Goal: Obtain resource: Download file/media

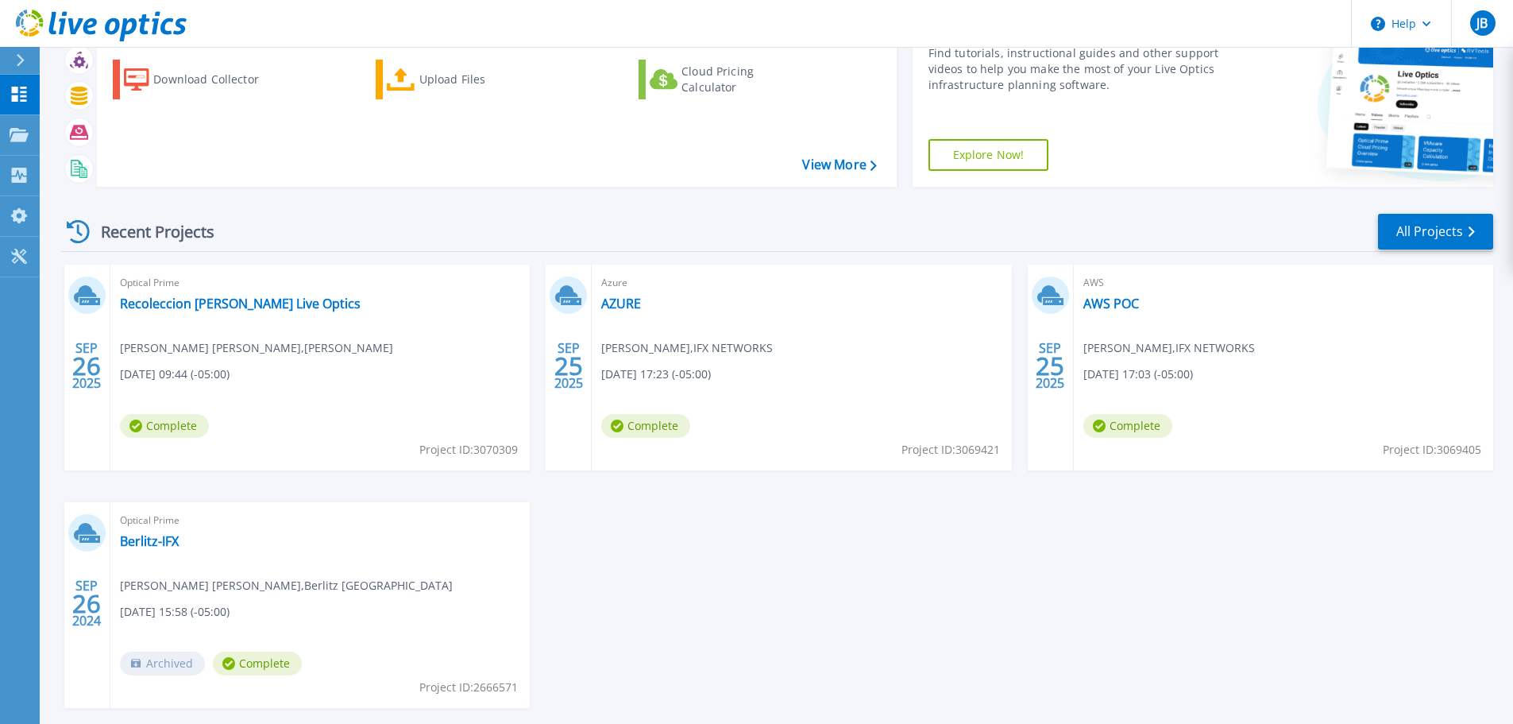
scroll to position [156, 0]
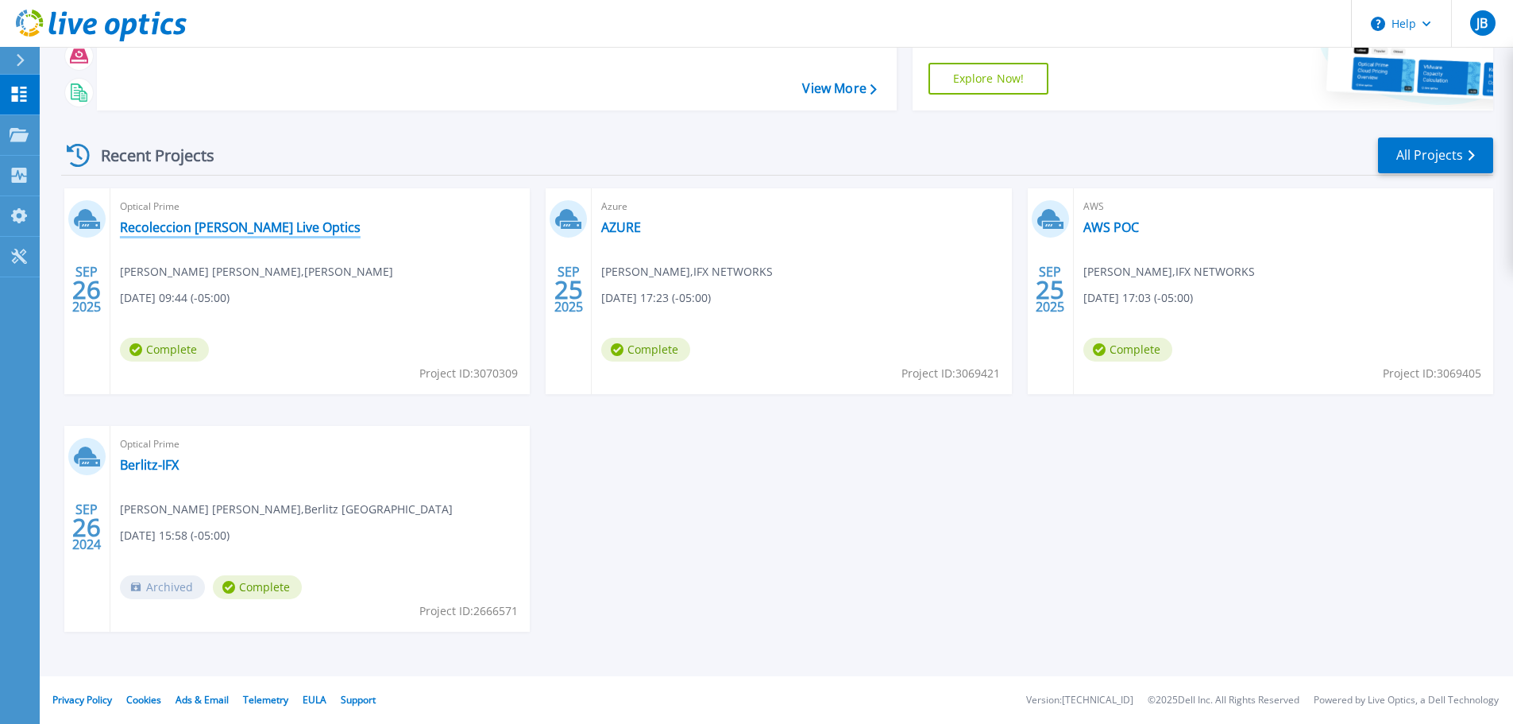
click at [239, 230] on link "Recoleccion PERMODA Live Optics" at bounding box center [240, 227] width 241 height 16
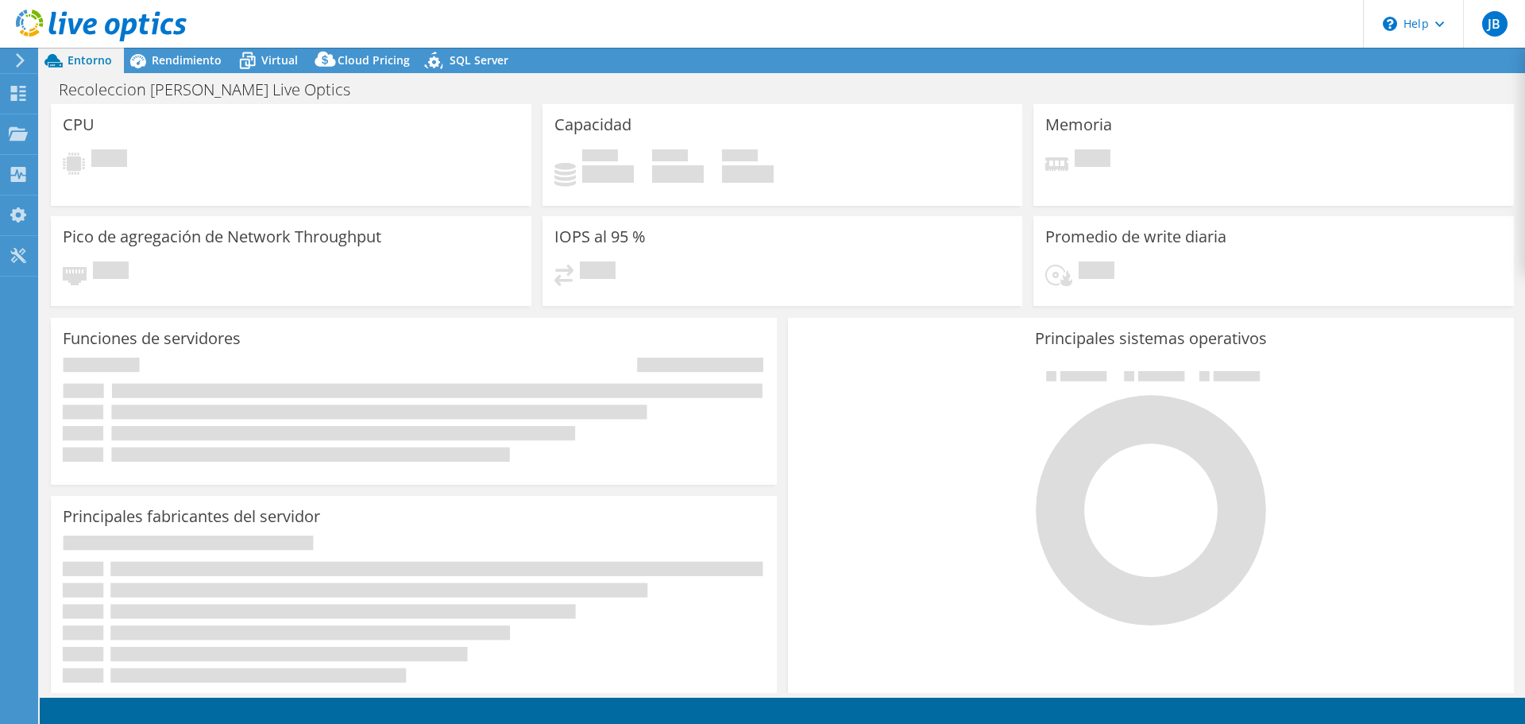
select select "USEast"
select select "USD"
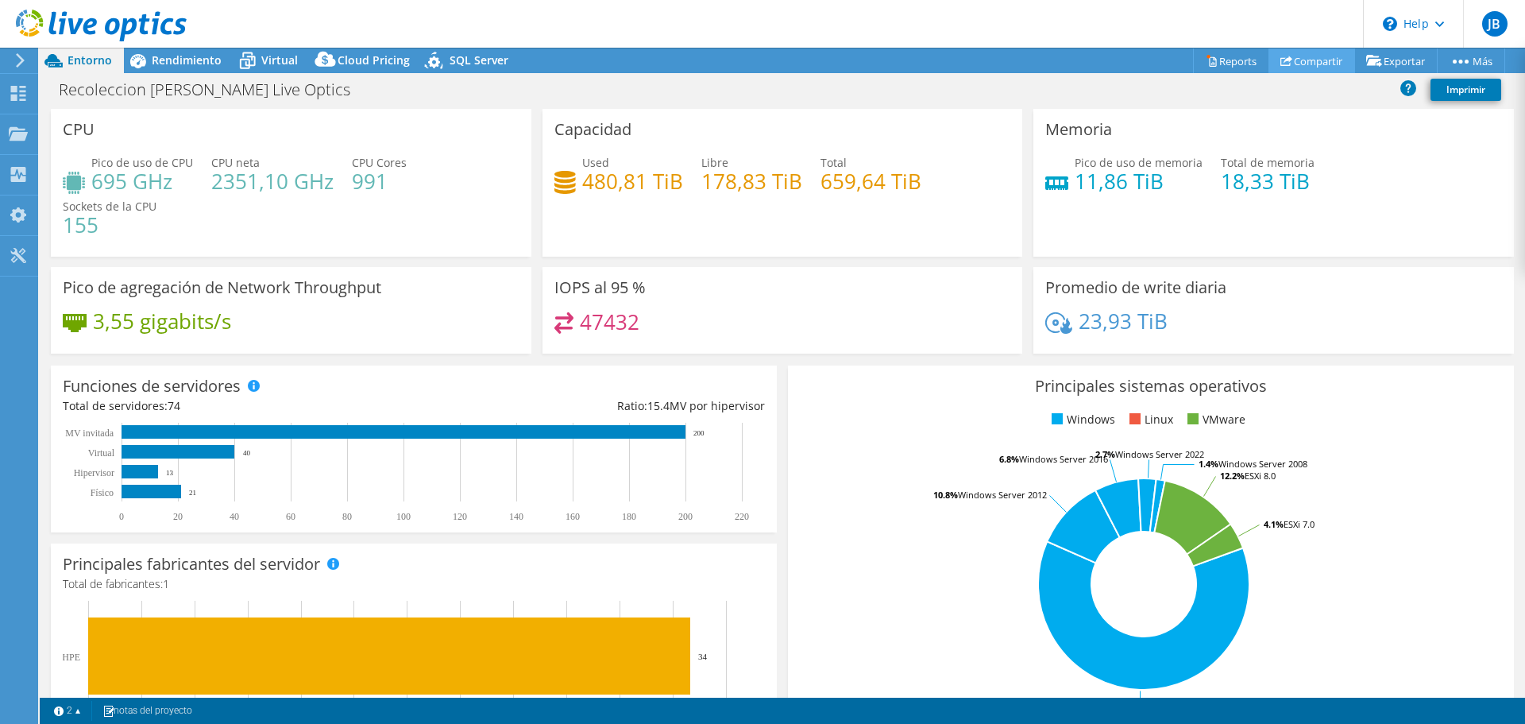
click at [1329, 62] on link "Compartir" at bounding box center [1312, 60] width 87 height 25
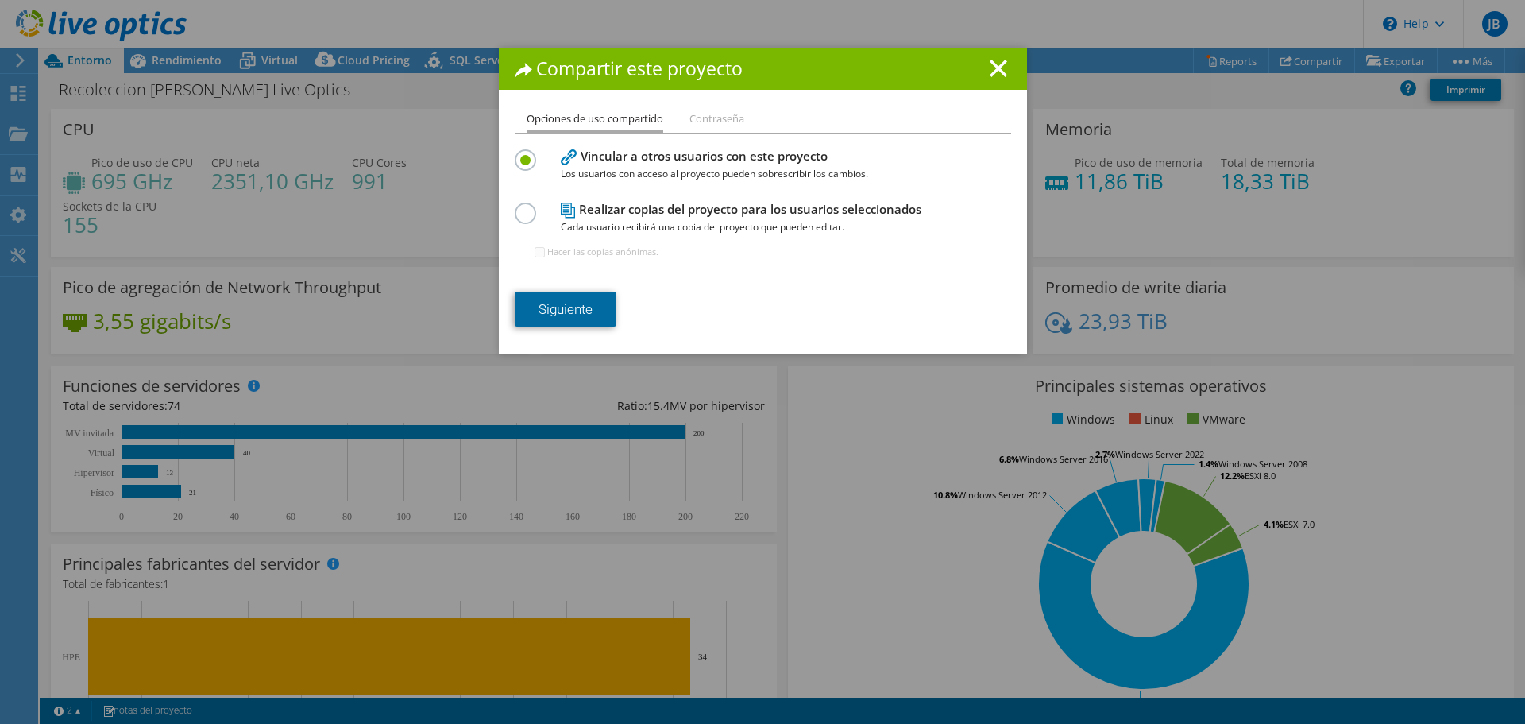
click at [566, 300] on link "Siguiente" at bounding box center [566, 309] width 102 height 35
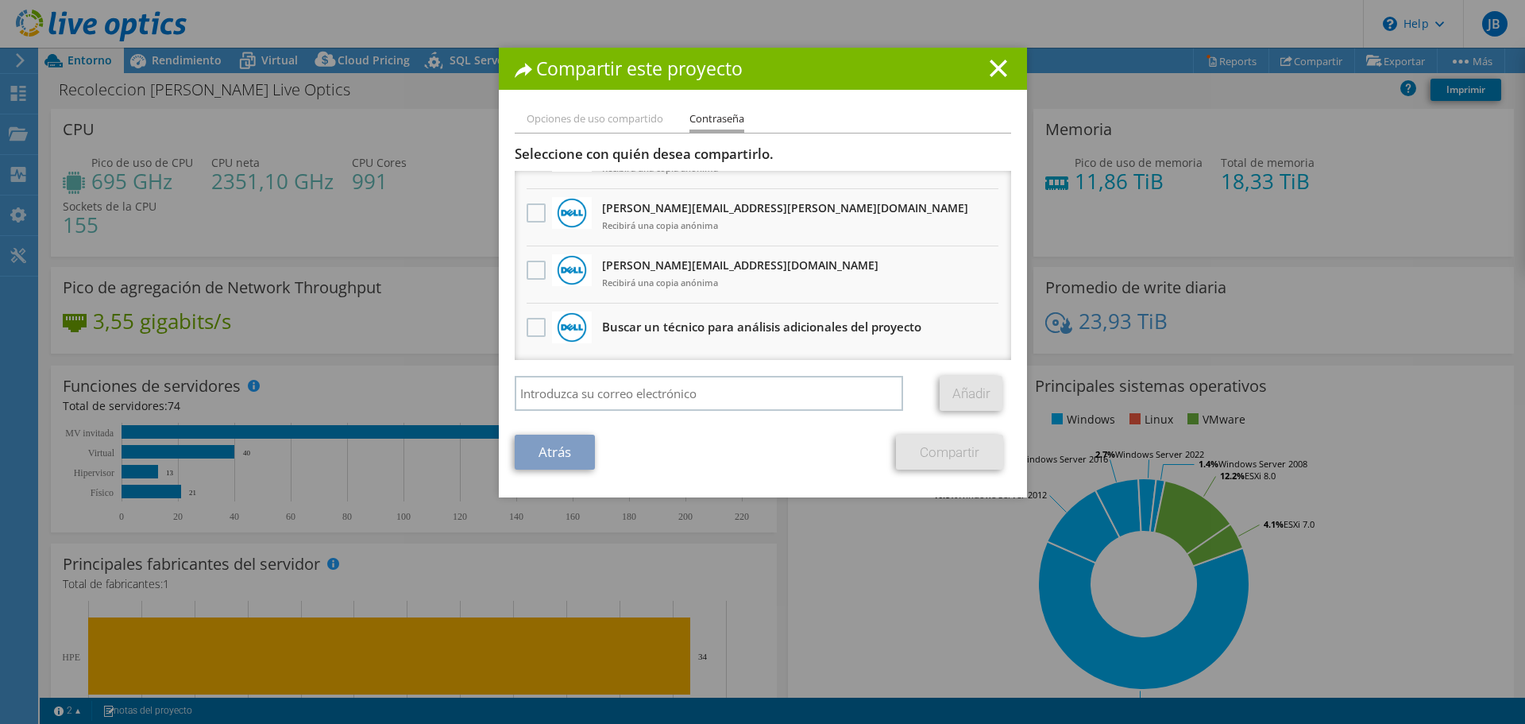
scroll to position [97, 0]
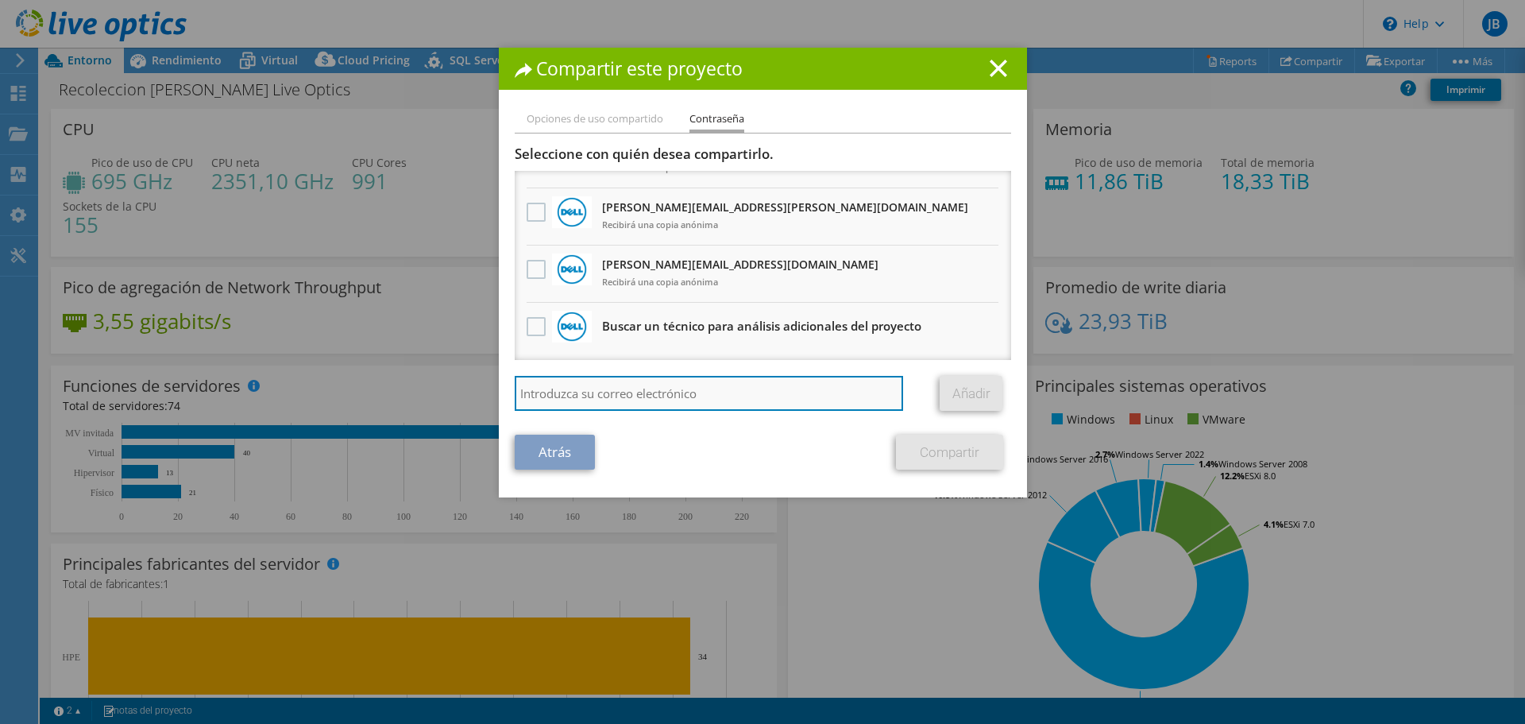
click at [610, 385] on input "search" at bounding box center [709, 393] width 389 height 35
paste input "jvergara@ifxcorp.com"
type input "jvergara@ifxcorp.com"
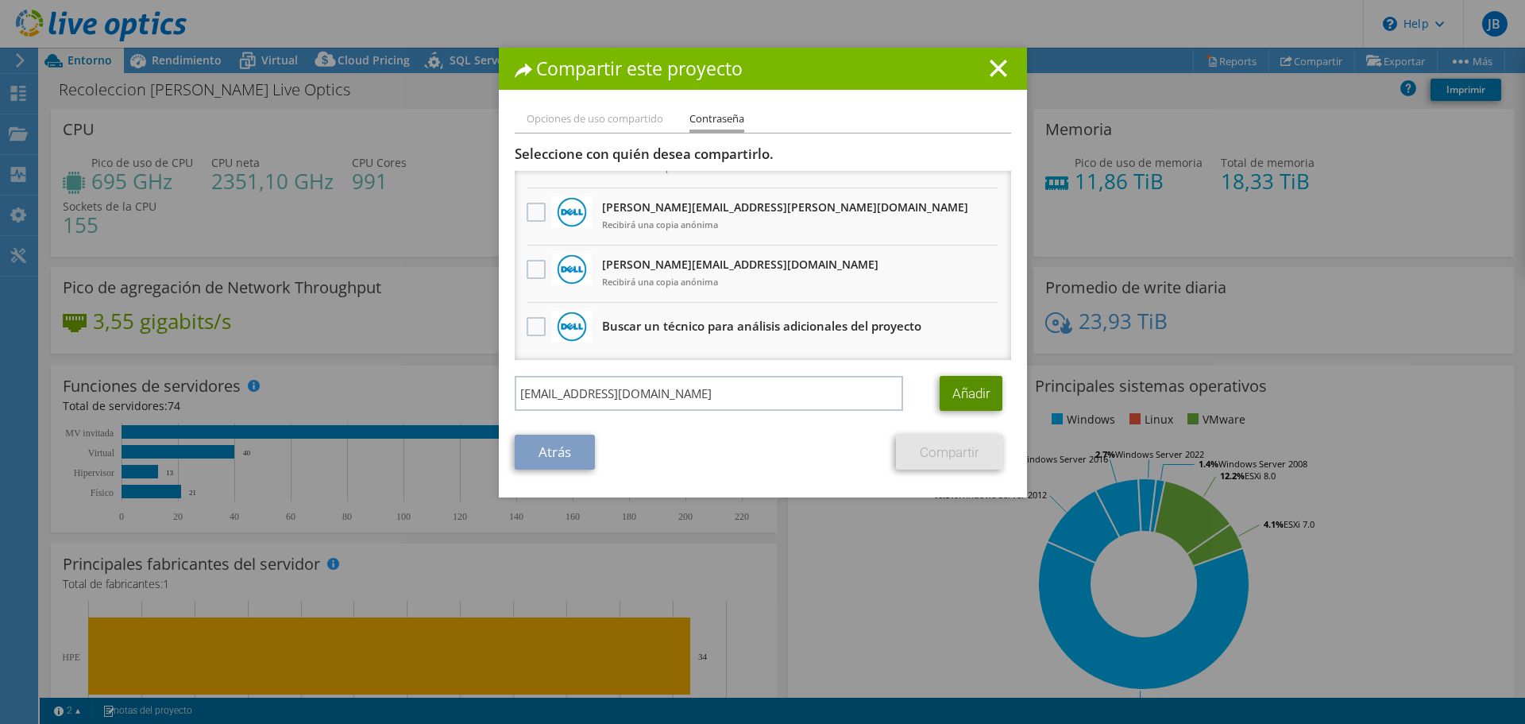
click at [960, 384] on link "Añadir" at bounding box center [971, 393] width 63 height 35
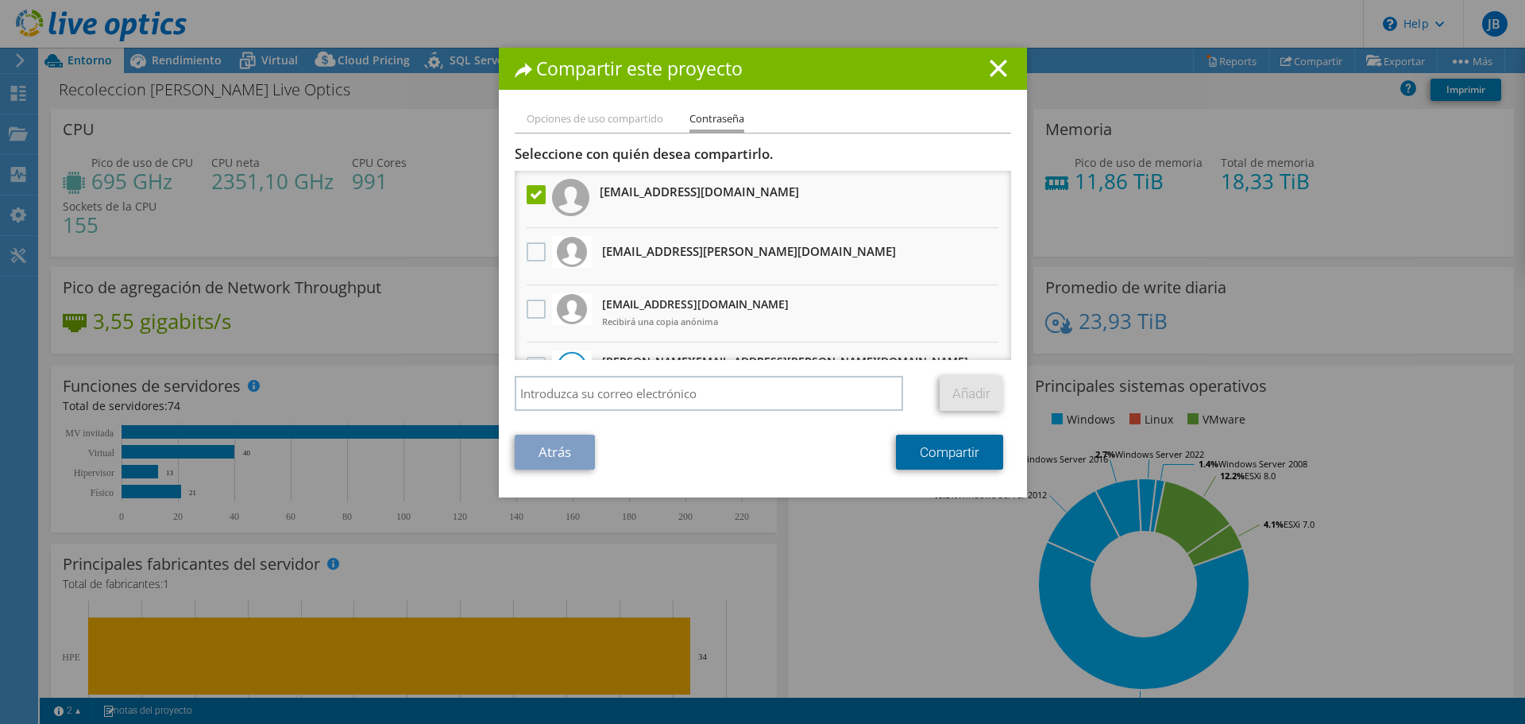
click at [933, 450] on link "Compartir" at bounding box center [949, 452] width 107 height 35
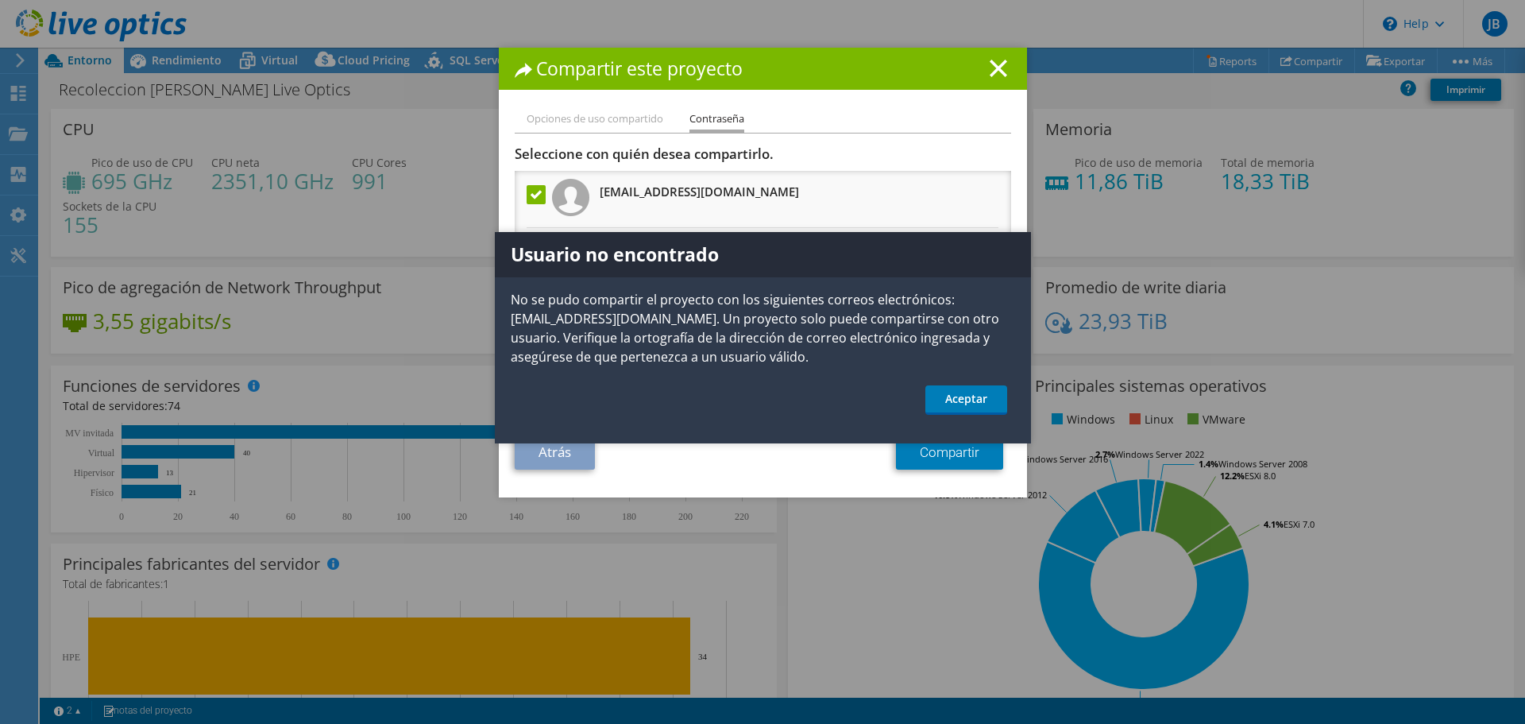
click at [914, 333] on p "No se pudo compartir el proyecto con los siguientes correos electrónicos: jverg…" at bounding box center [763, 328] width 536 height 76
click at [937, 224] on li "jvergara@ifxcorp.com" at bounding box center [763, 199] width 497 height 57
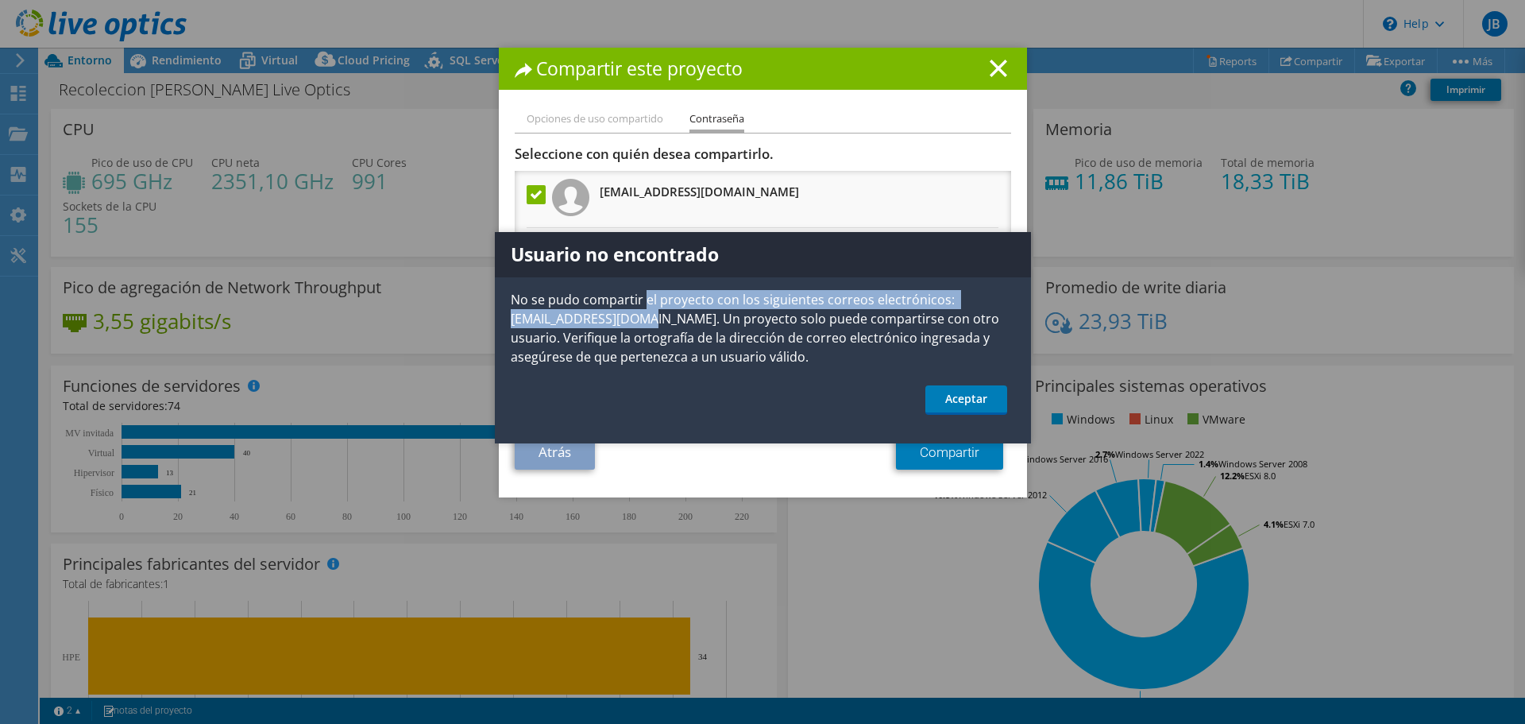
drag, startPoint x: 1003, startPoint y: 298, endPoint x: 624, endPoint y: 294, distance: 379.0
click at [624, 294] on p "No se pudo compartir el proyecto con los siguientes correos electrónicos: jverg…" at bounding box center [763, 328] width 536 height 76
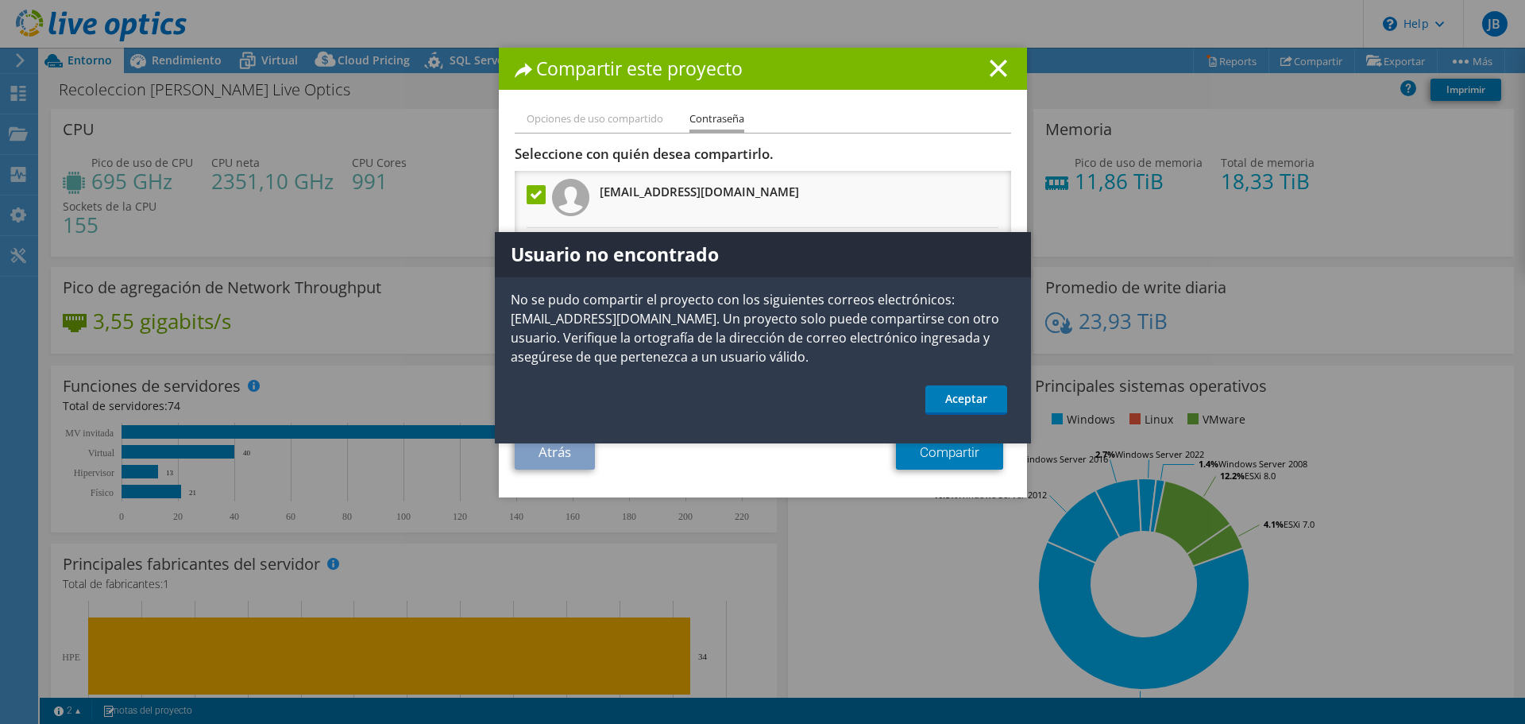
click at [810, 313] on p "No se pudo compartir el proyecto con los siguientes correos electrónicos: jverg…" at bounding box center [763, 328] width 536 height 76
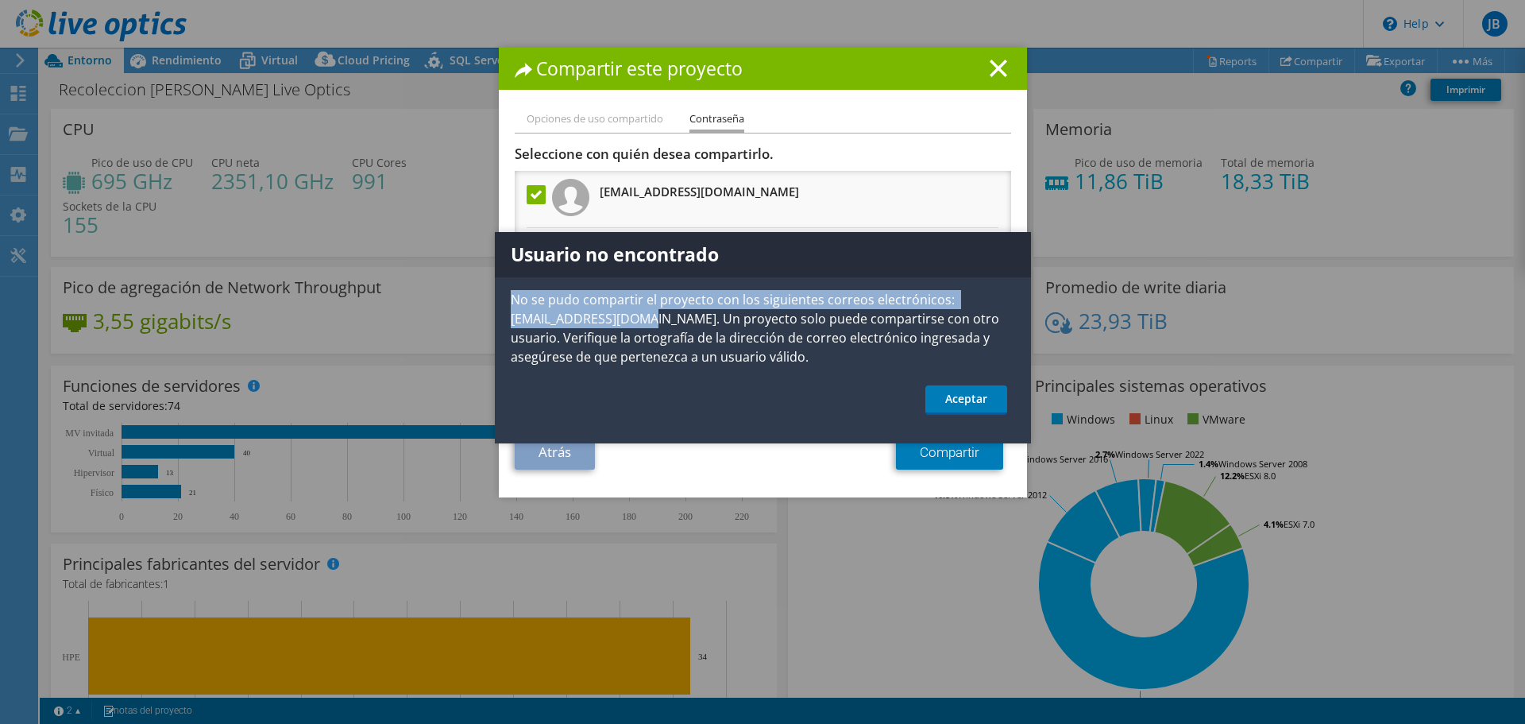
drag, startPoint x: 1001, startPoint y: 300, endPoint x: 506, endPoint y: 300, distance: 494.9
click at [506, 300] on p "No se pudo compartir el proyecto con los siguientes correos electrónicos: jverg…" at bounding box center [763, 328] width 536 height 76
copy p "No se pudo compartir el proyecto con los siguientes correos electrónicos: jverg…"
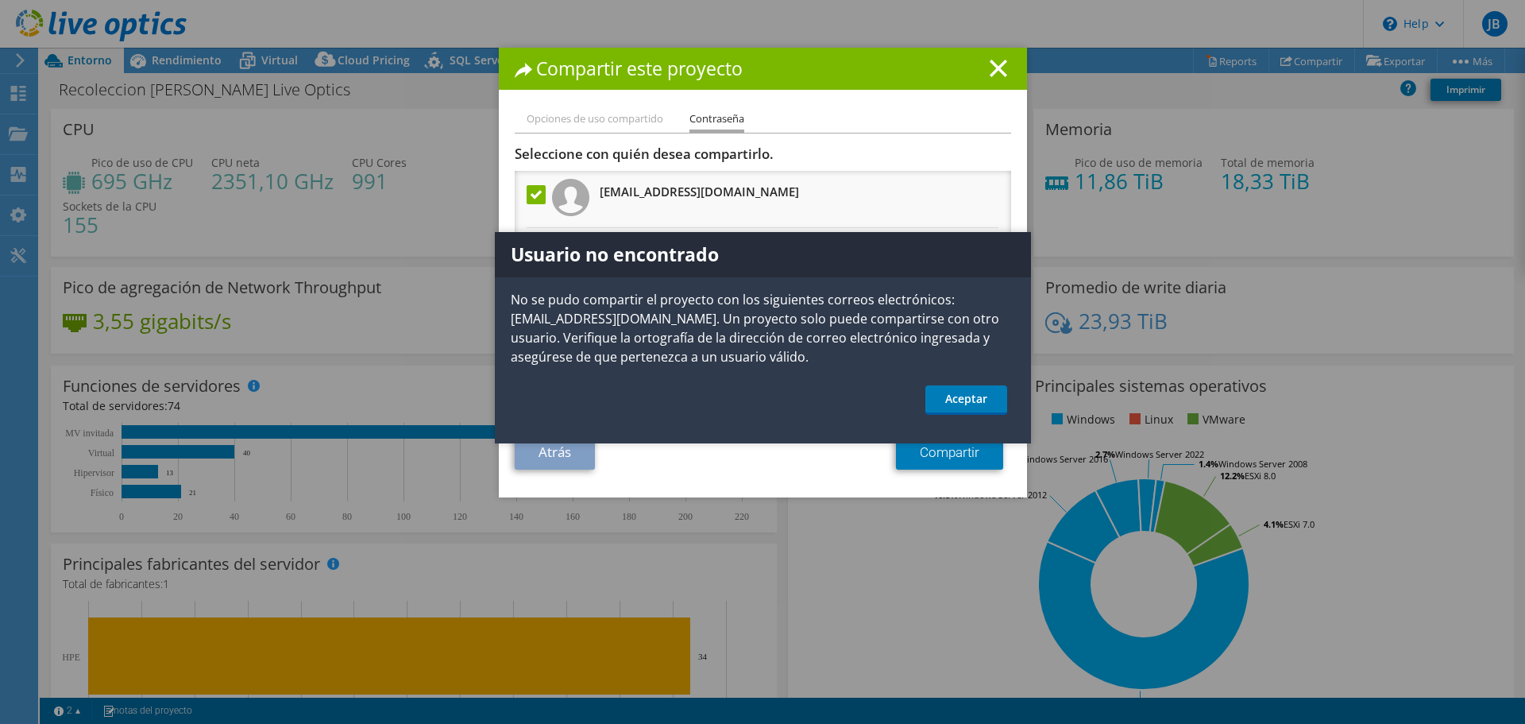
click at [531, 195] on label at bounding box center [538, 194] width 23 height 19
click at [0, 0] on input "checkbox" at bounding box center [0, 0] width 0 height 0
click at [967, 385] on link "Aceptar" at bounding box center [966, 399] width 82 height 29
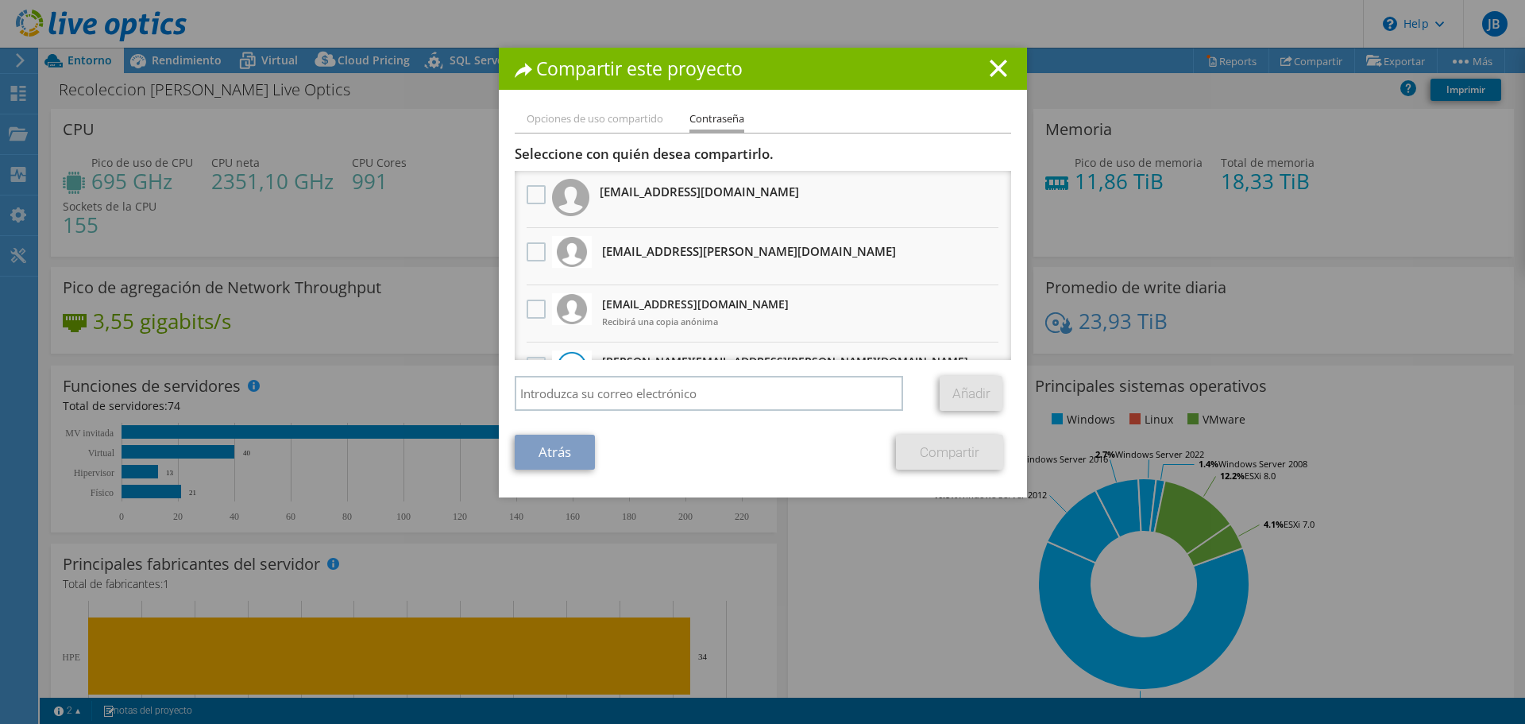
click at [606, 127] on li "Opciones de uso compartido" at bounding box center [595, 120] width 137 height 20
click at [612, 118] on li "Opciones de uso compartido" at bounding box center [595, 120] width 137 height 20
click at [996, 75] on icon at bounding box center [998, 68] width 17 height 17
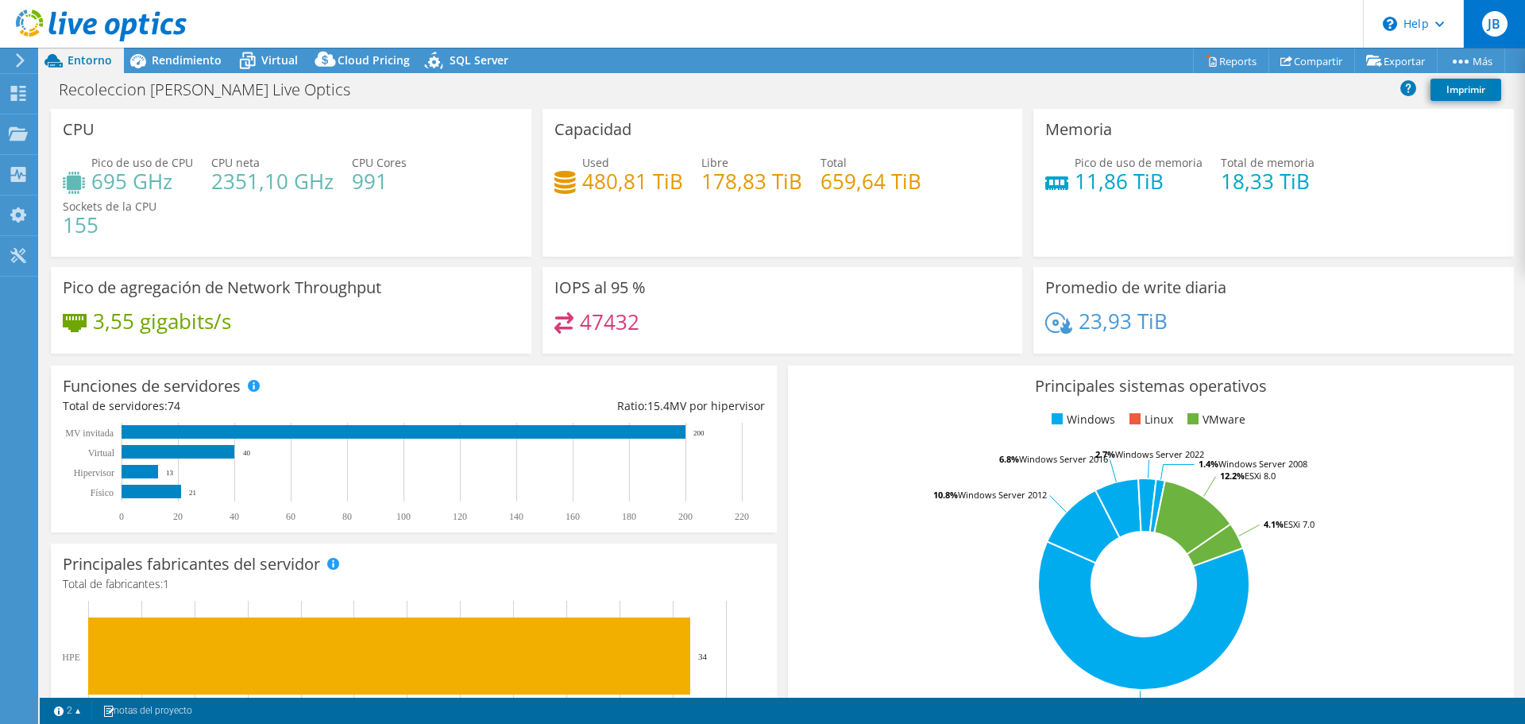
click at [1487, 18] on span "JB" at bounding box center [1494, 23] width 25 height 25
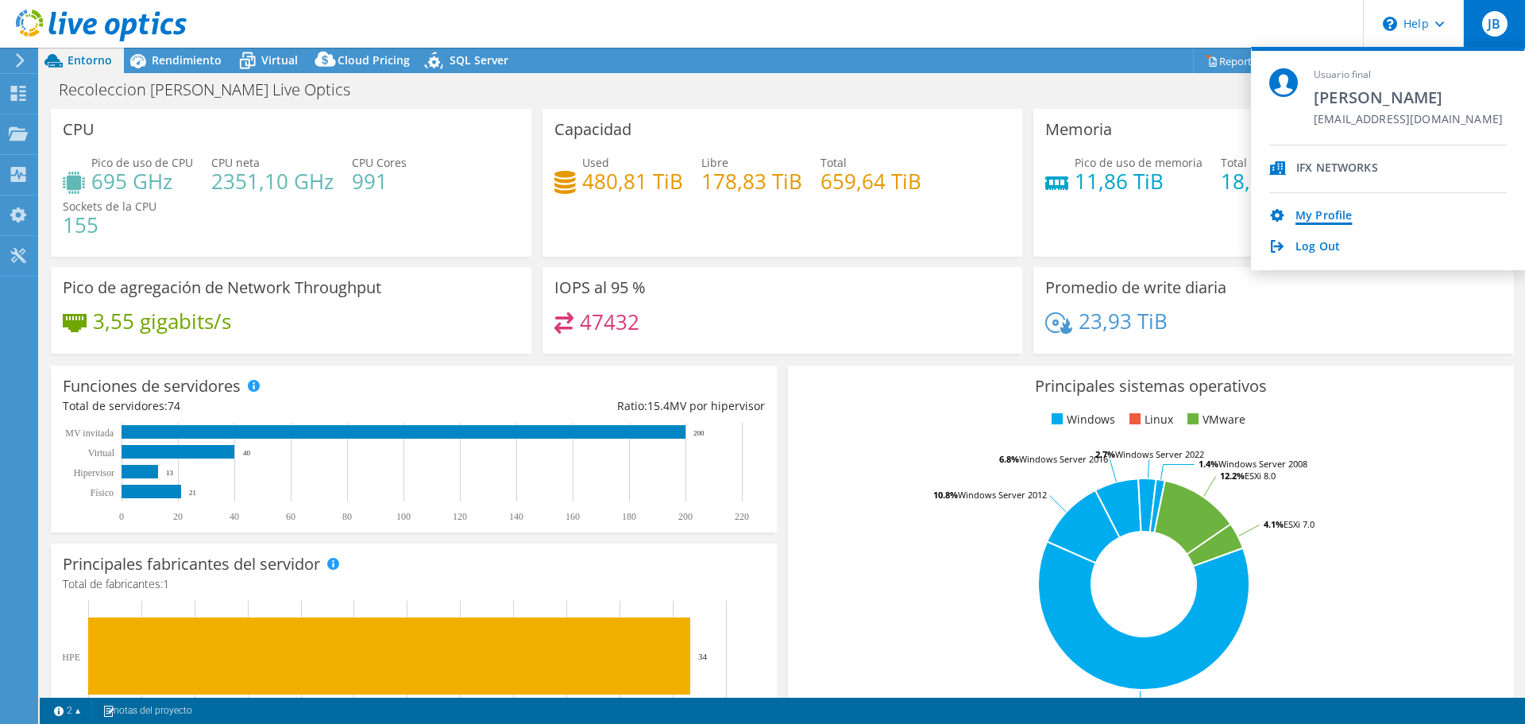
click at [1320, 211] on link "My Profile" at bounding box center [1324, 216] width 56 height 15
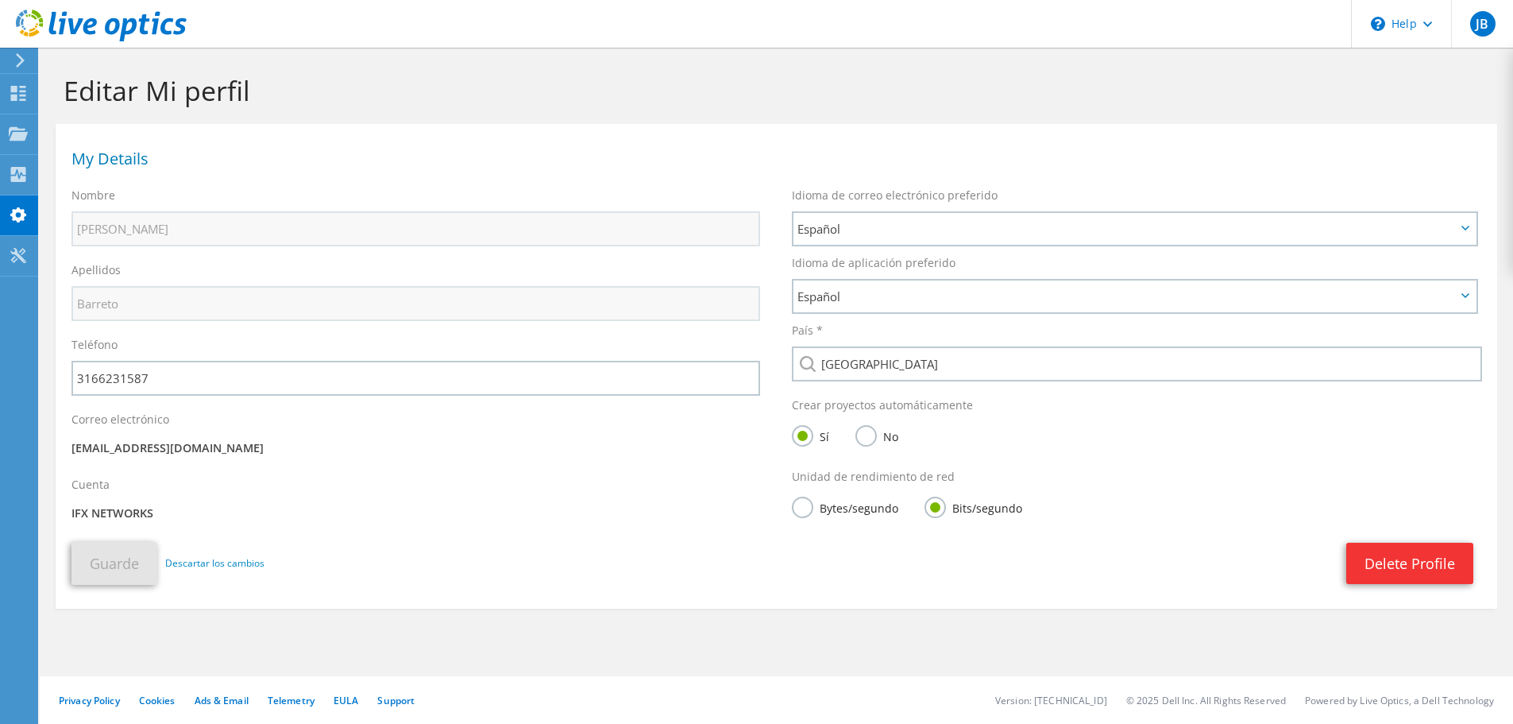
click at [19, 65] on icon at bounding box center [20, 60] width 12 height 14
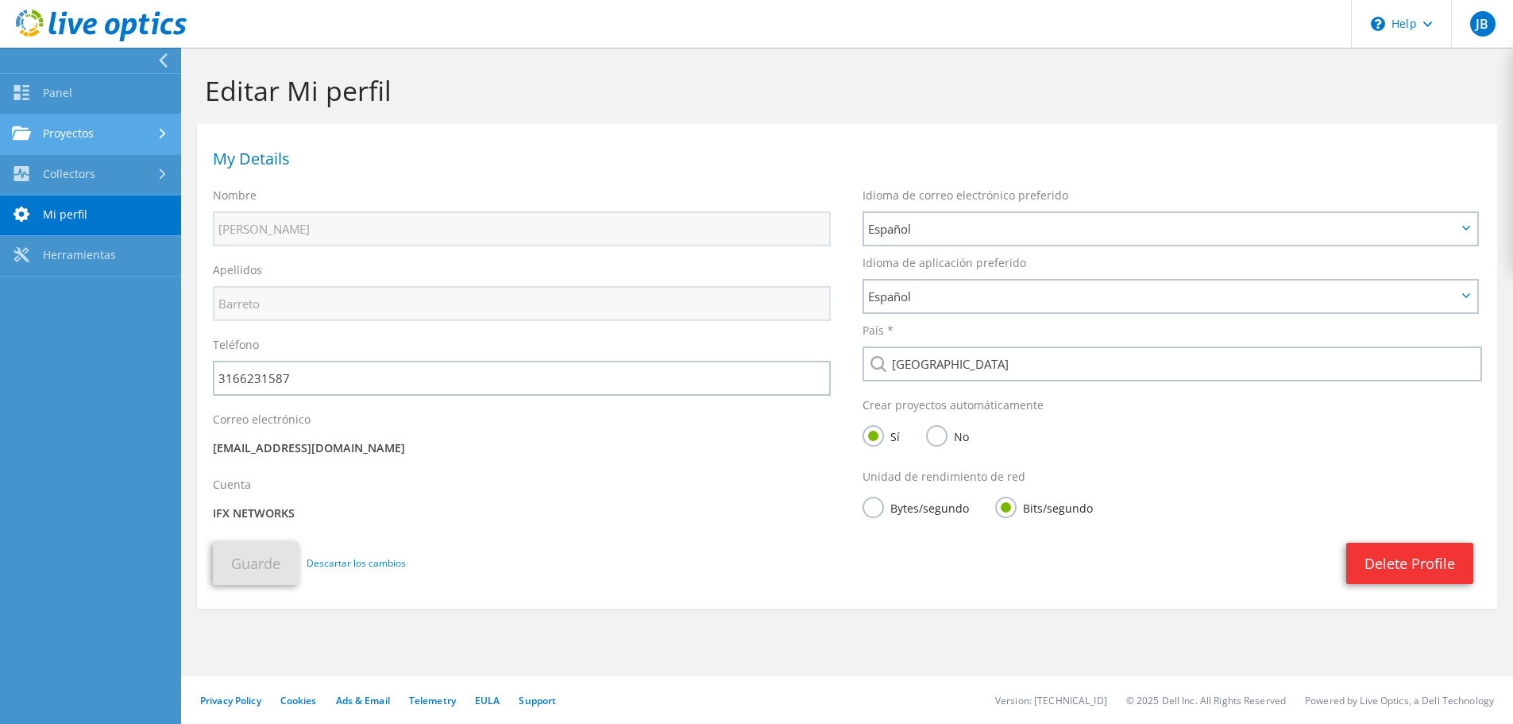
click at [89, 135] on link "Proyectos" at bounding box center [90, 134] width 181 height 41
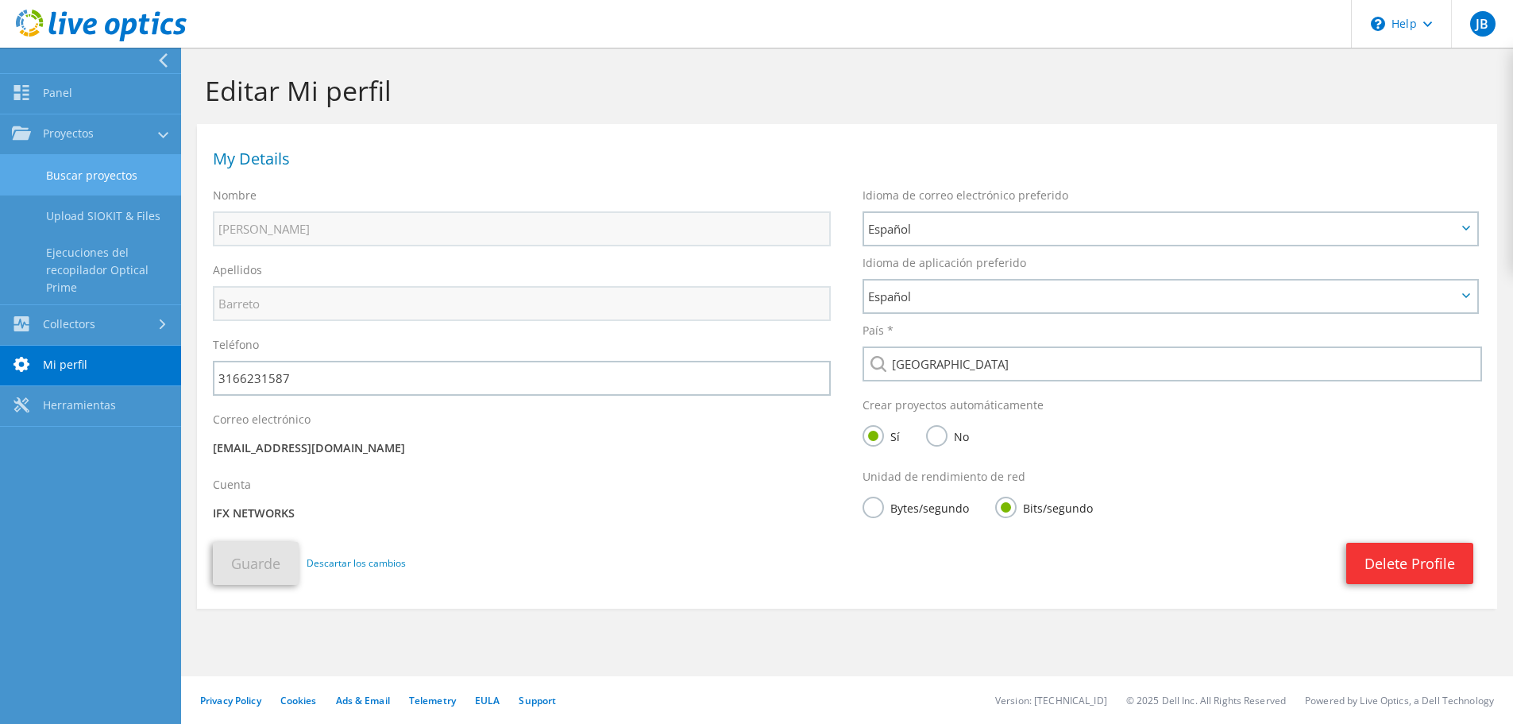
click at [133, 182] on link "Buscar proyectos" at bounding box center [90, 175] width 181 height 41
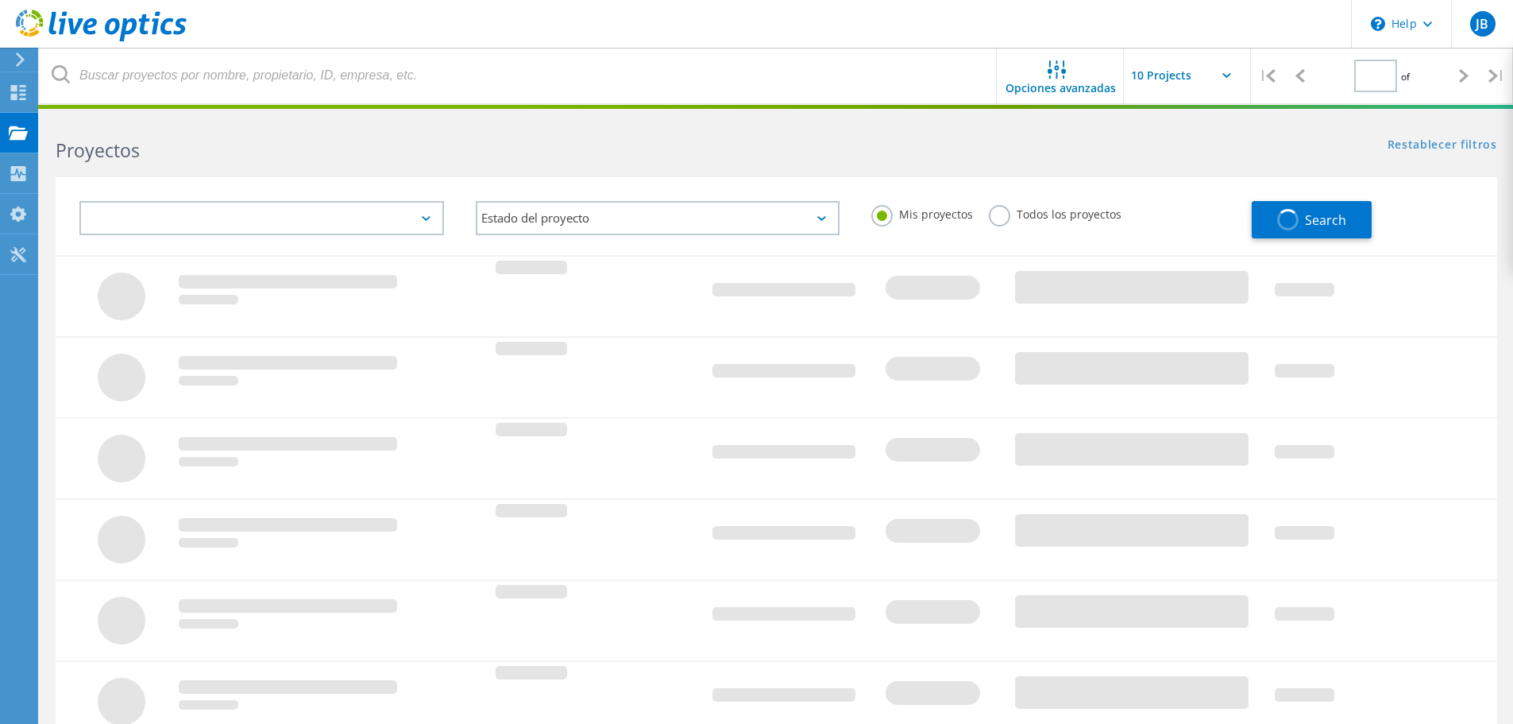
type input "1"
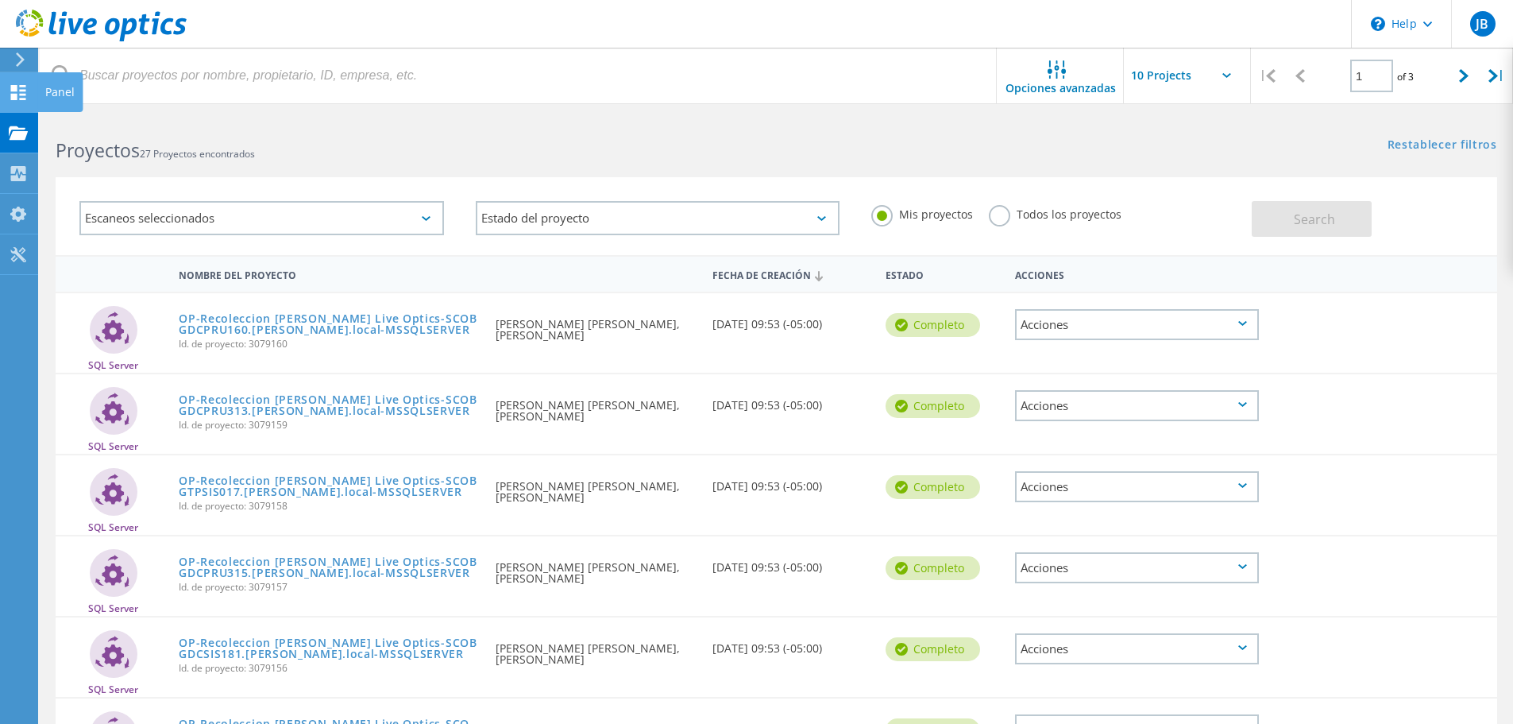
click at [19, 92] on icon at bounding box center [18, 92] width 19 height 15
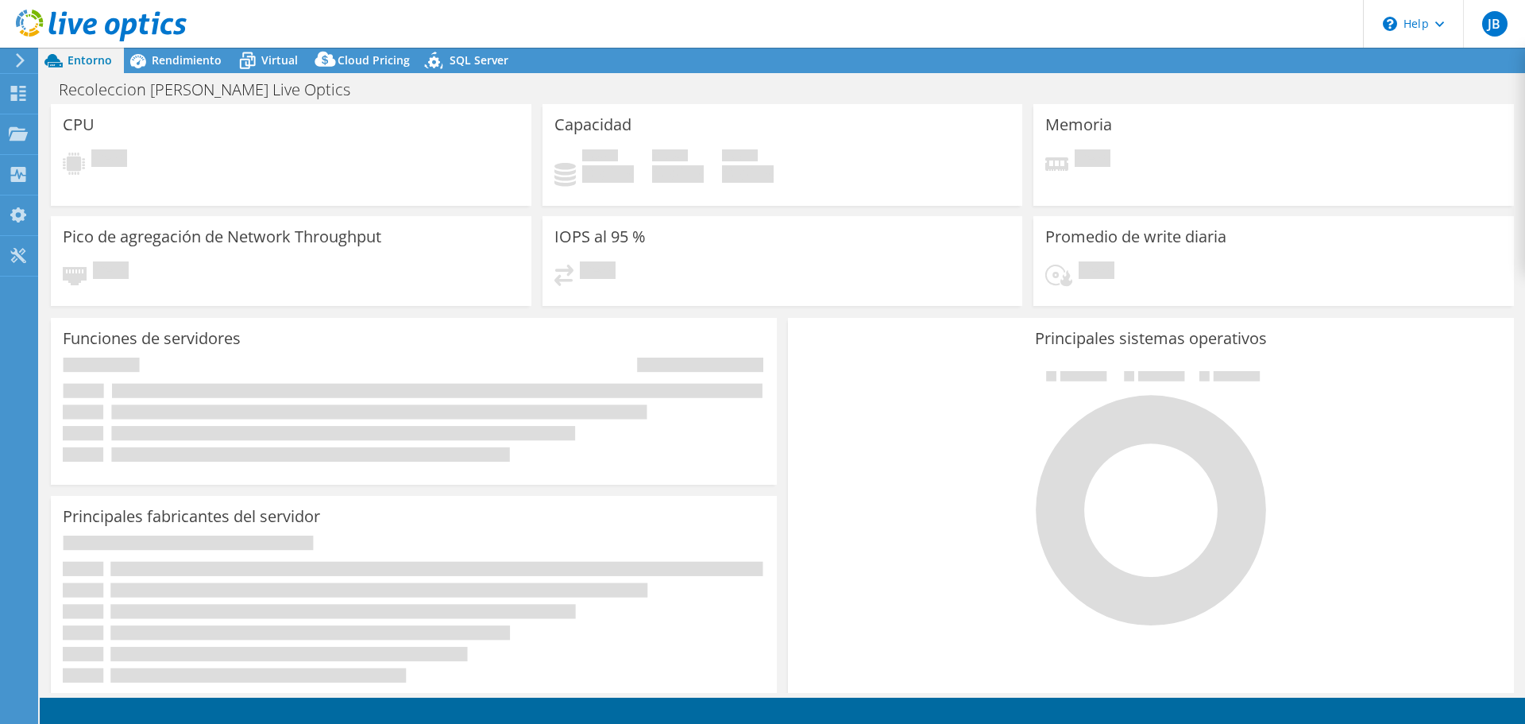
select select "USEast"
select select "USD"
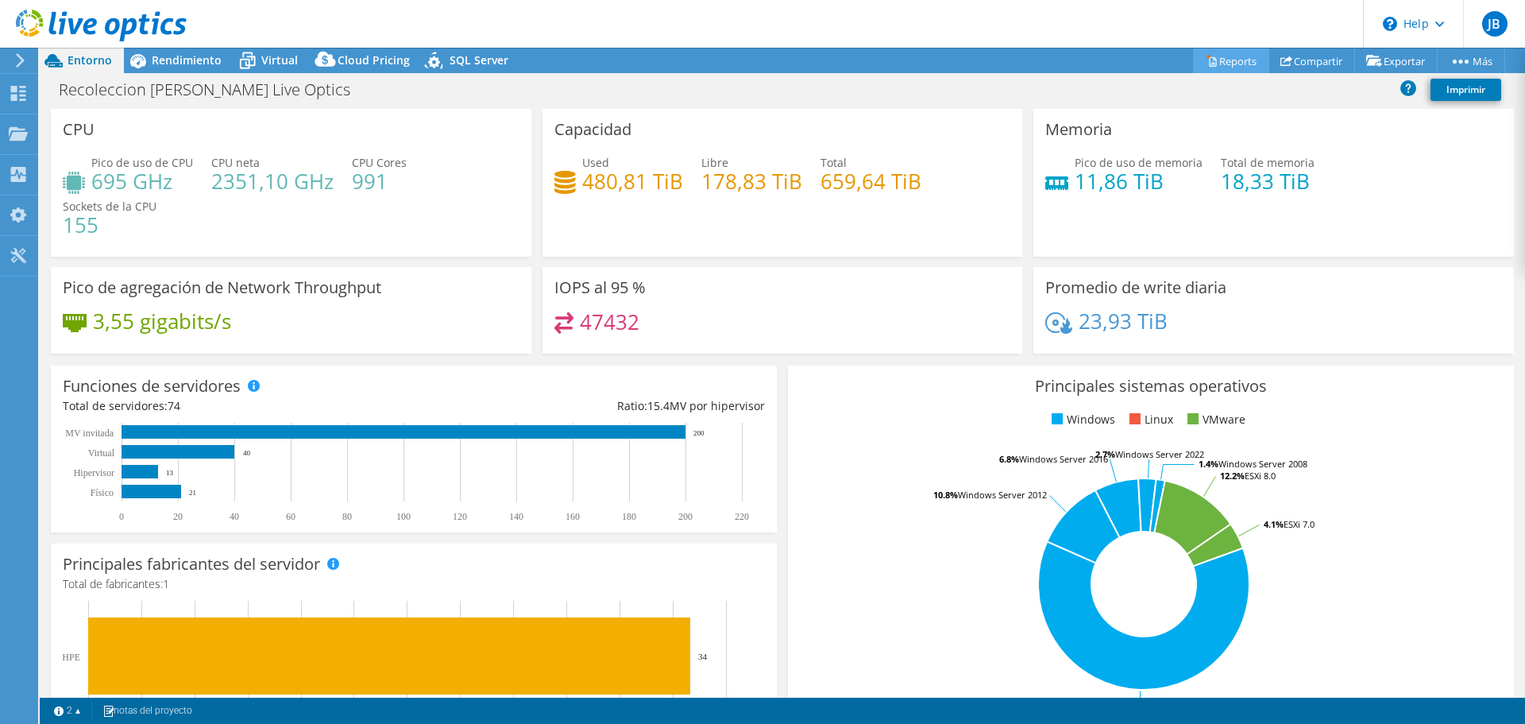
click at [1238, 65] on link "Reports" at bounding box center [1231, 60] width 76 height 25
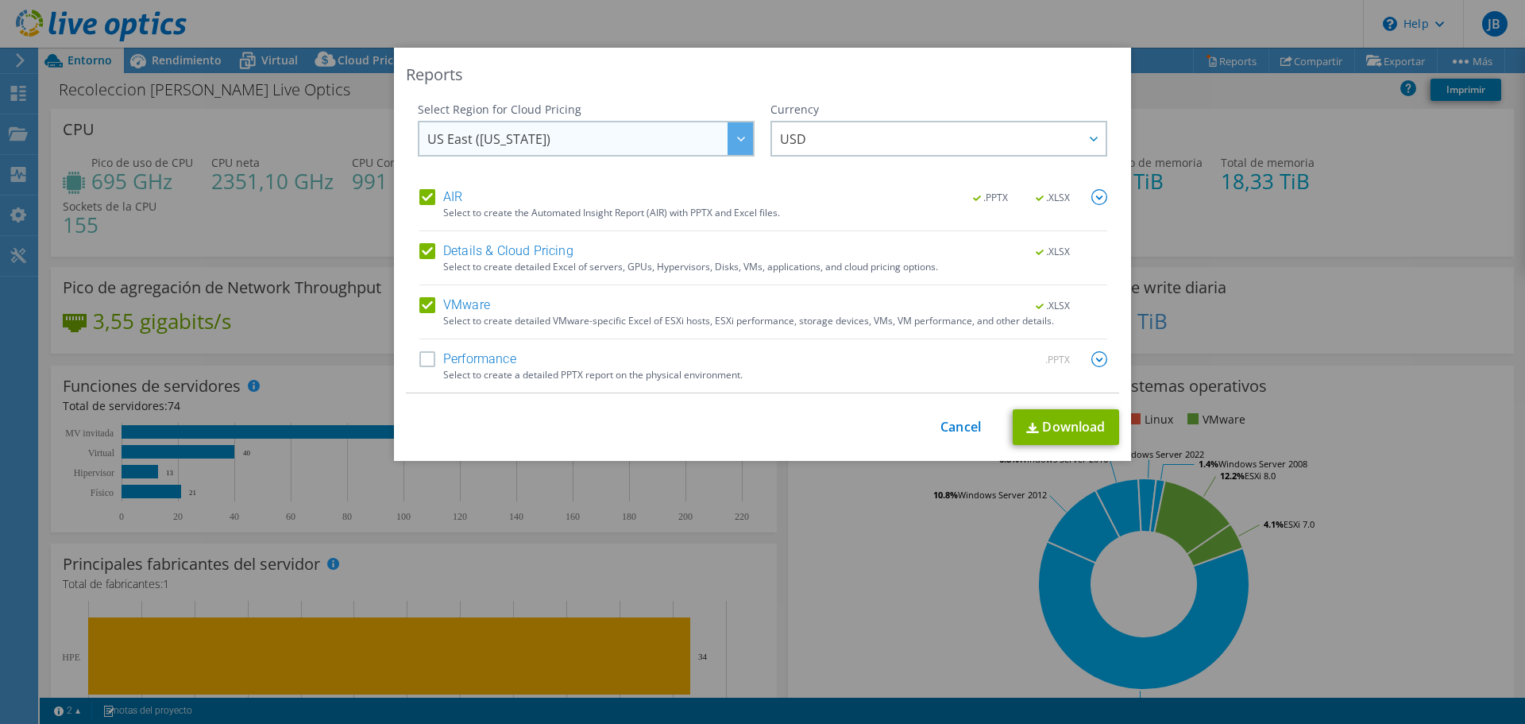
click at [736, 141] on div at bounding box center [740, 138] width 25 height 33
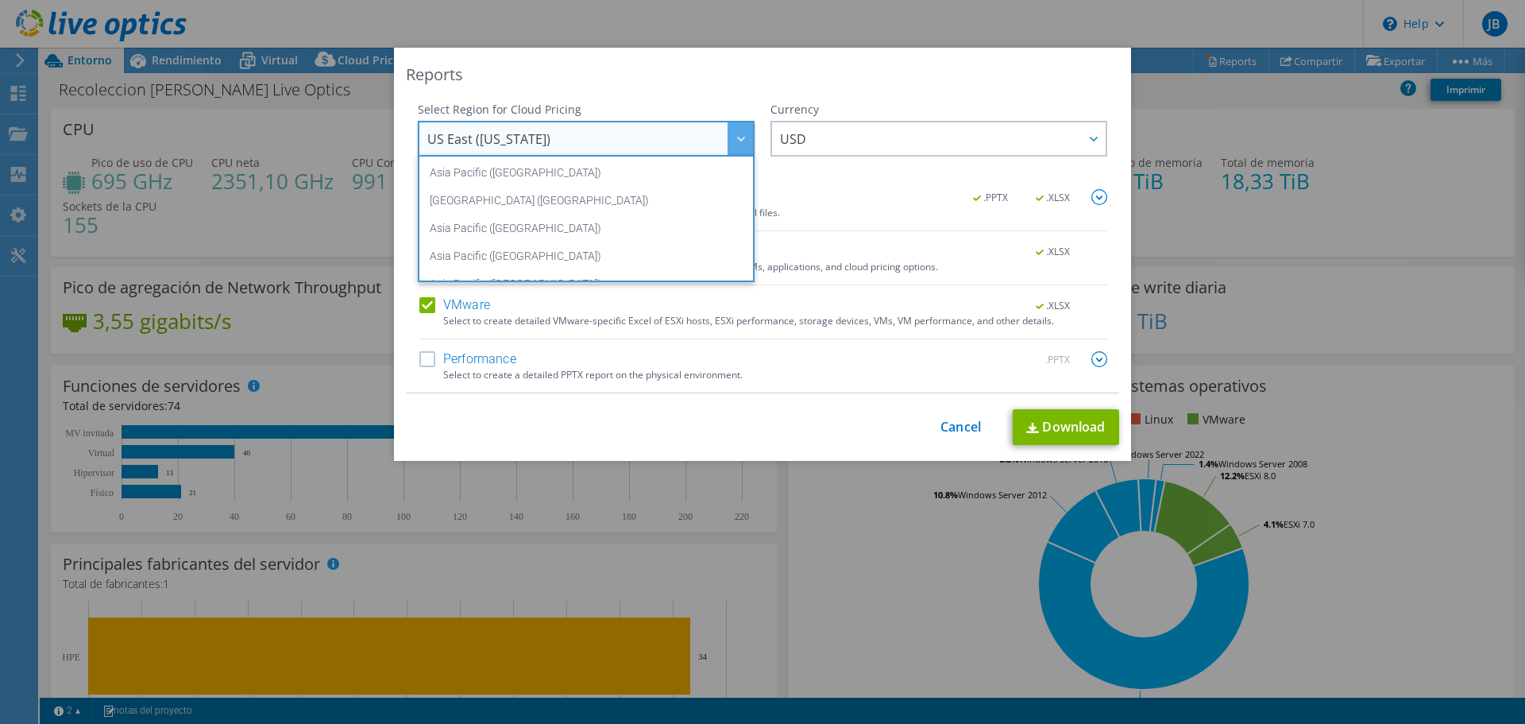
click at [736, 141] on div at bounding box center [740, 138] width 25 height 33
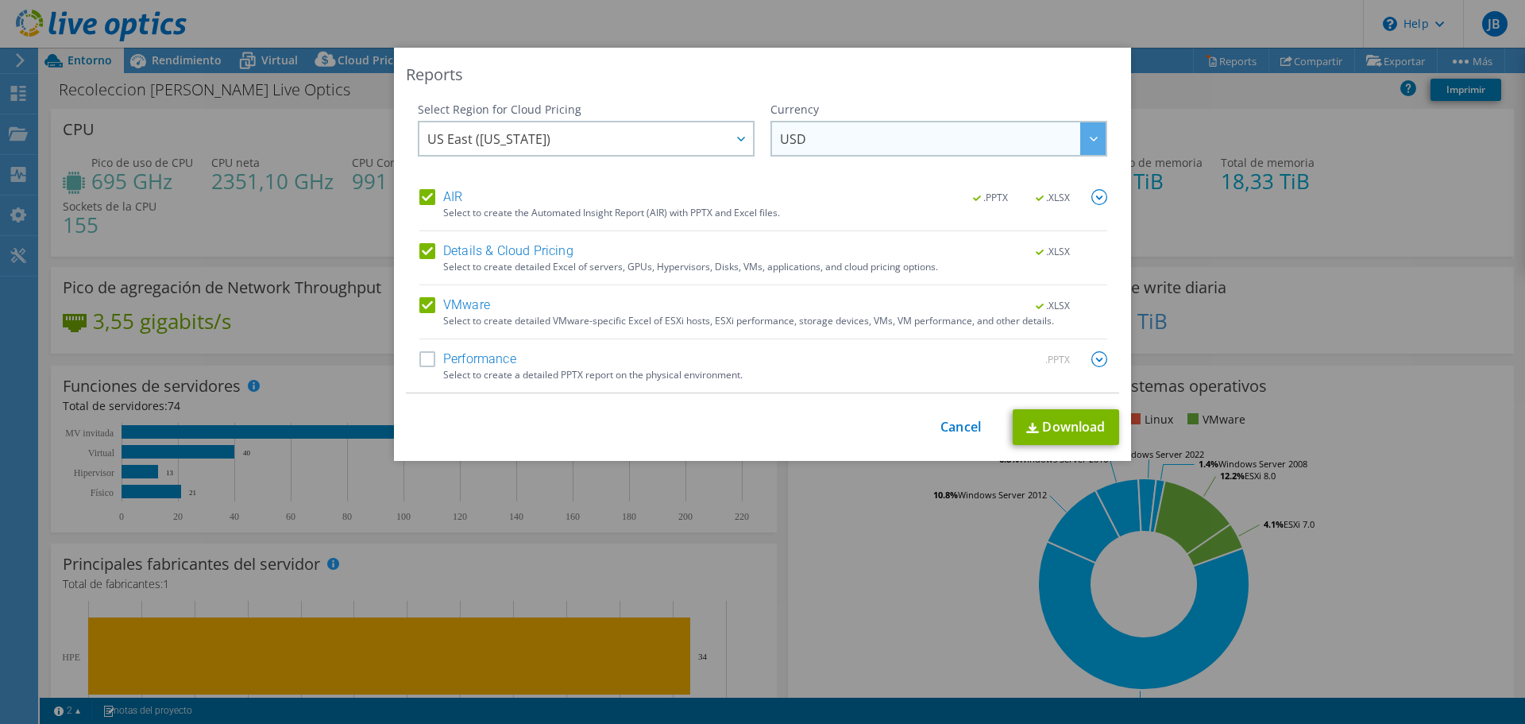
click at [1080, 139] on div at bounding box center [1092, 138] width 25 height 33
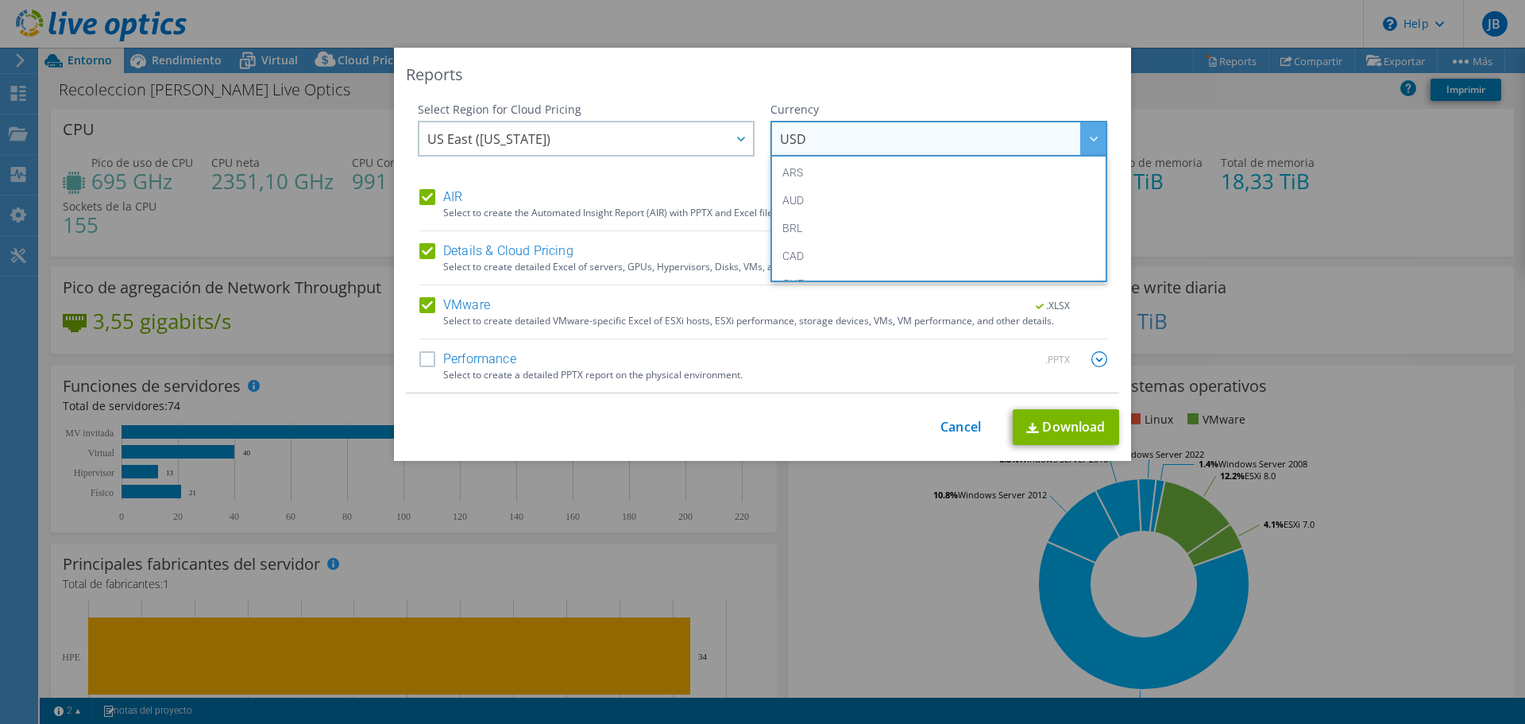
click at [1080, 139] on div at bounding box center [1092, 138] width 25 height 33
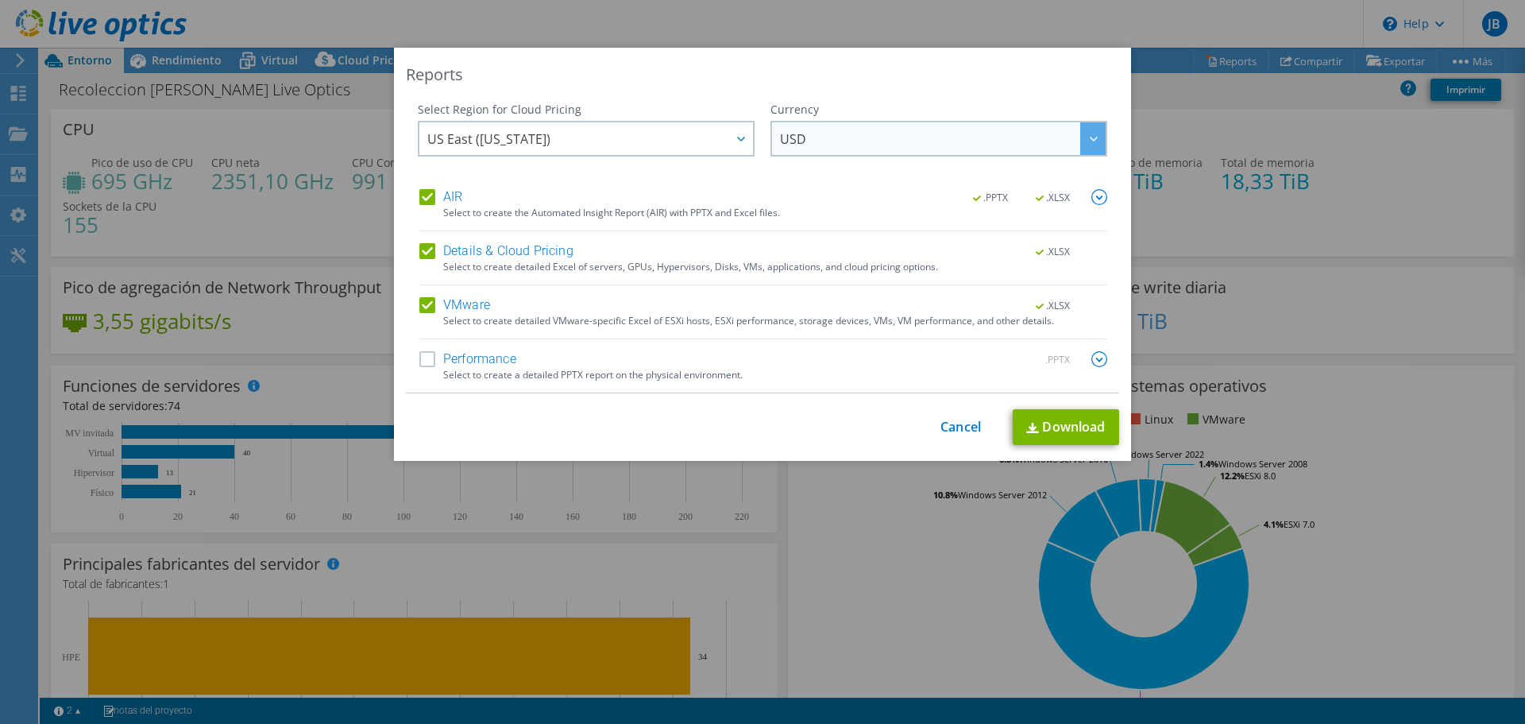
click at [1084, 141] on div at bounding box center [1092, 138] width 25 height 33
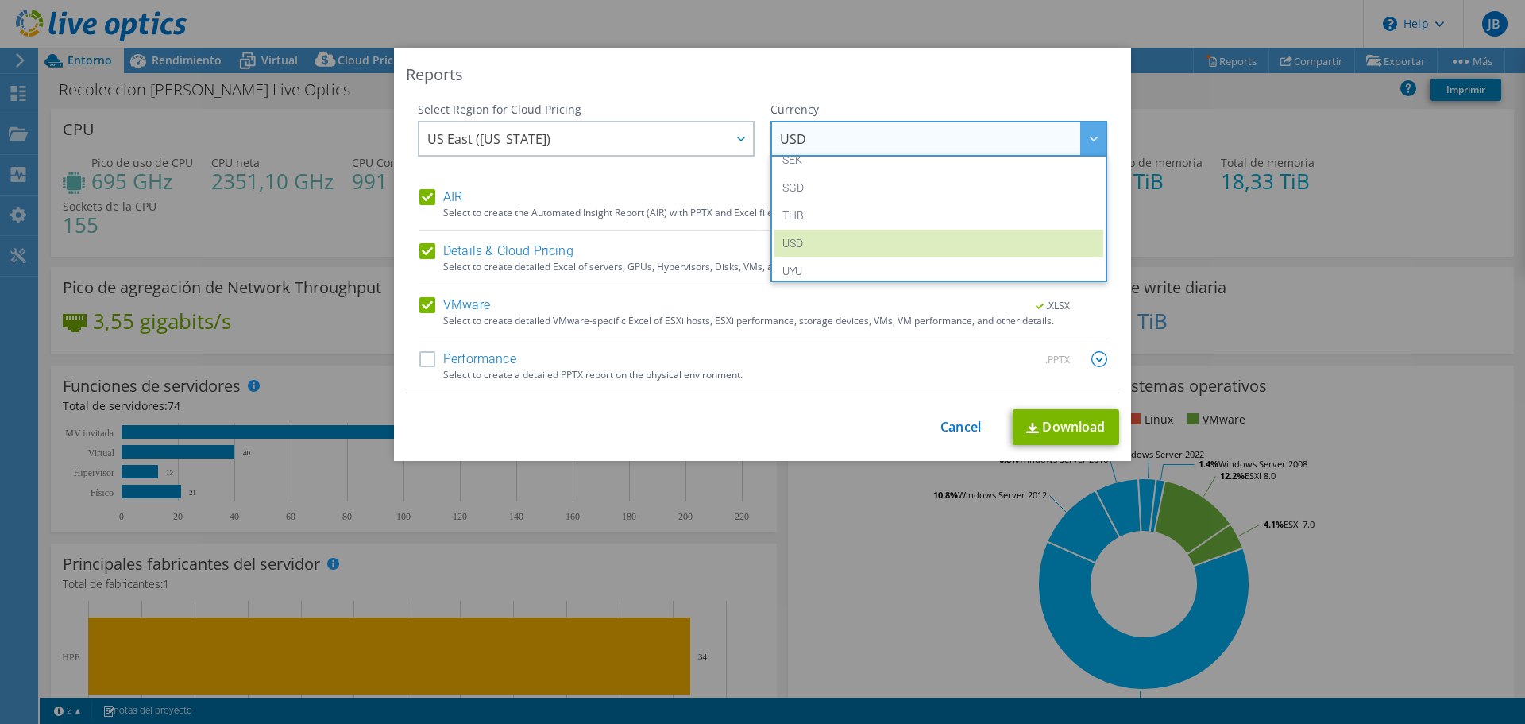
scroll to position [570, 0]
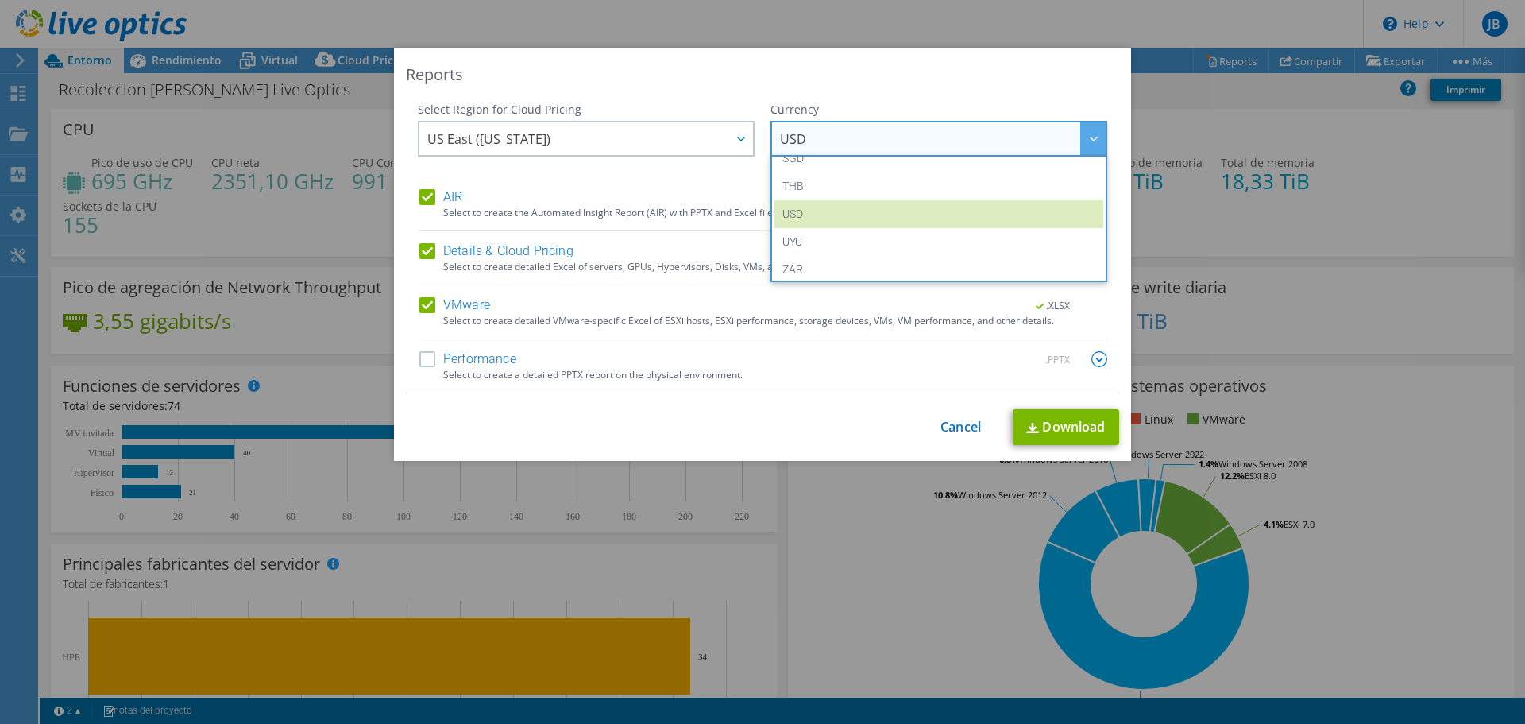
click at [925, 50] on div "Reports Select Region for Cloud Pricing Asia Pacific (Hong Kong) Asia Pacific (…" at bounding box center [762, 254] width 737 height 413
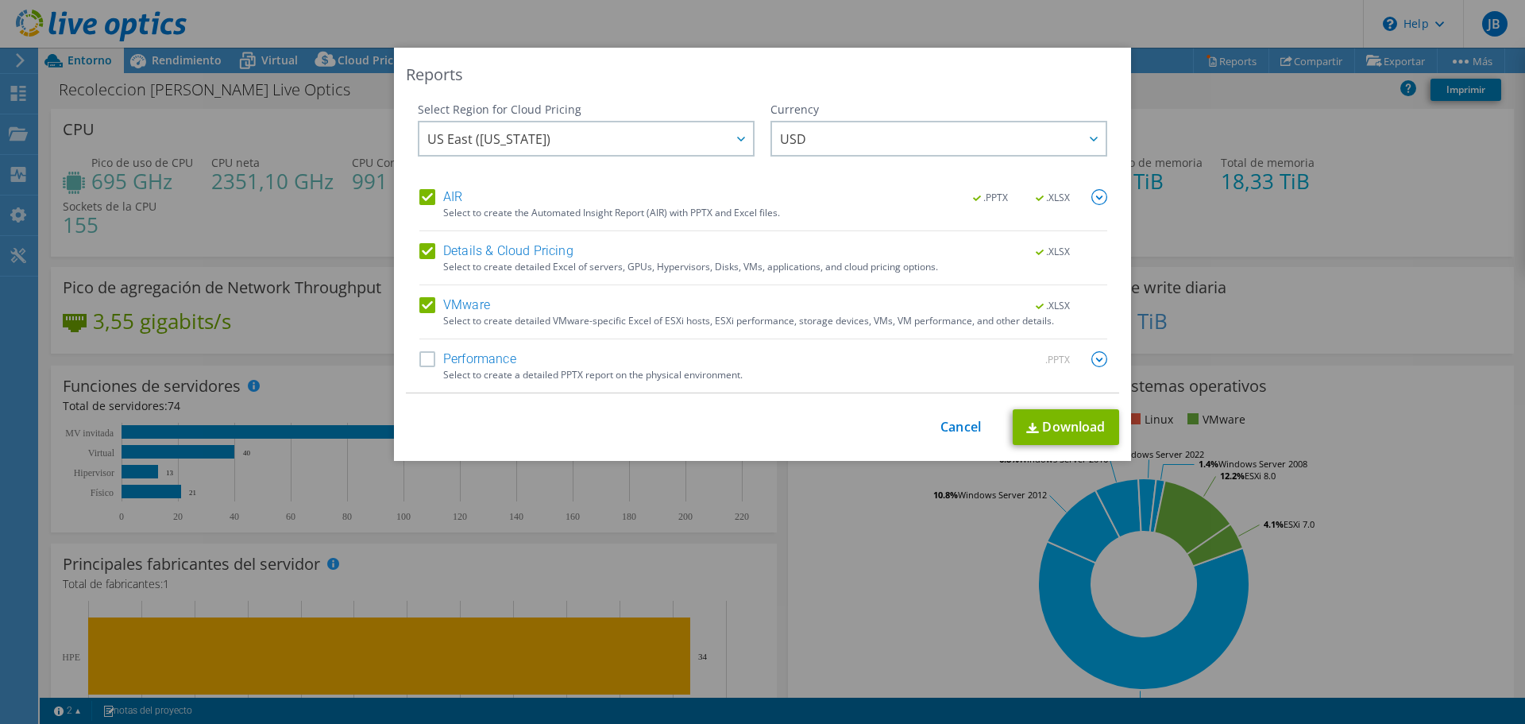
click at [894, 21] on div "Reports Select Region for Cloud Pricing Asia Pacific (Hong Kong) Asia Pacific (…" at bounding box center [762, 362] width 1525 height 724
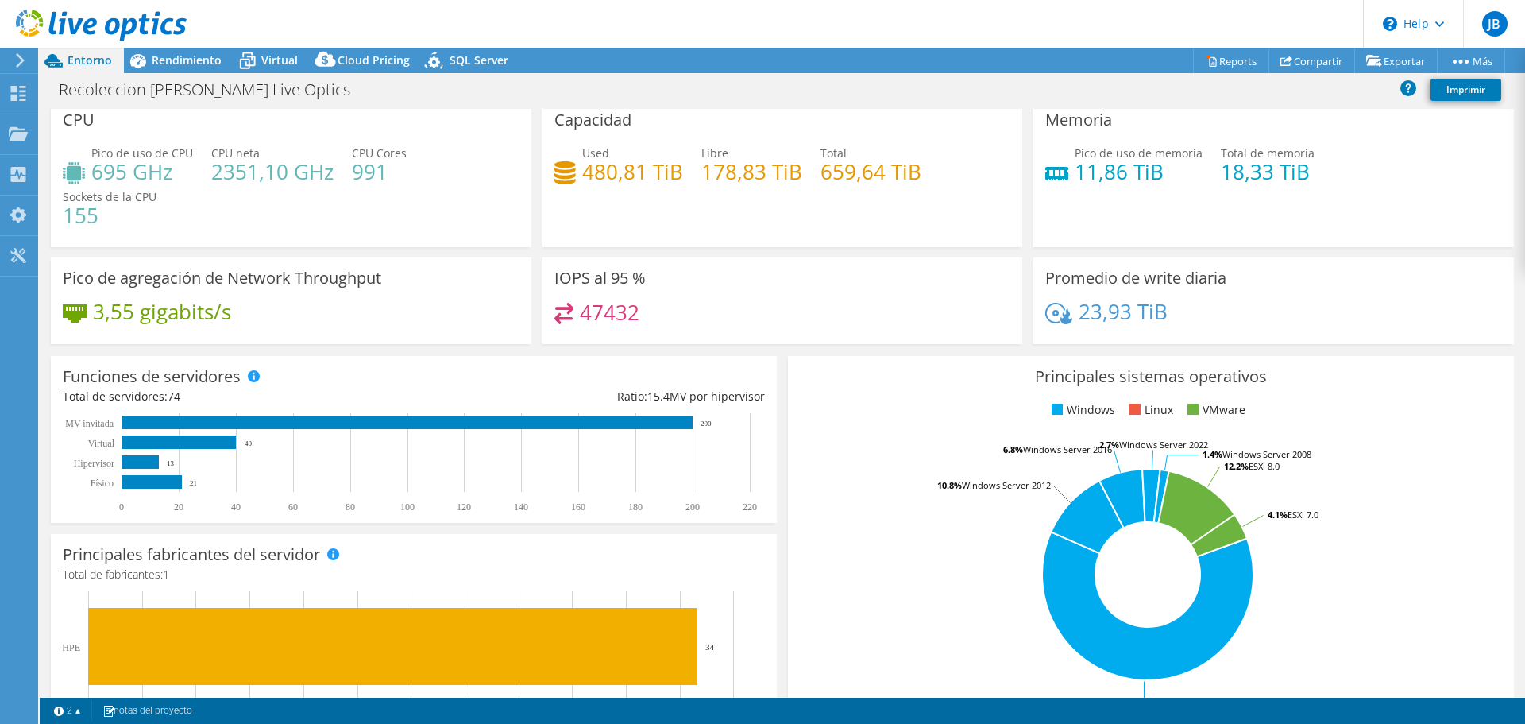
scroll to position [0, 0]
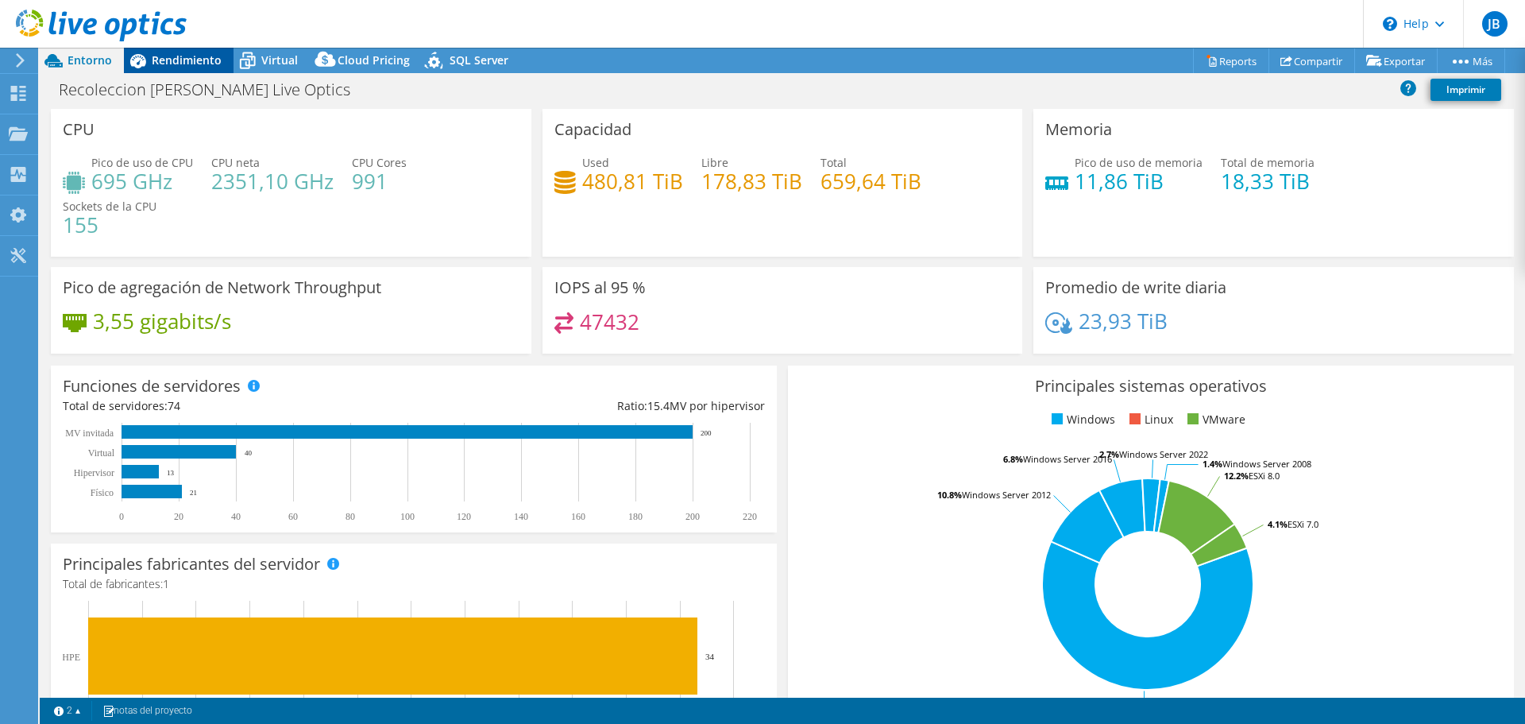
click at [175, 65] on span "Rendimiento" at bounding box center [187, 59] width 70 height 15
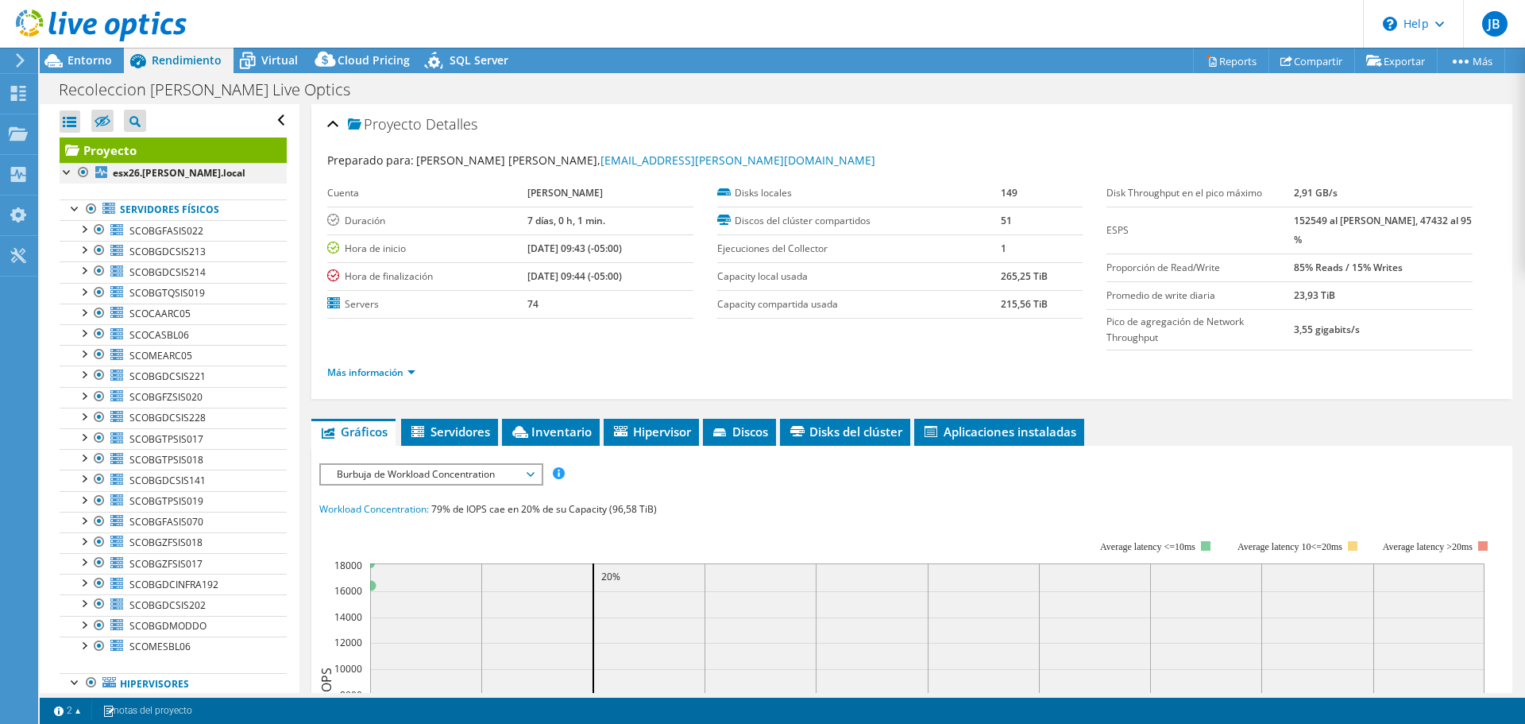
click at [65, 176] on div at bounding box center [68, 171] width 16 height 16
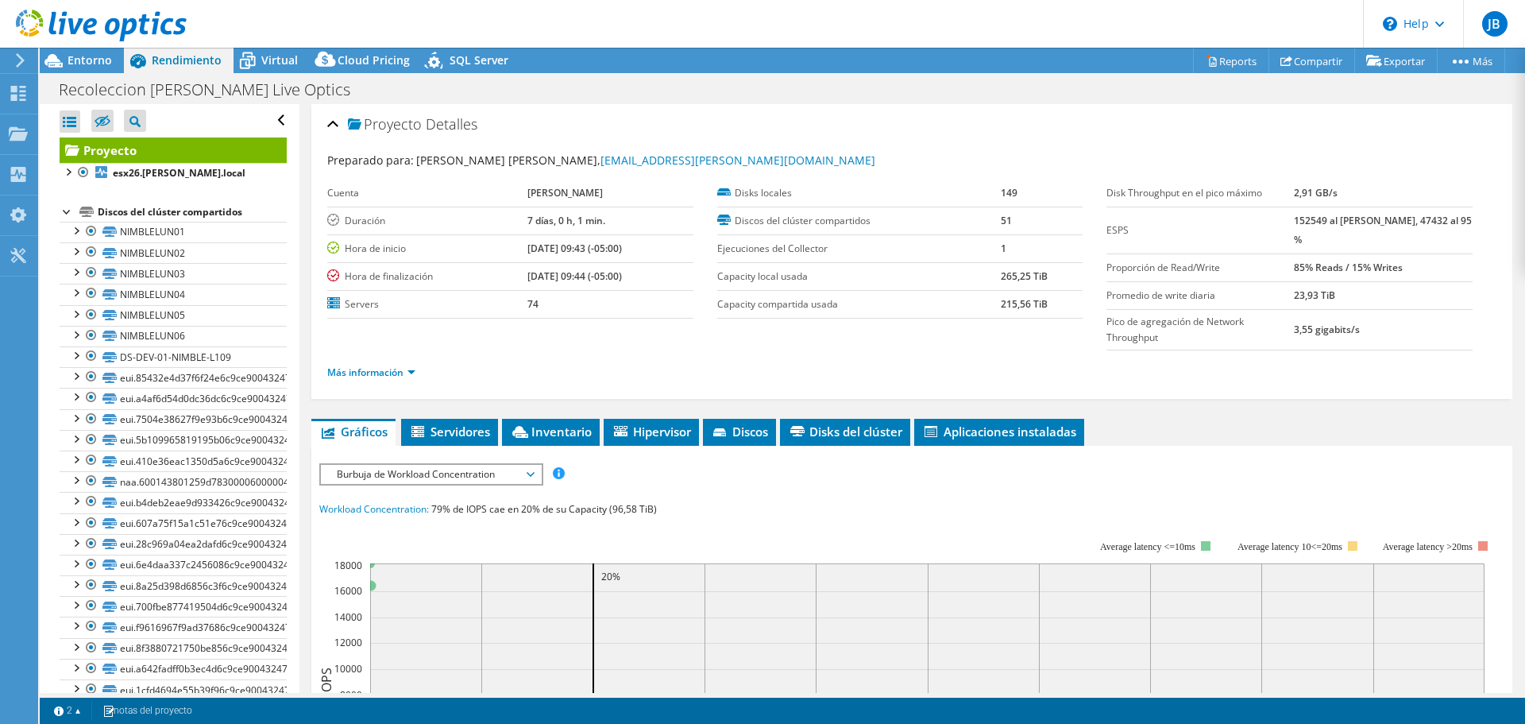
click at [64, 211] on div at bounding box center [68, 211] width 16 height 16
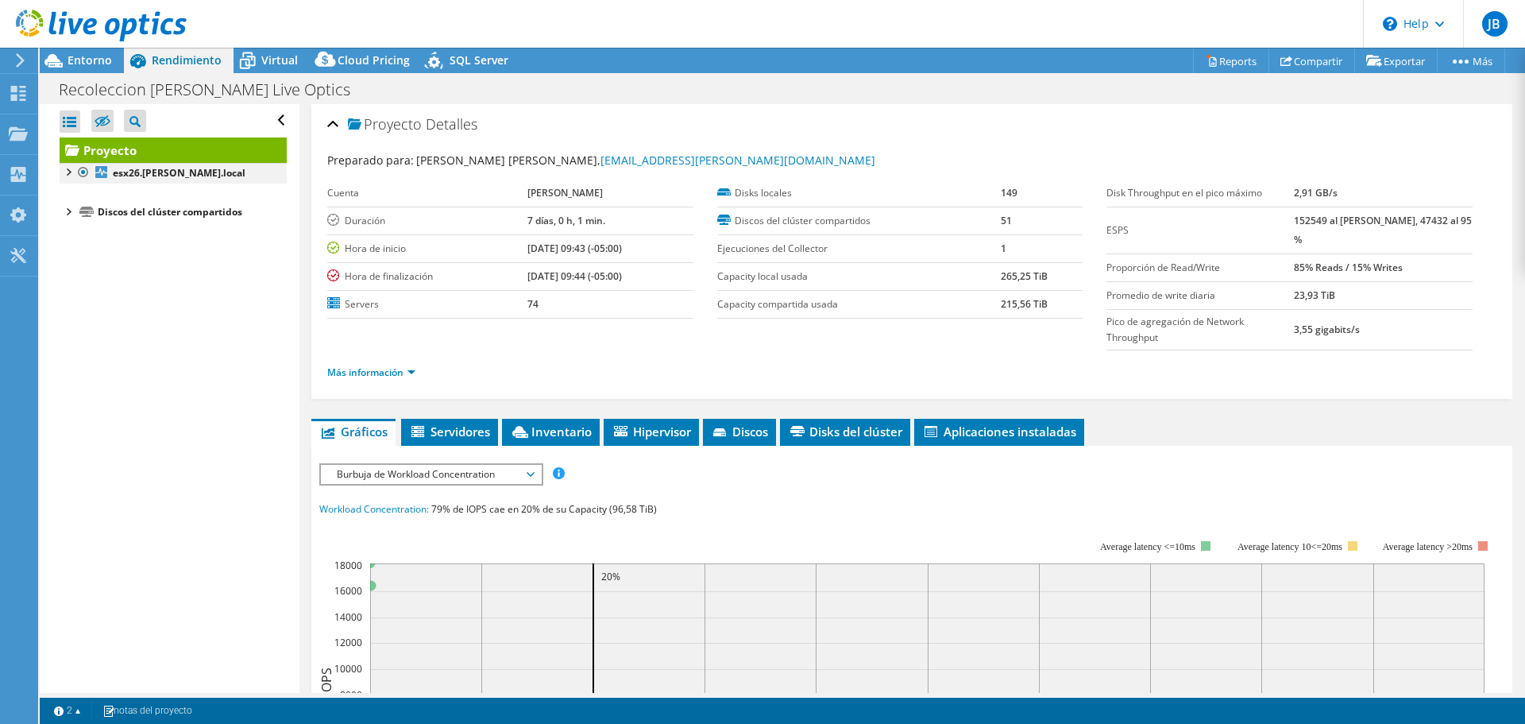
click at [64, 174] on div at bounding box center [68, 171] width 16 height 16
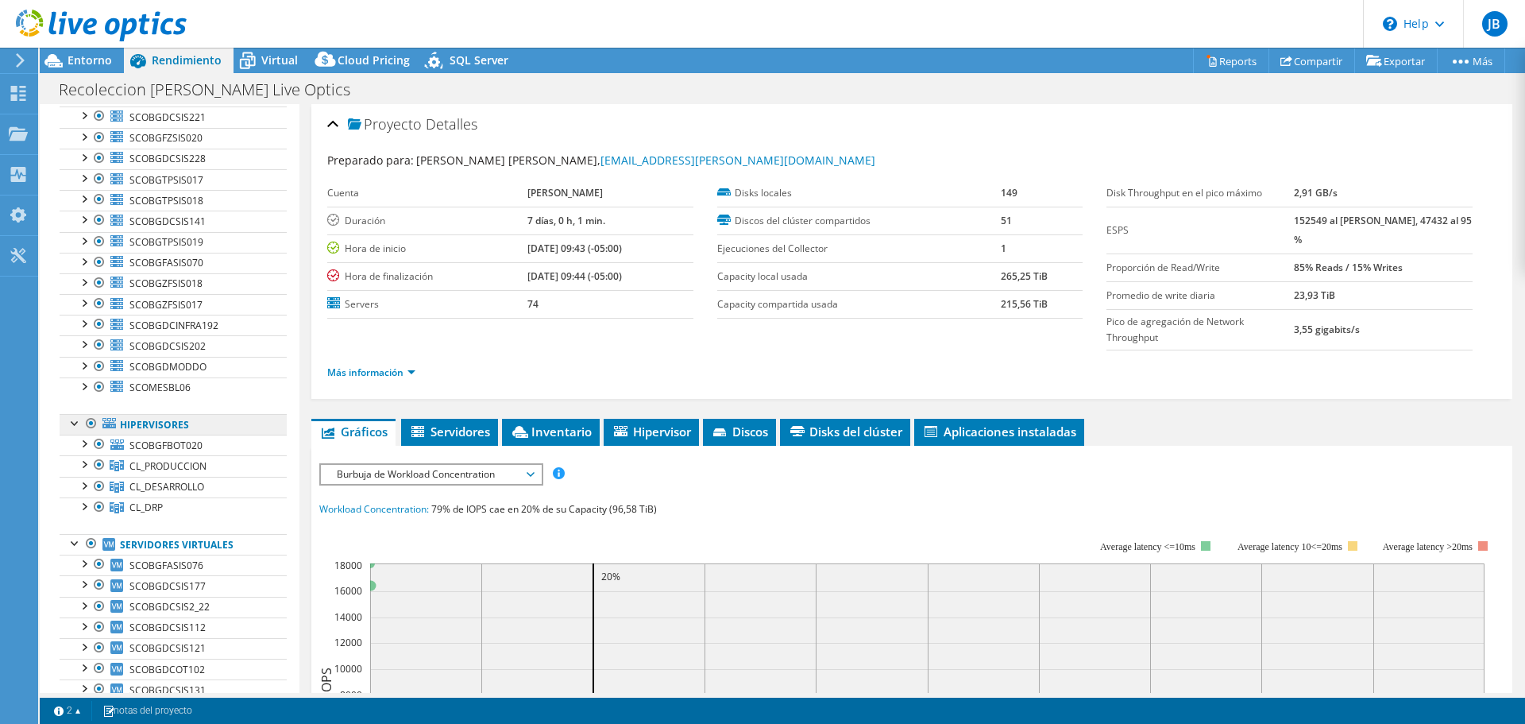
scroll to position [232, 0]
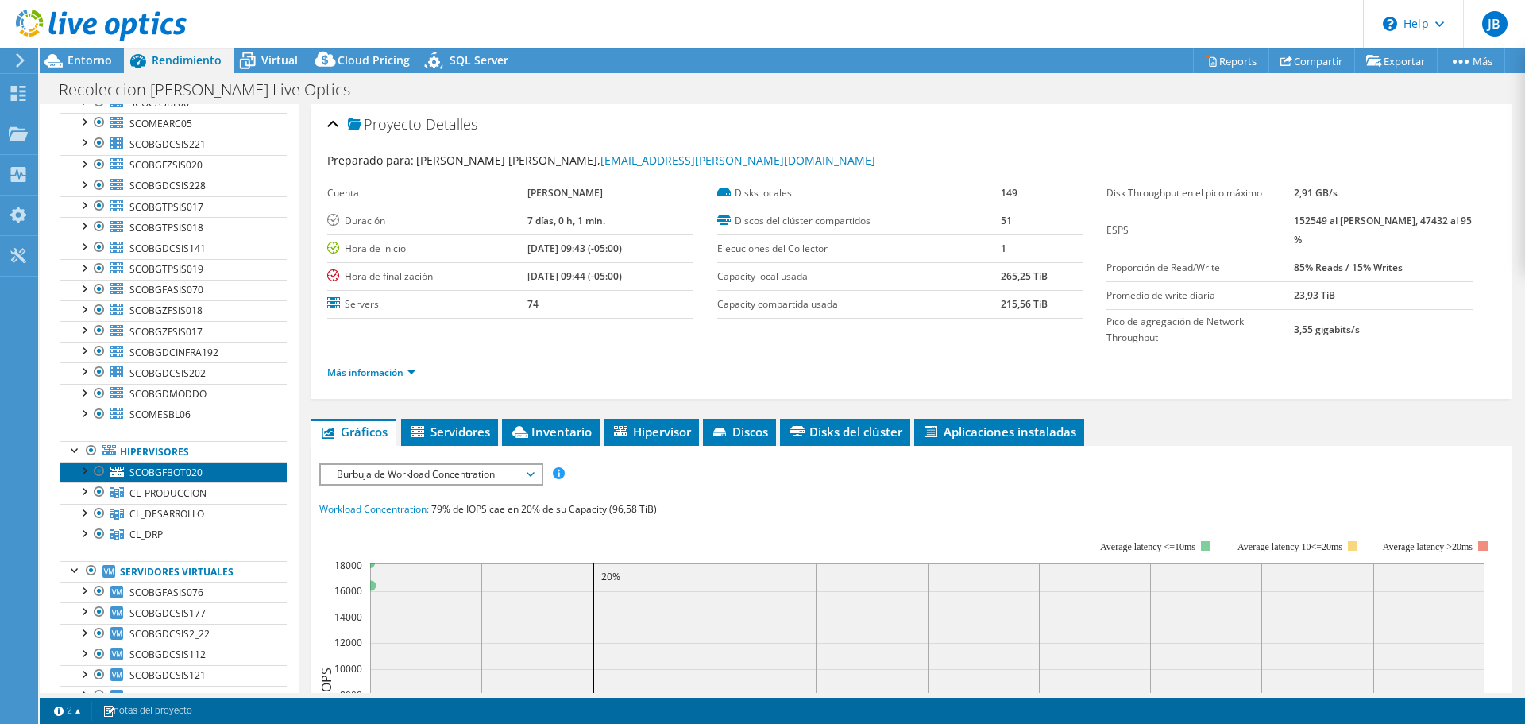
click at [203, 473] on span "SCOBGFBOT020" at bounding box center [165, 473] width 73 height 14
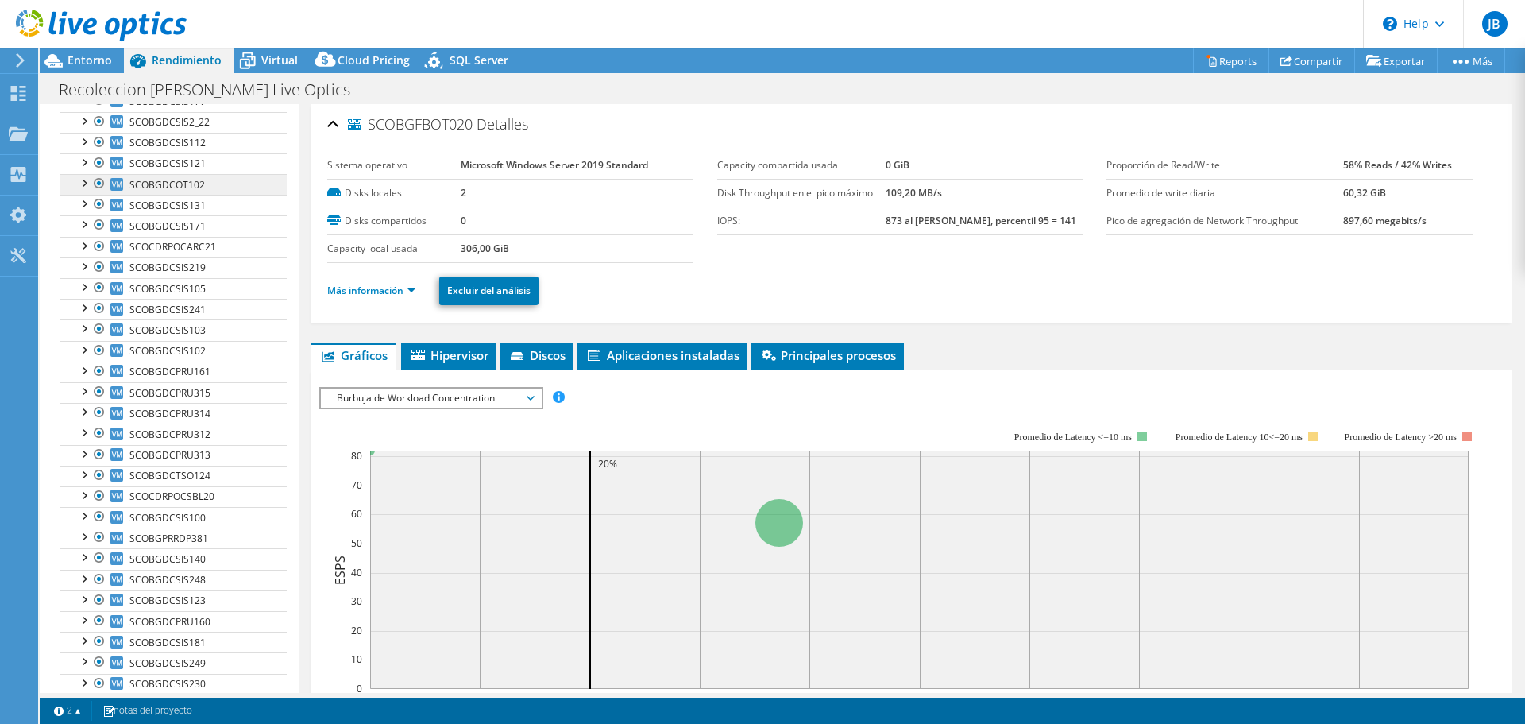
scroll to position [550, 0]
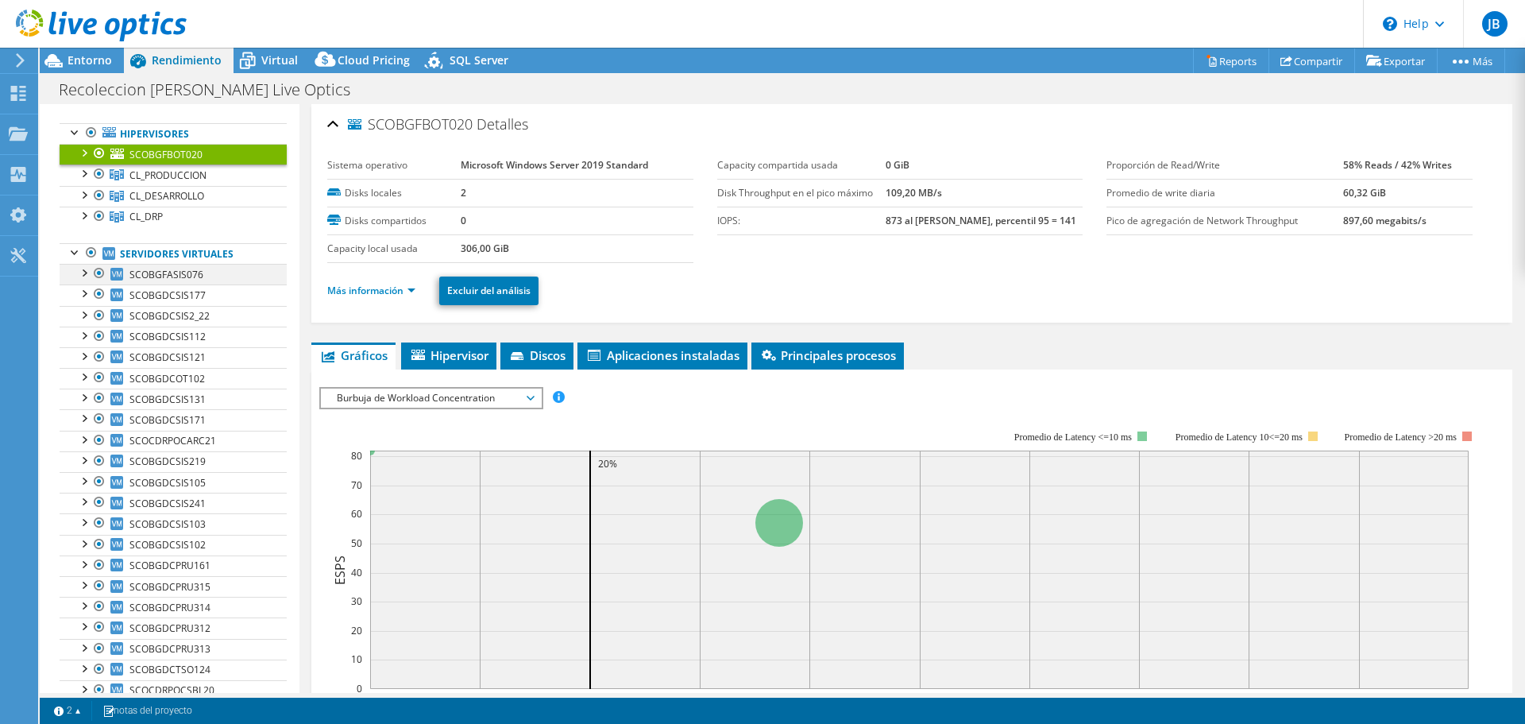
click at [85, 272] on div at bounding box center [83, 272] width 16 height 16
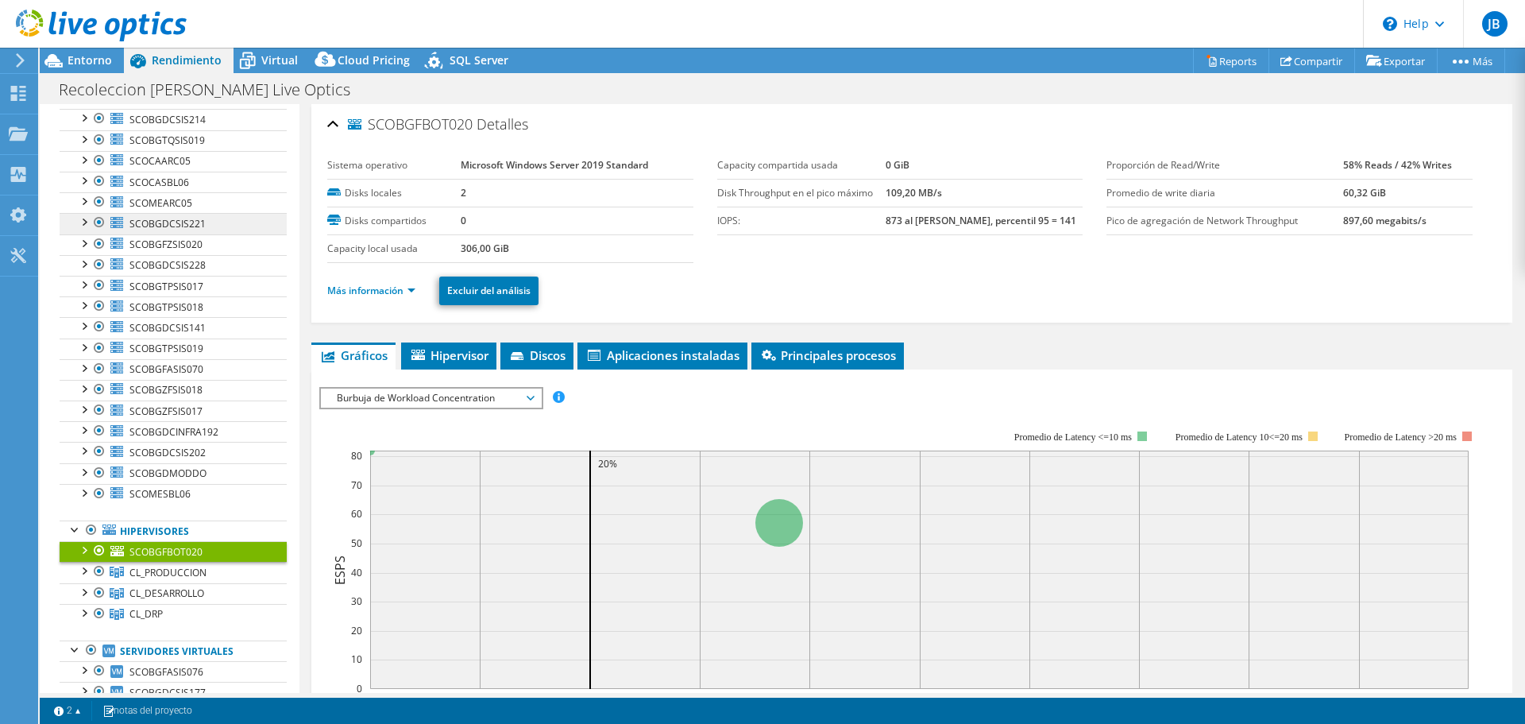
scroll to position [0, 0]
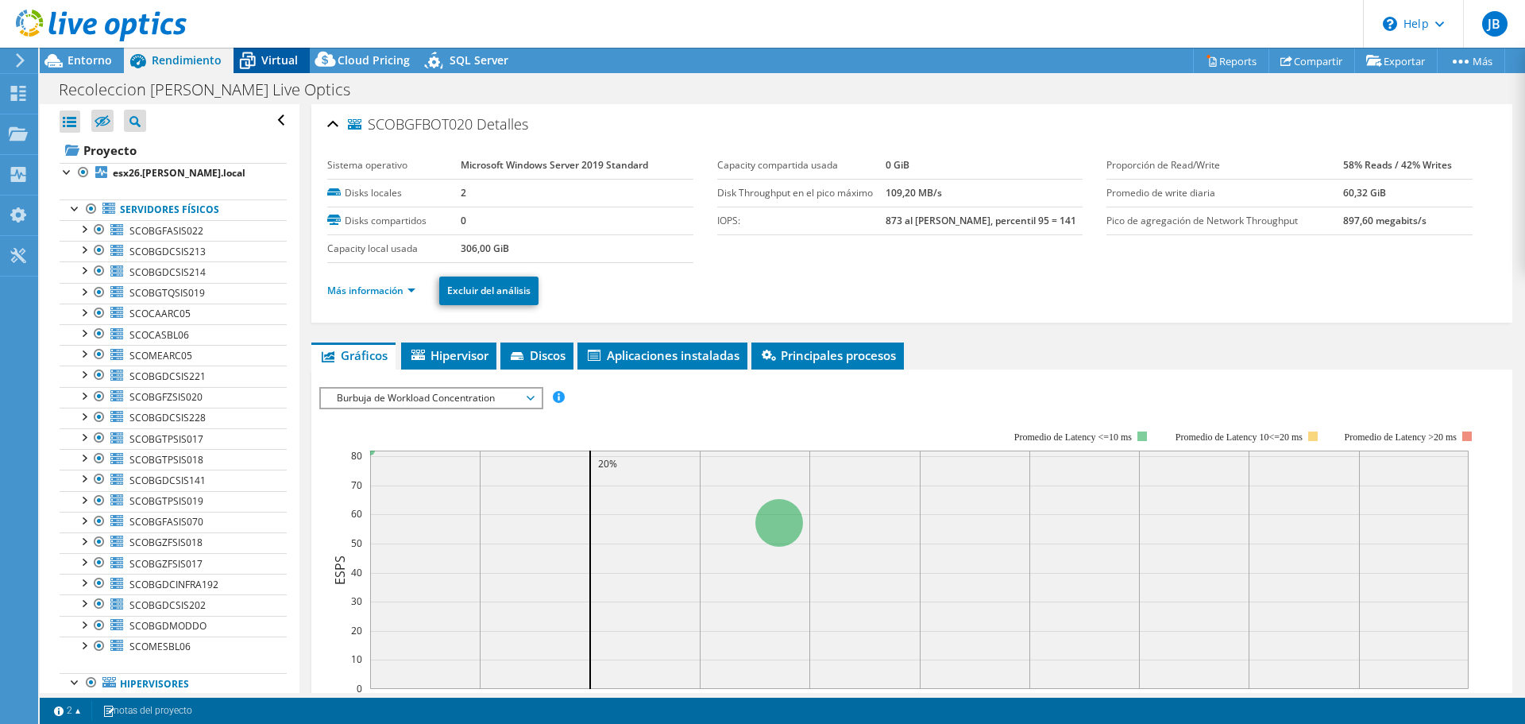
click at [264, 67] on div "Virtual" at bounding box center [272, 60] width 76 height 25
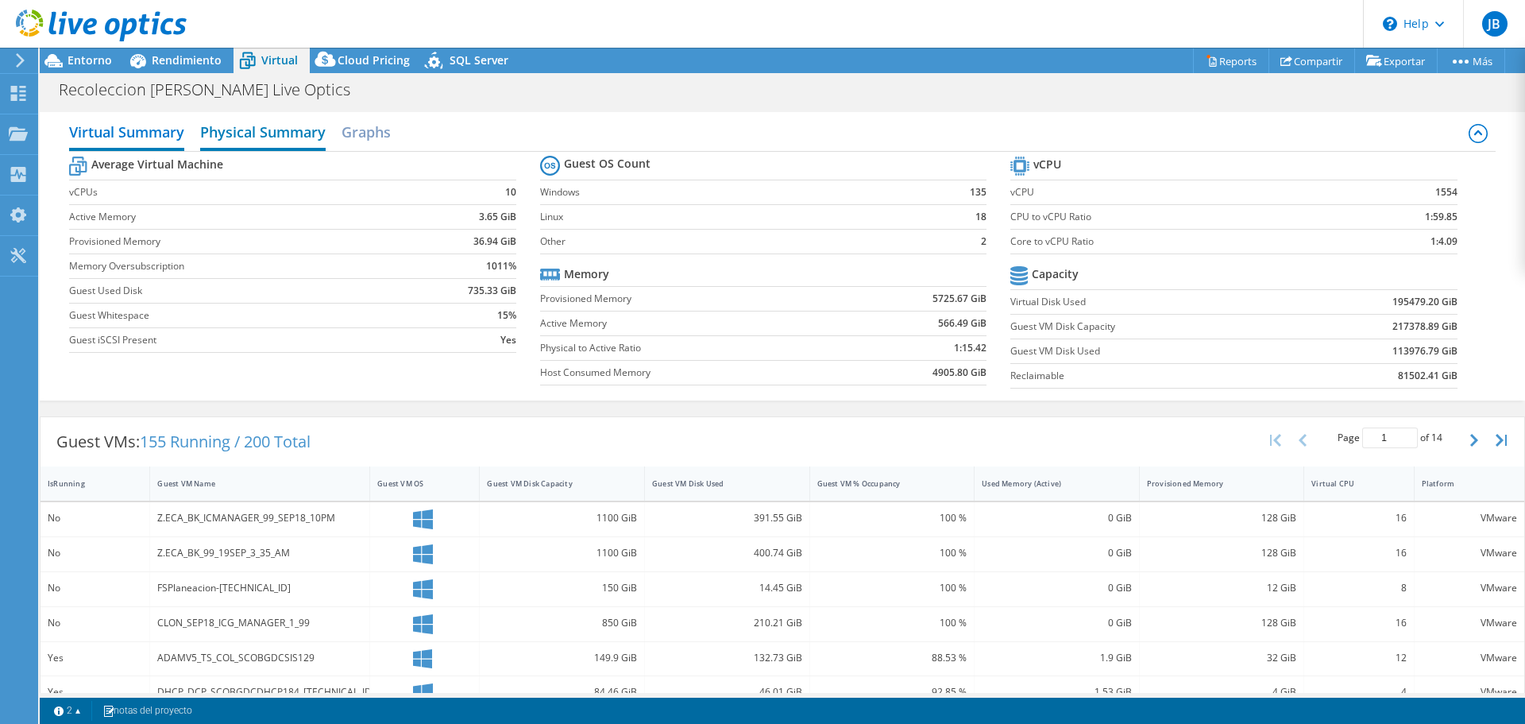
click at [278, 139] on h2 "Physical Summary" at bounding box center [263, 133] width 126 height 35
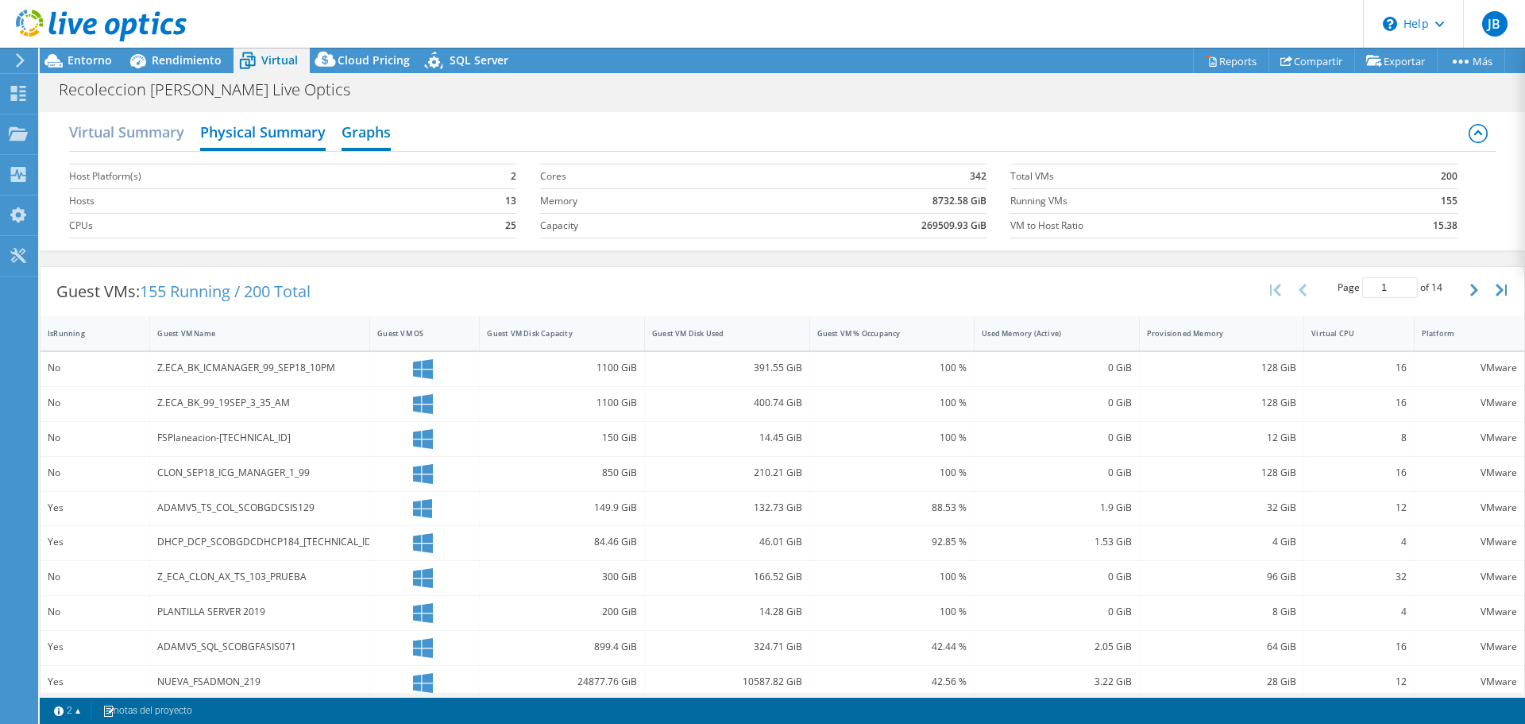
click at [361, 136] on h2 "Graphs" at bounding box center [366, 133] width 49 height 35
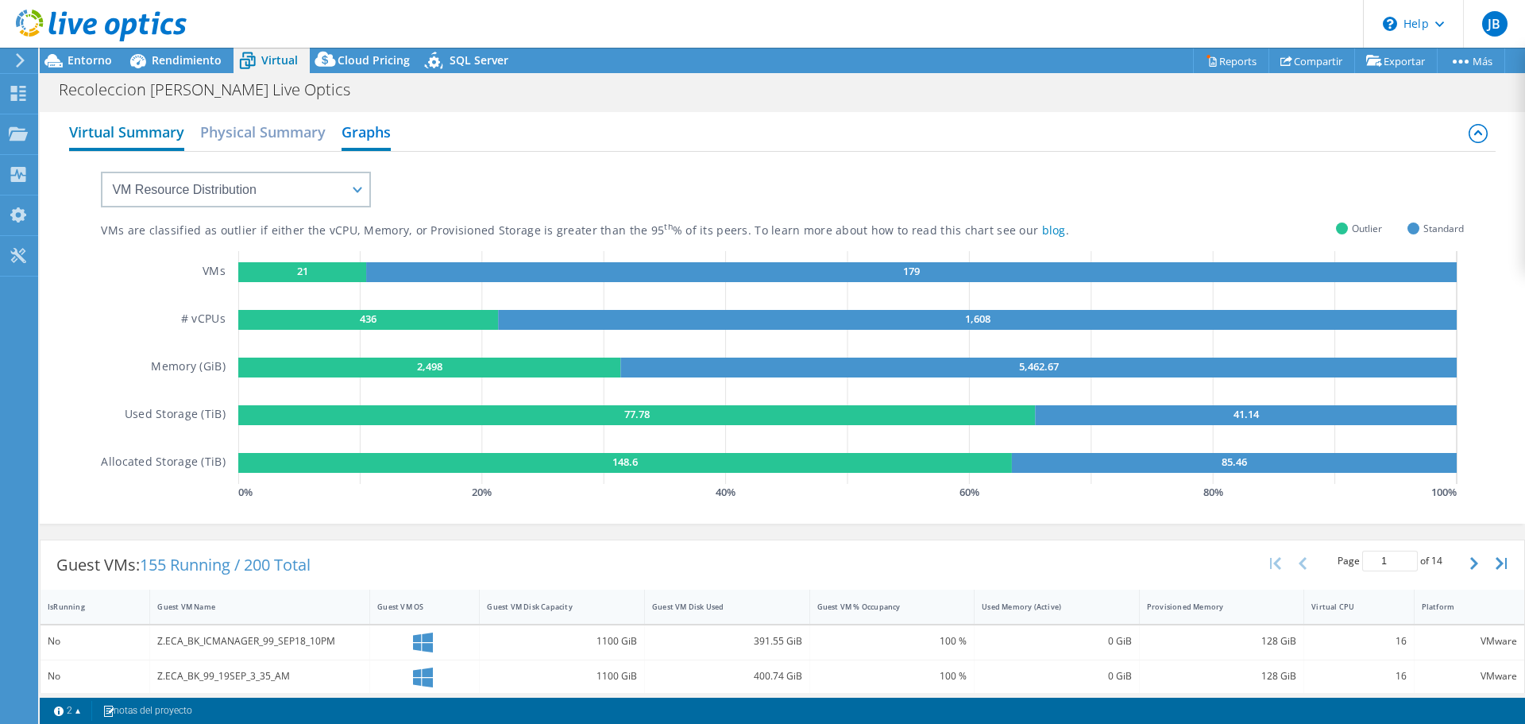
click at [141, 136] on h2 "Virtual Summary" at bounding box center [126, 133] width 115 height 35
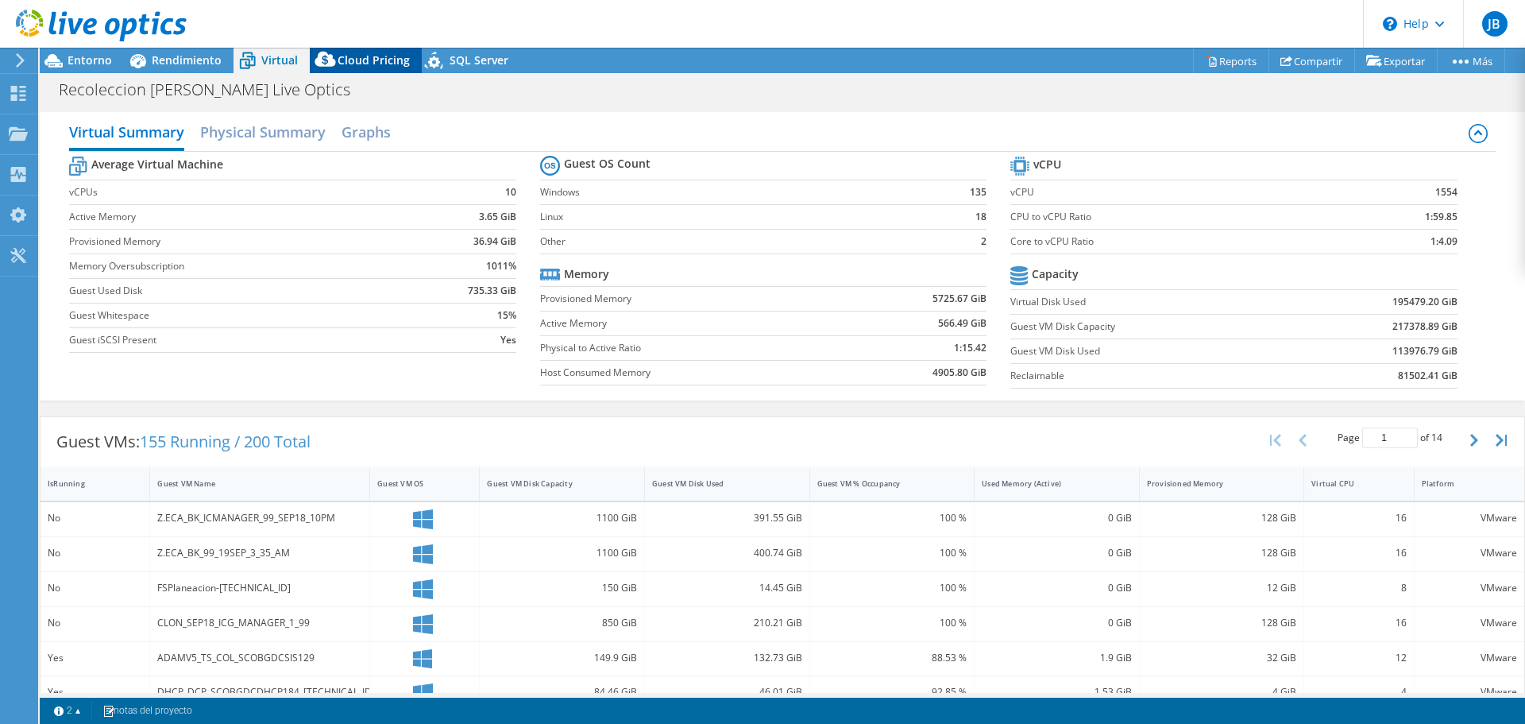
click at [348, 62] on span "Cloud Pricing" at bounding box center [374, 59] width 72 height 15
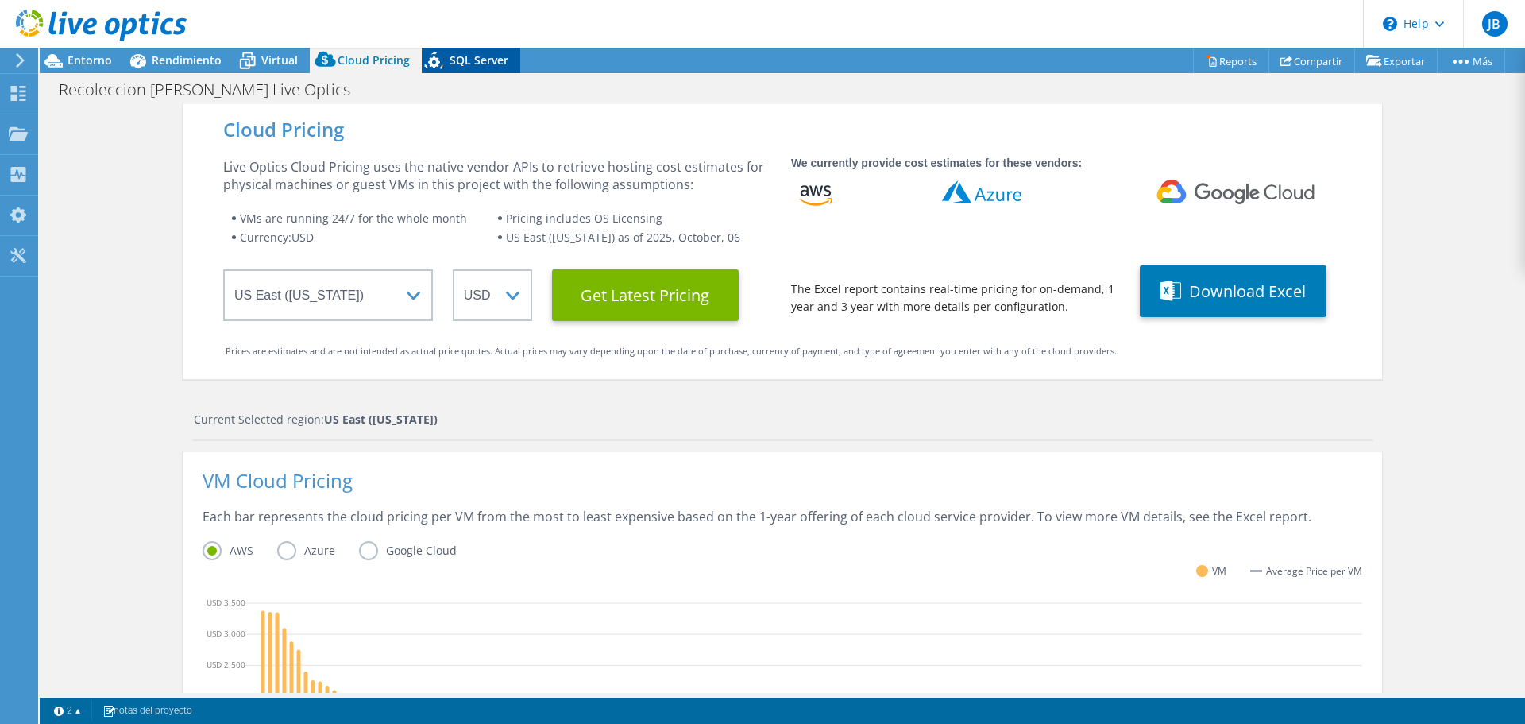
click at [446, 52] on div "SQL Server" at bounding box center [471, 60] width 99 height 25
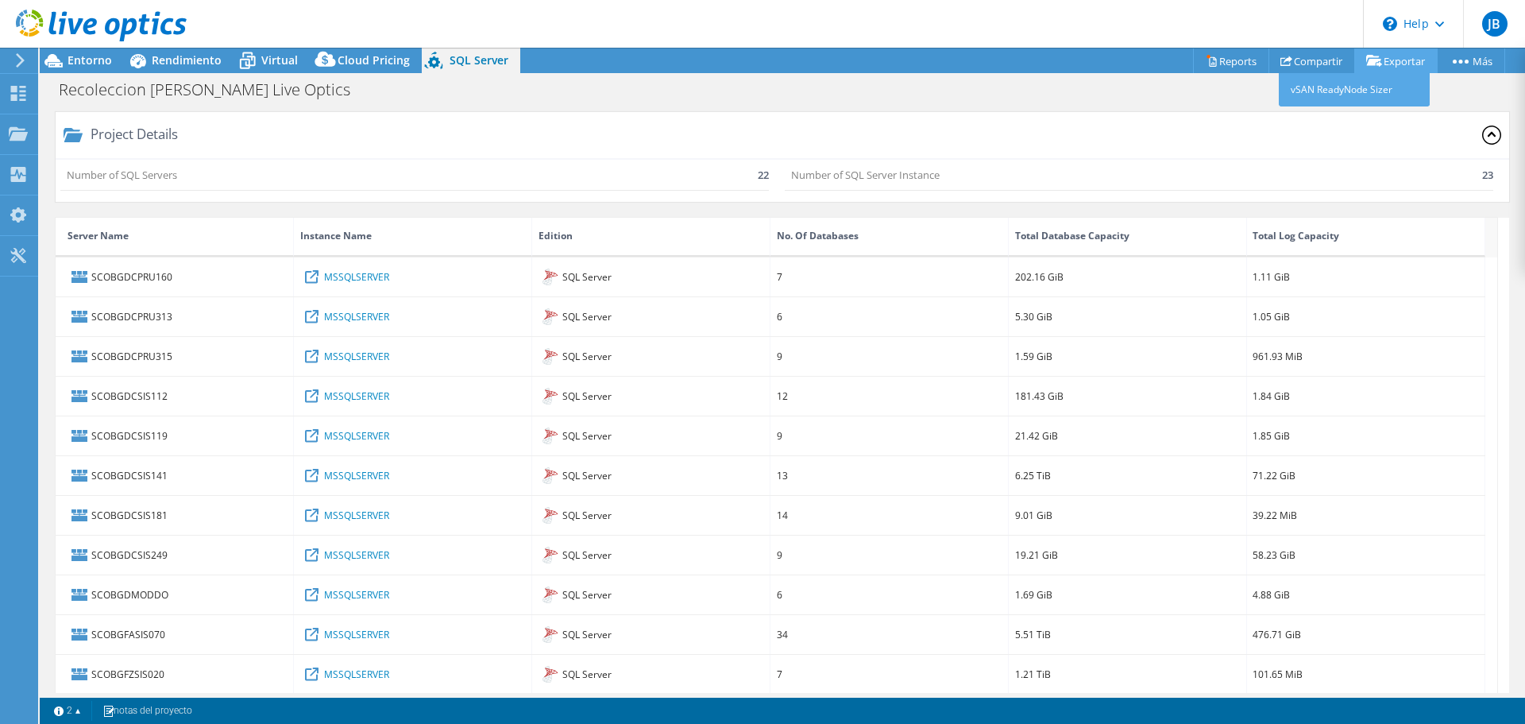
click at [1399, 61] on link "Exportar" at bounding box center [1395, 60] width 83 height 25
click at [1236, 61] on link "Reports" at bounding box center [1231, 60] width 76 height 25
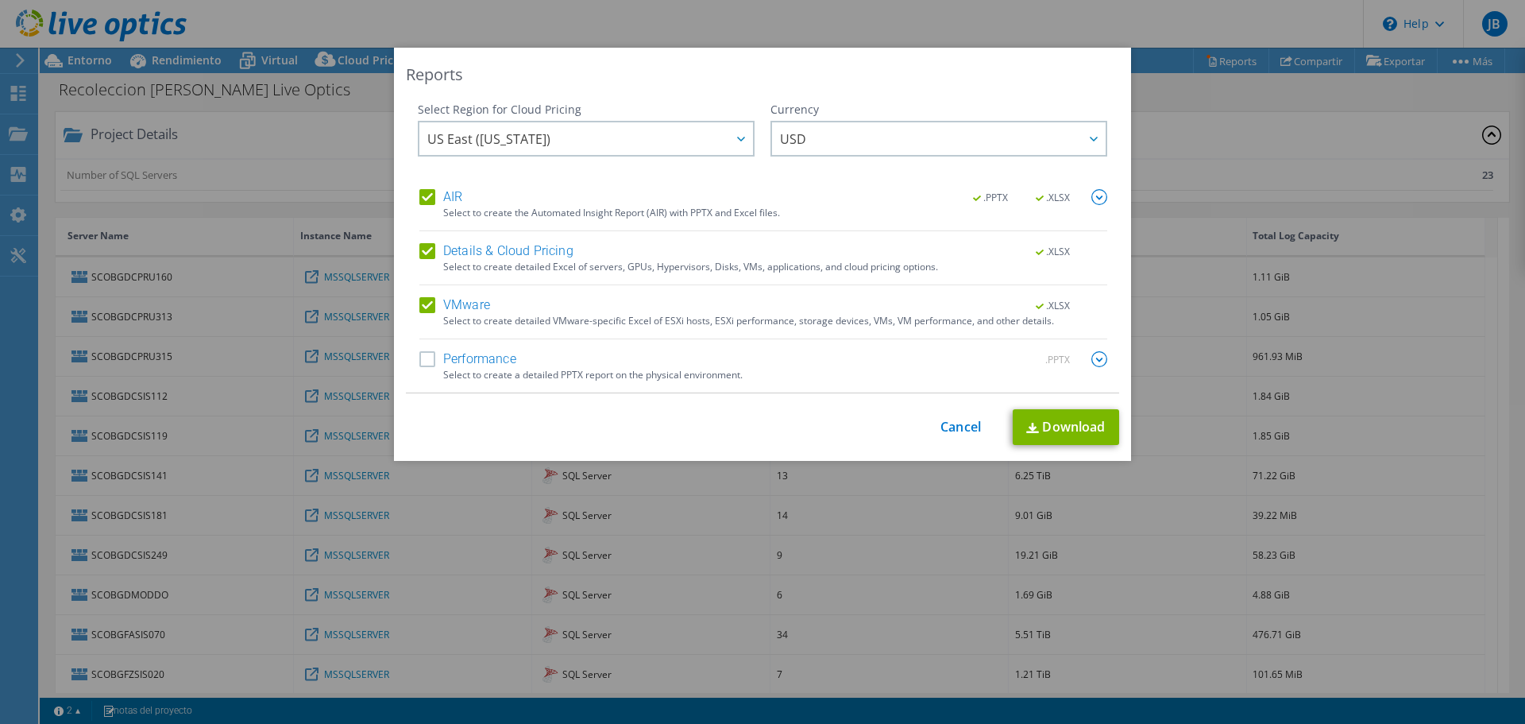
click at [423, 354] on label "Performance" at bounding box center [467, 359] width 97 height 16
click at [0, 0] on input "Performance" at bounding box center [0, 0] width 0 height 0
click at [1082, 442] on link "Download" at bounding box center [1066, 427] width 106 height 36
click at [963, 423] on link "Cancel" at bounding box center [961, 426] width 41 height 15
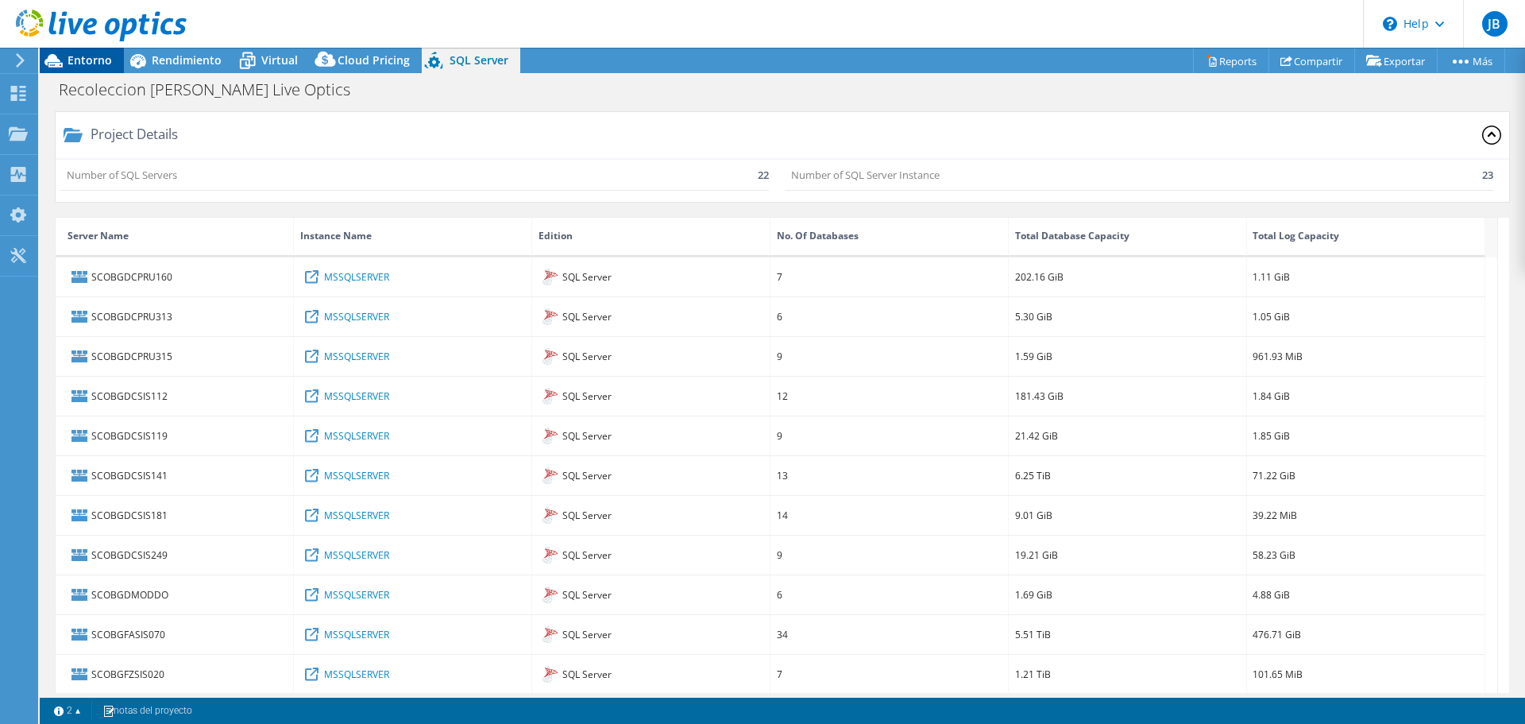
click at [84, 56] on span "Entorno" at bounding box center [90, 59] width 44 height 15
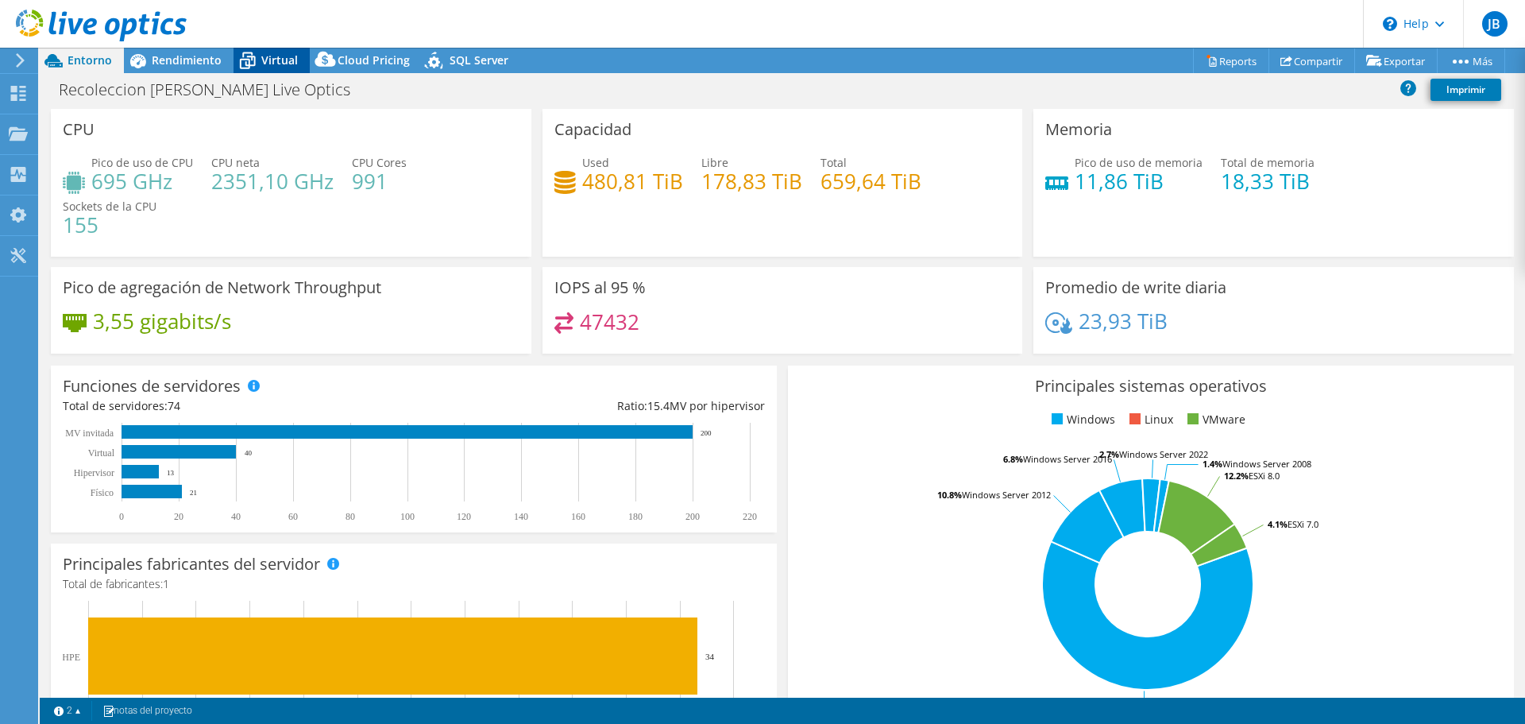
click at [261, 65] on span "Virtual" at bounding box center [279, 59] width 37 height 15
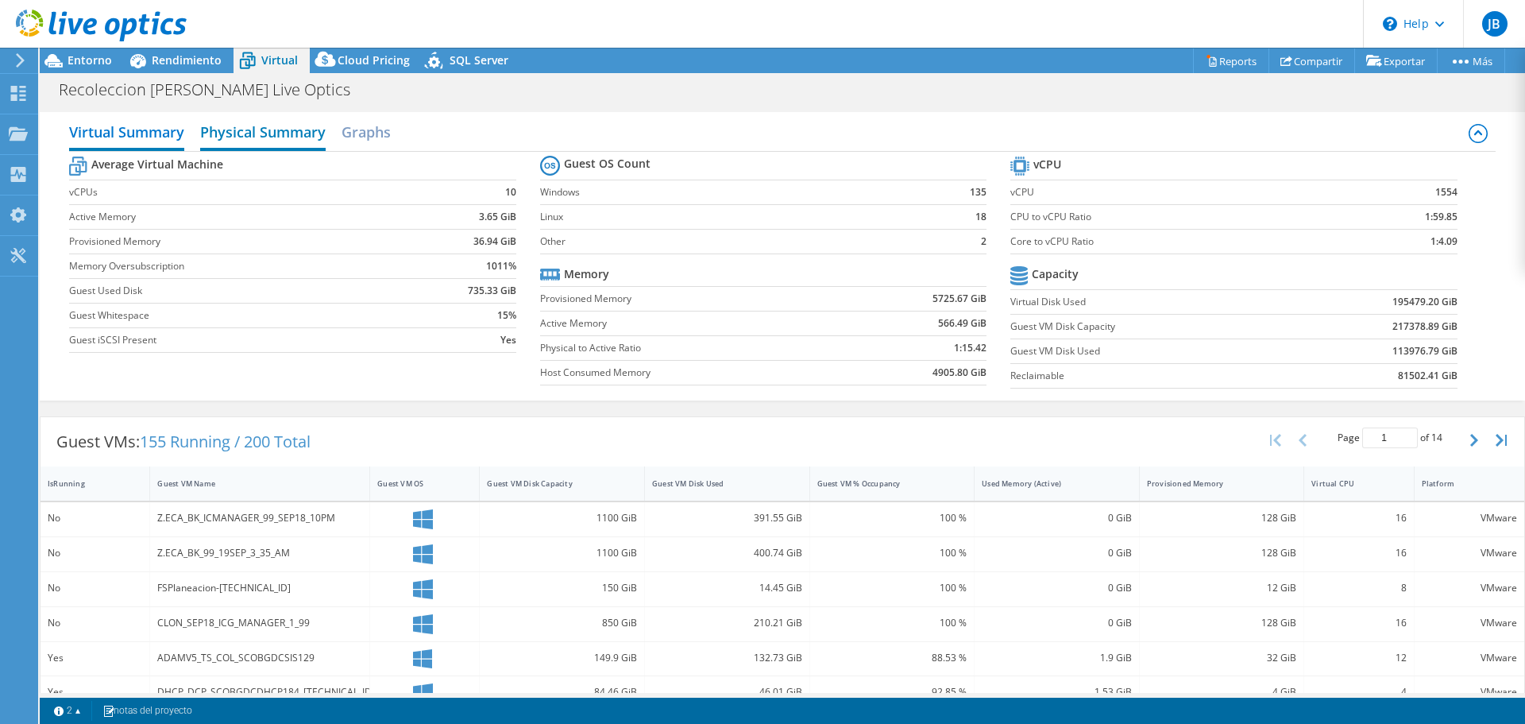
click at [281, 145] on h2 "Physical Summary" at bounding box center [263, 133] width 126 height 35
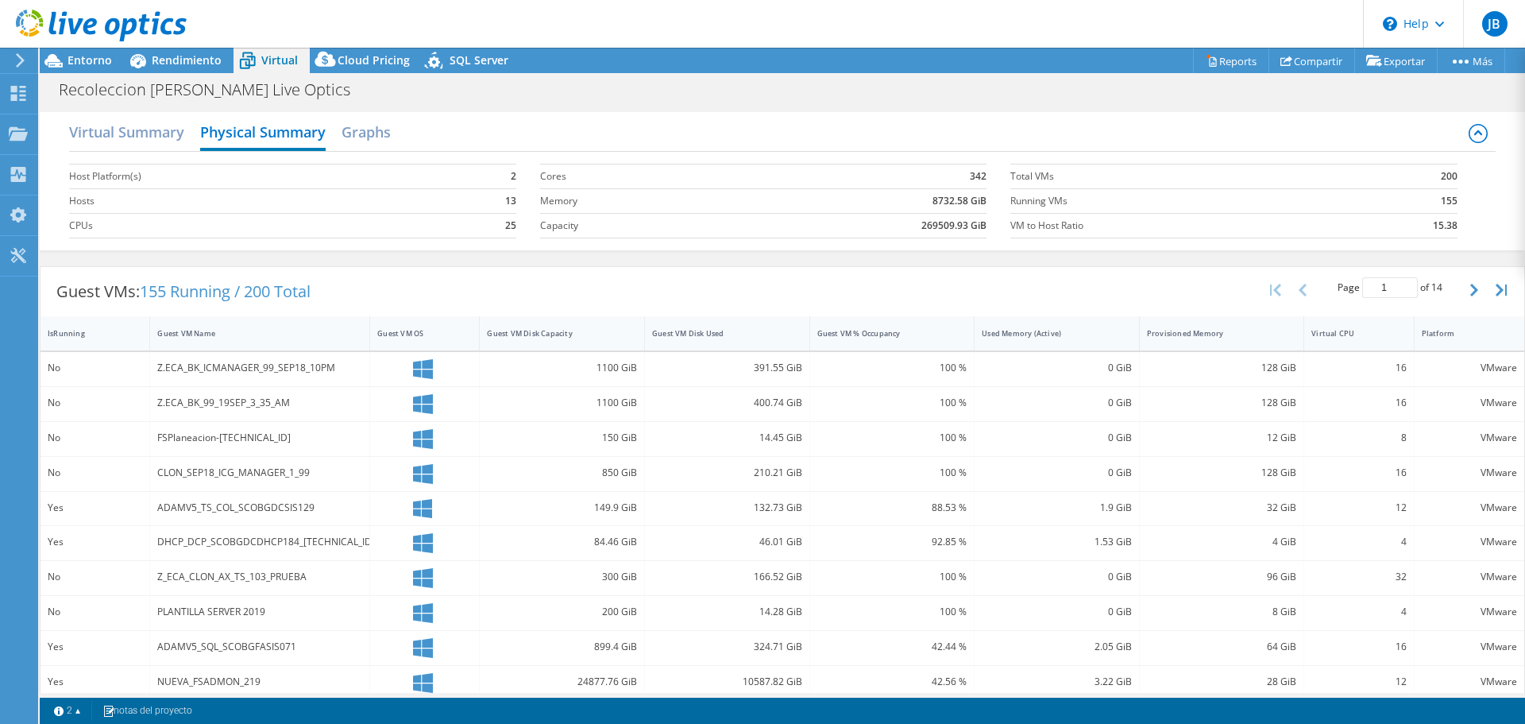
click at [987, 200] on section "Cores 342 Memory 8732.58 GiB Capacity 269509.93 GiB" at bounding box center [775, 201] width 470 height 91
click at [977, 187] on td "342" at bounding box center [855, 176] width 261 height 25
click at [1184, 174] on label "Total VMs" at bounding box center [1181, 176] width 342 height 16
click at [1319, 187] on td "Total VMs" at bounding box center [1181, 176] width 342 height 25
click at [147, 134] on h2 "Virtual Summary" at bounding box center [126, 133] width 115 height 35
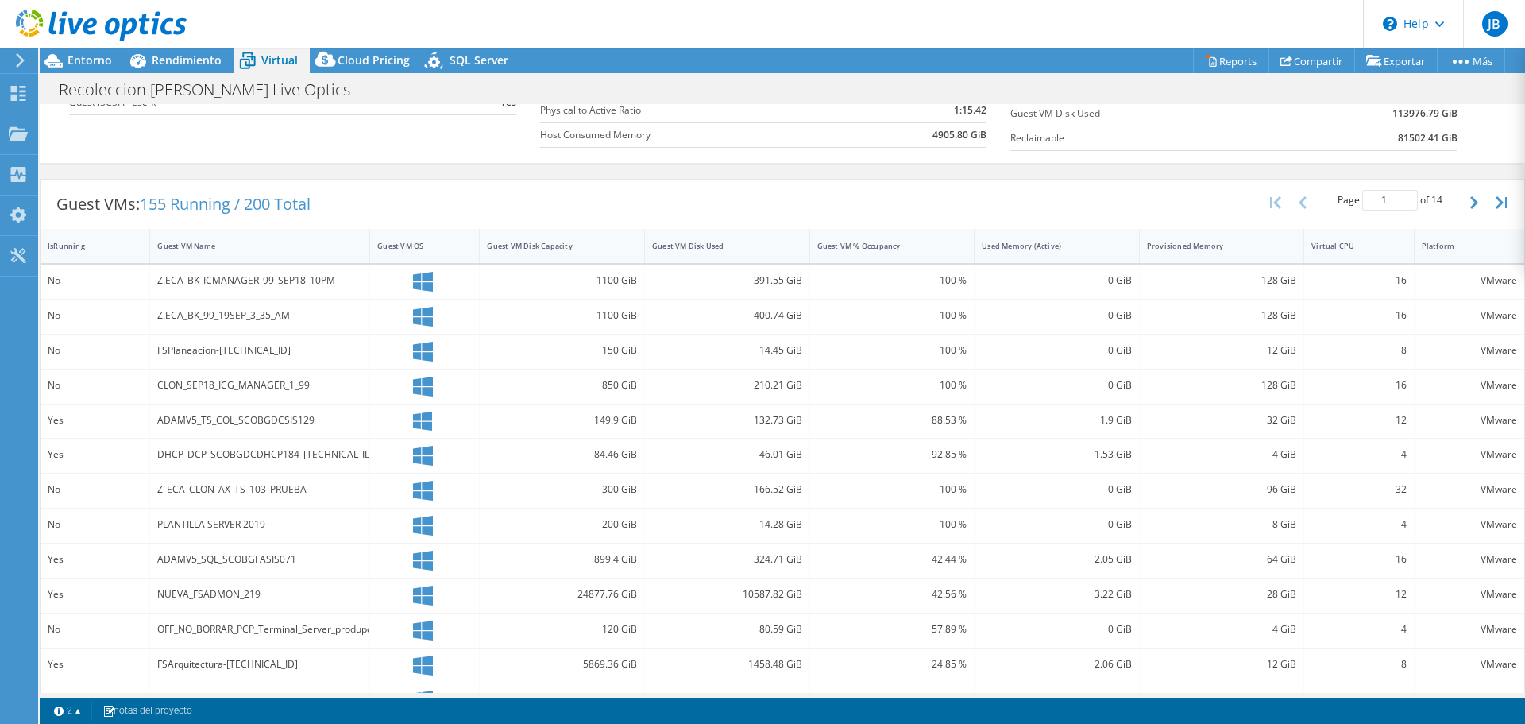
scroll to position [238, 0]
click at [303, 276] on div "Z.ECA_BK_ICMANAGER_99_SEP18_10PM" at bounding box center [259, 279] width 205 height 17
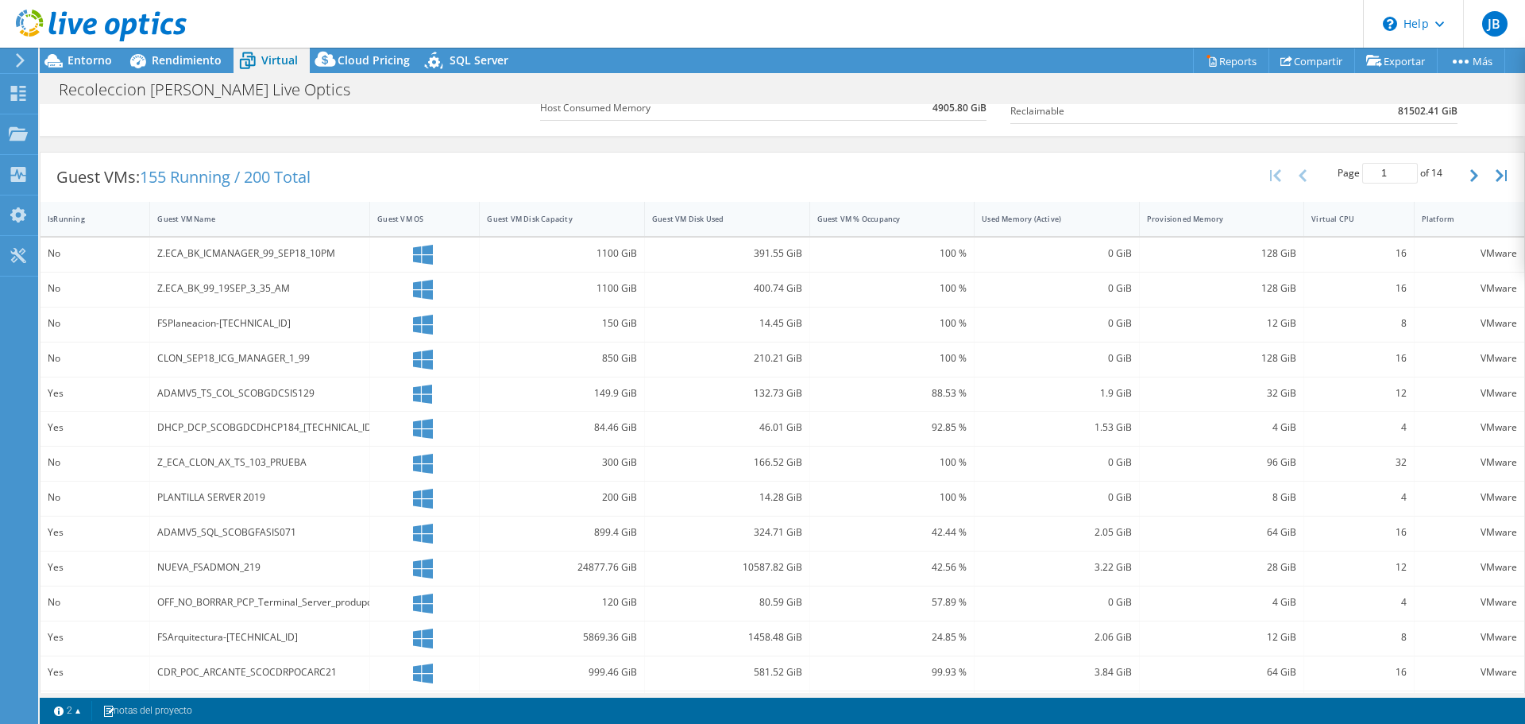
scroll to position [100, 0]
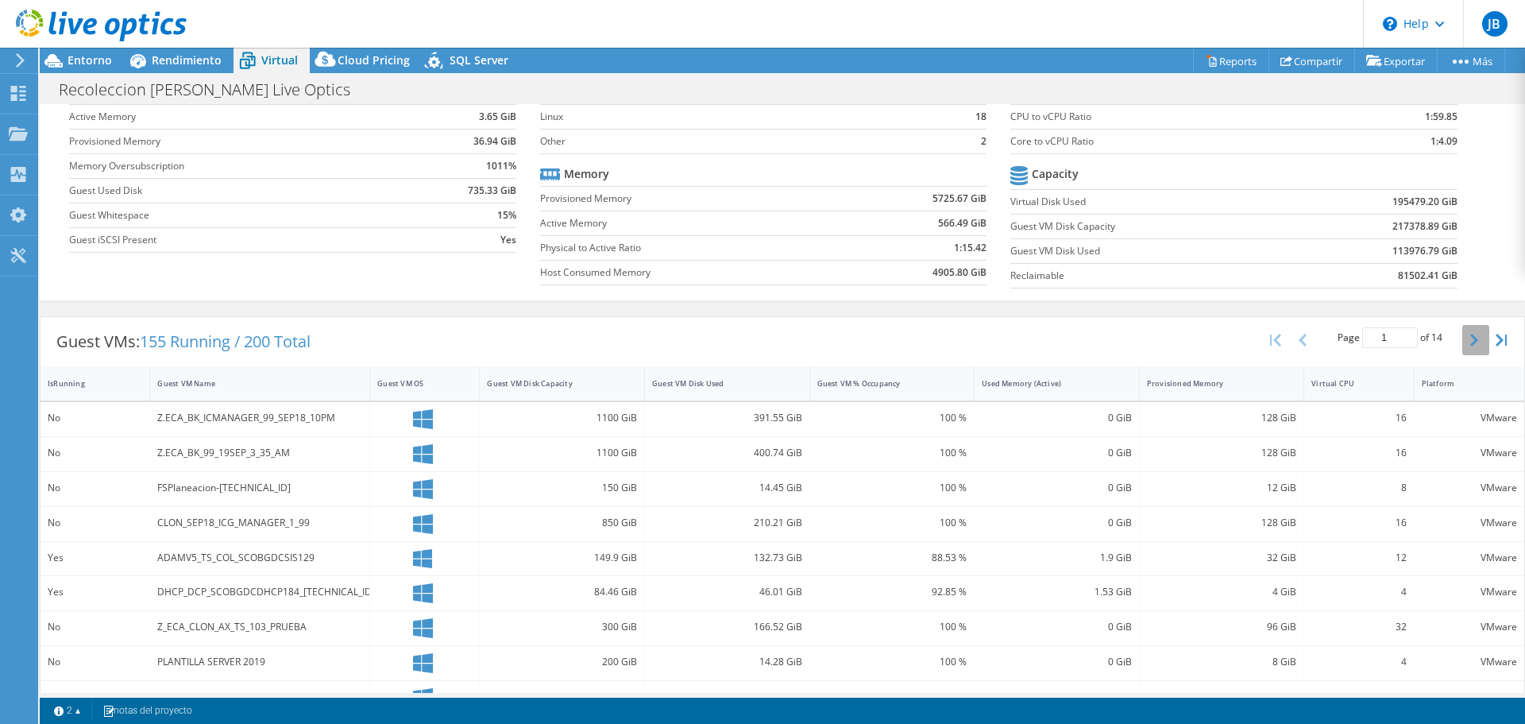
click at [1463, 347] on button "button" at bounding box center [1475, 340] width 27 height 30
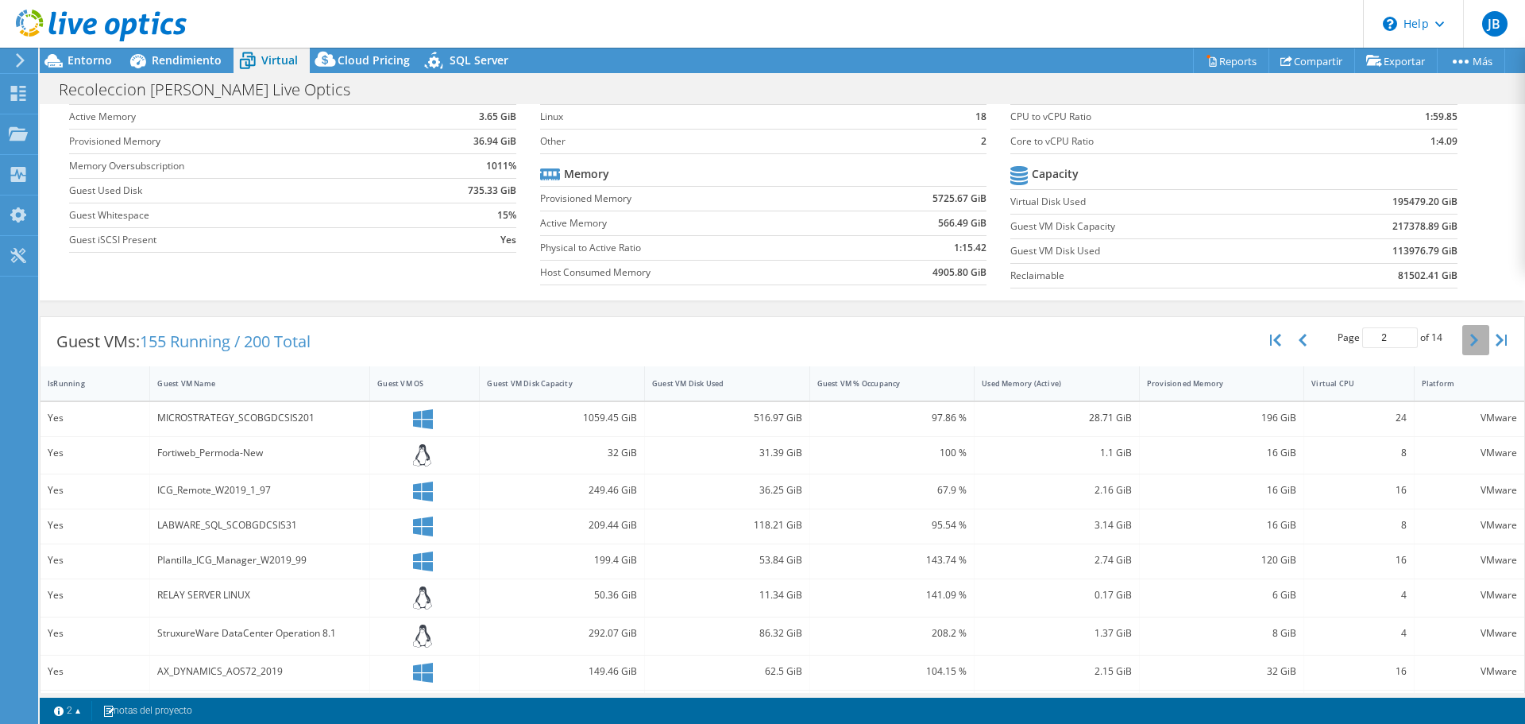
click at [1463, 347] on button "button" at bounding box center [1475, 340] width 27 height 30
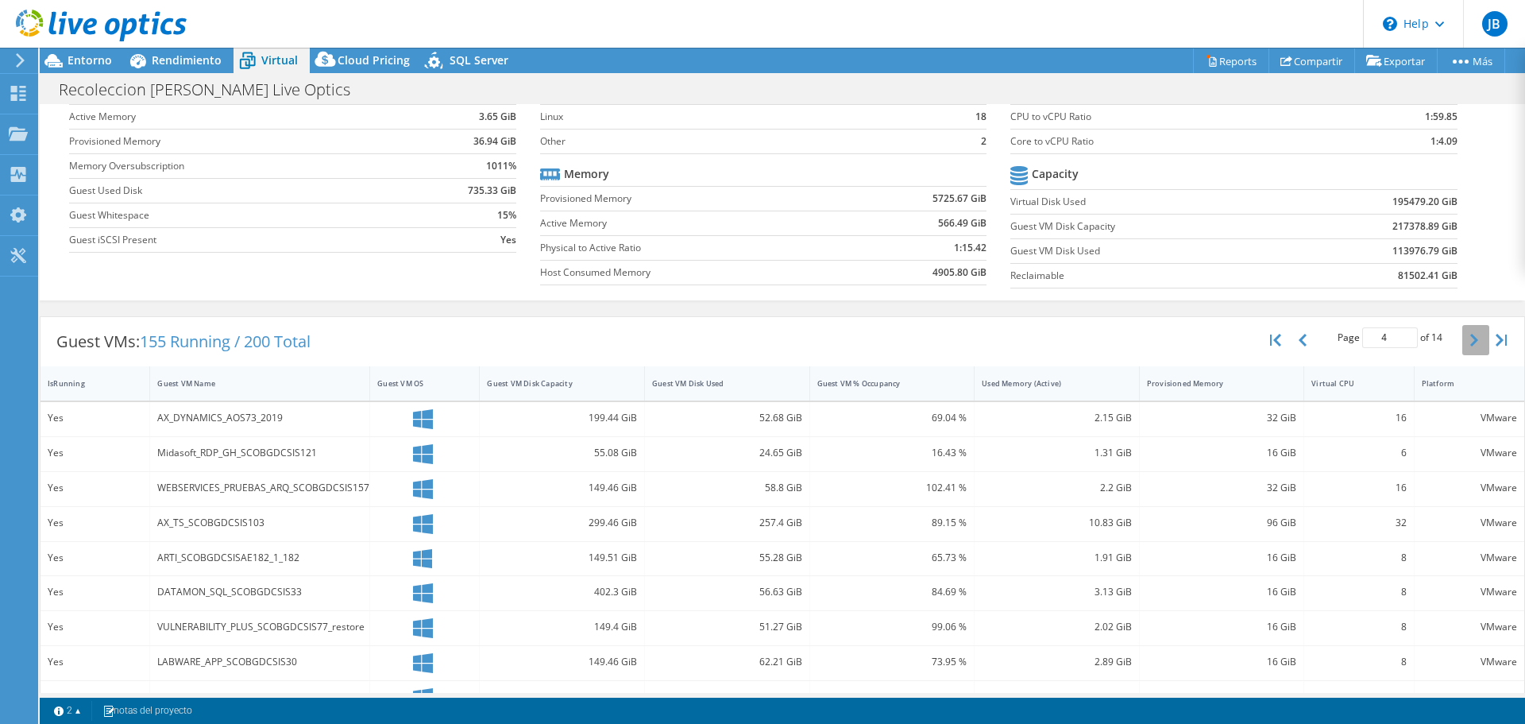
click at [1463, 348] on button "button" at bounding box center [1475, 340] width 27 height 30
click at [1463, 349] on button "button" at bounding box center [1475, 340] width 27 height 30
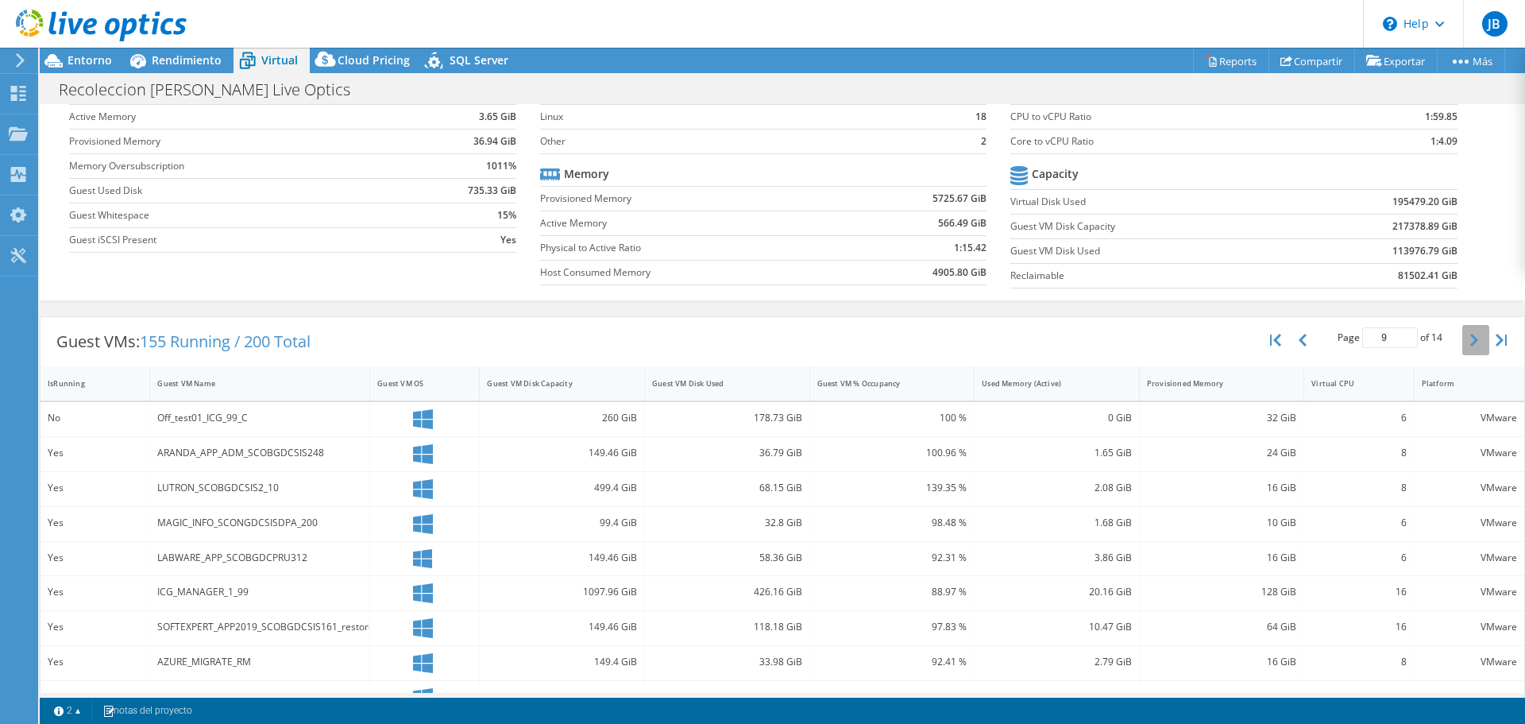
click at [1463, 349] on button "button" at bounding box center [1475, 340] width 27 height 30
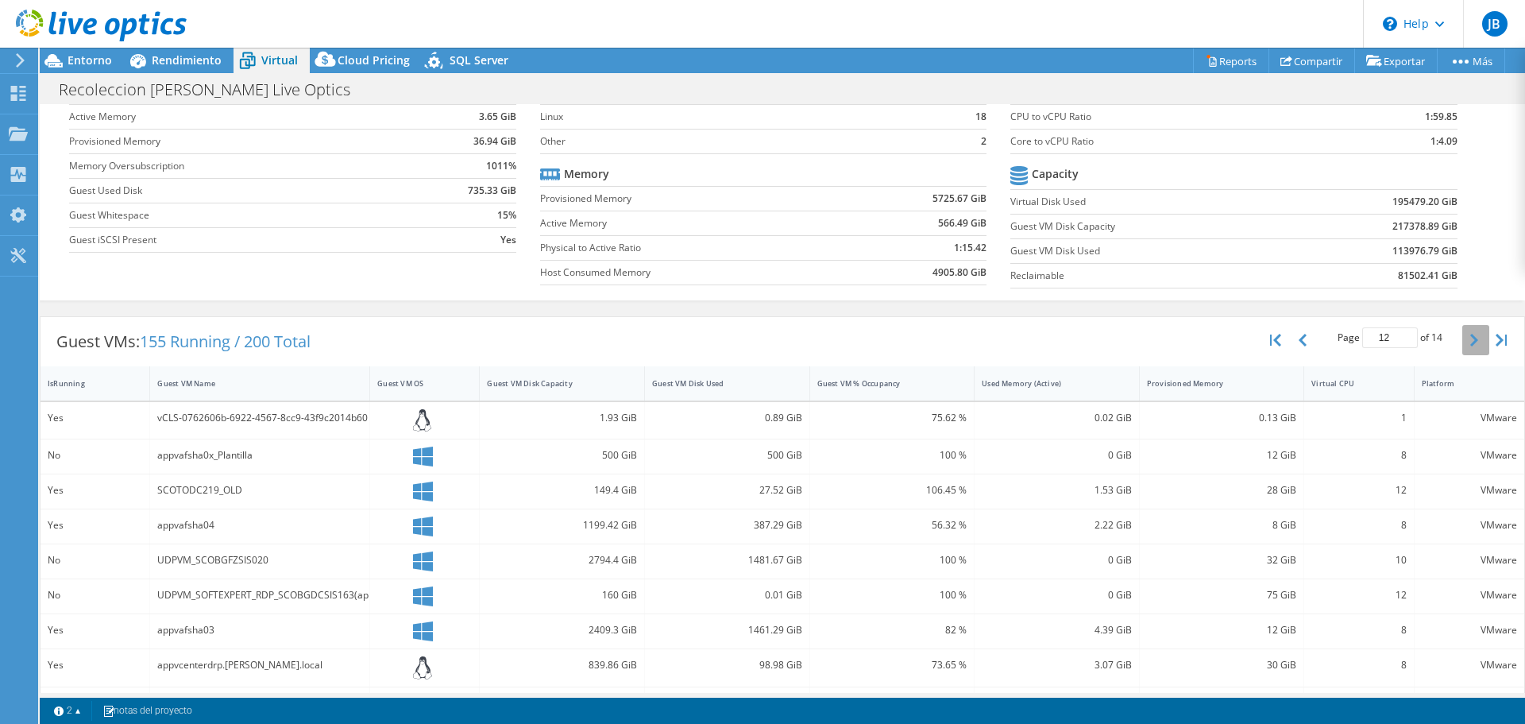
click at [1463, 350] on button "button" at bounding box center [1475, 340] width 27 height 30
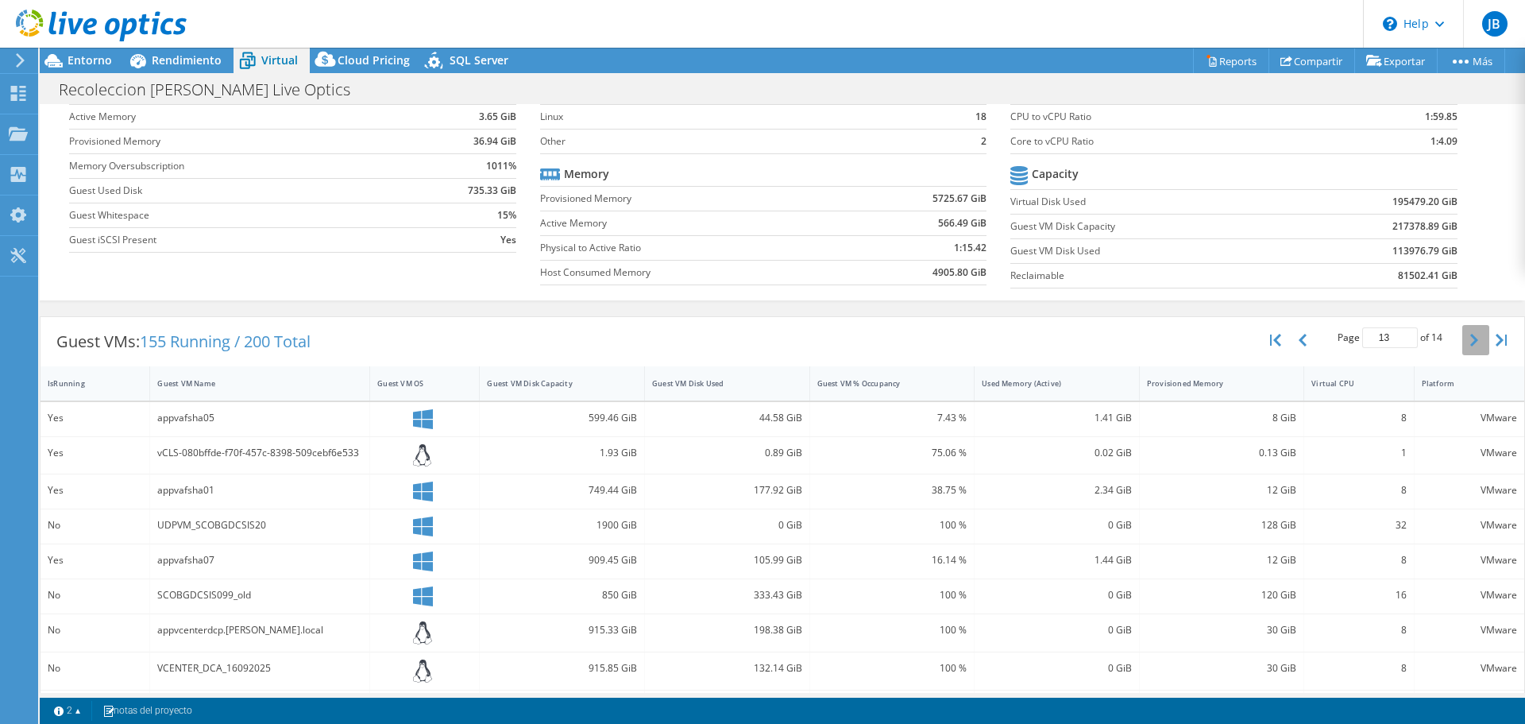
click at [1463, 350] on button "button" at bounding box center [1475, 340] width 27 height 30
type input "14"
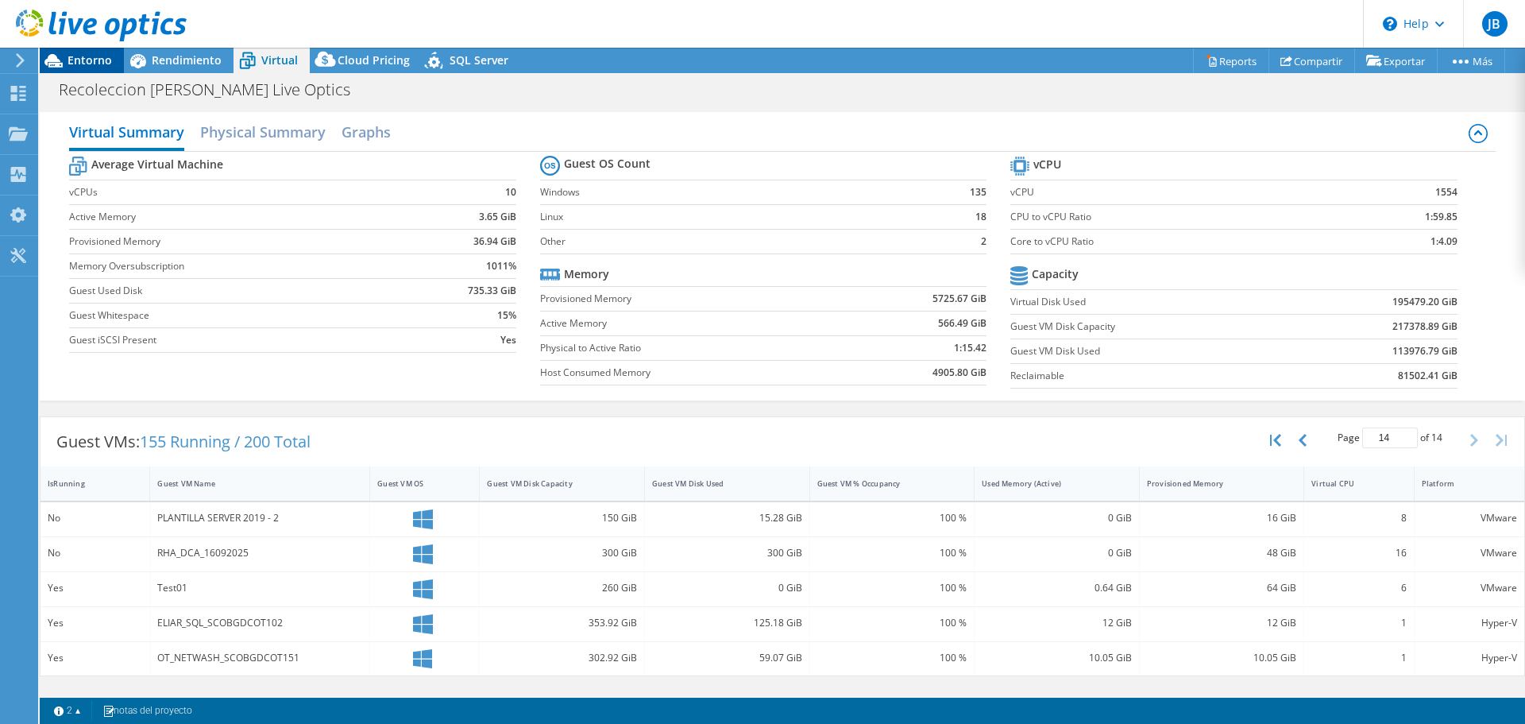
click at [91, 56] on span "Entorno" at bounding box center [90, 59] width 44 height 15
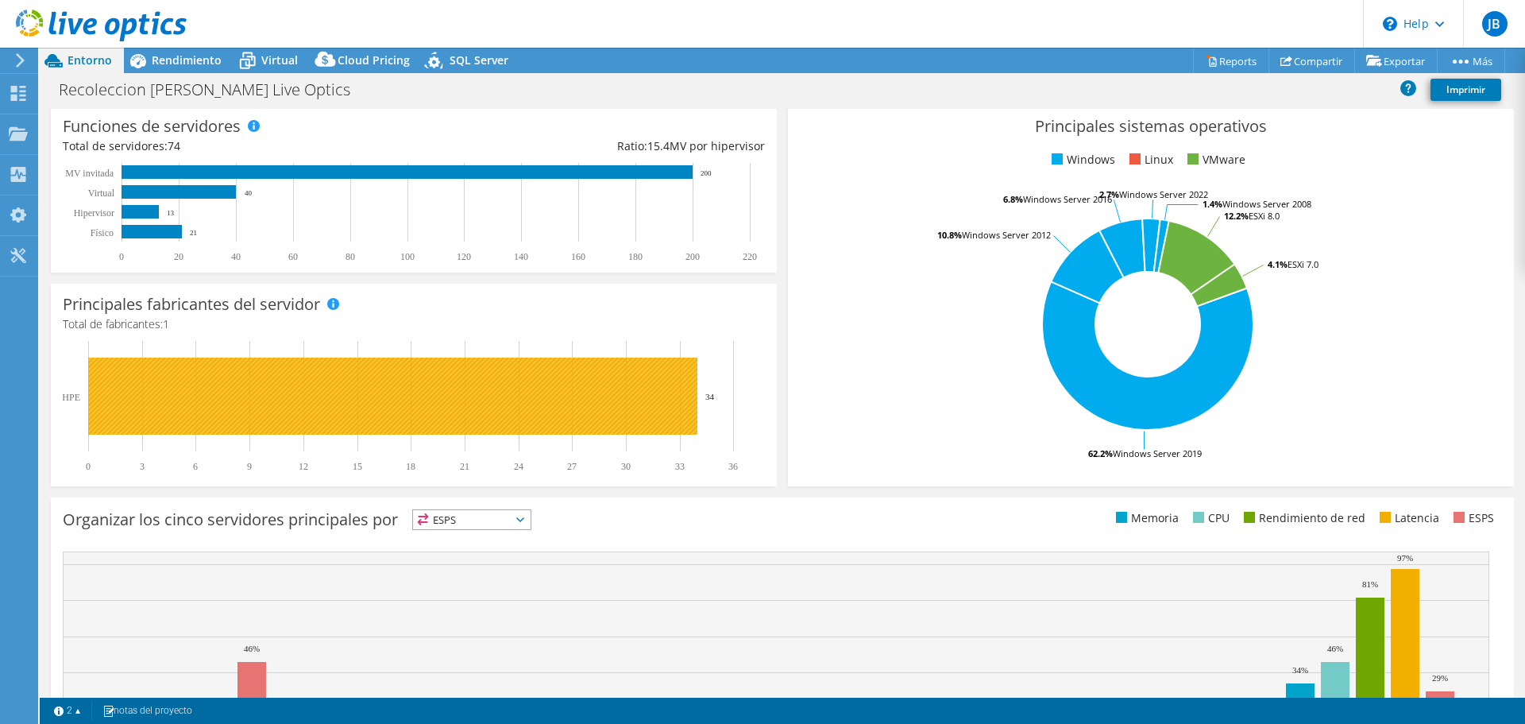
scroll to position [336, 0]
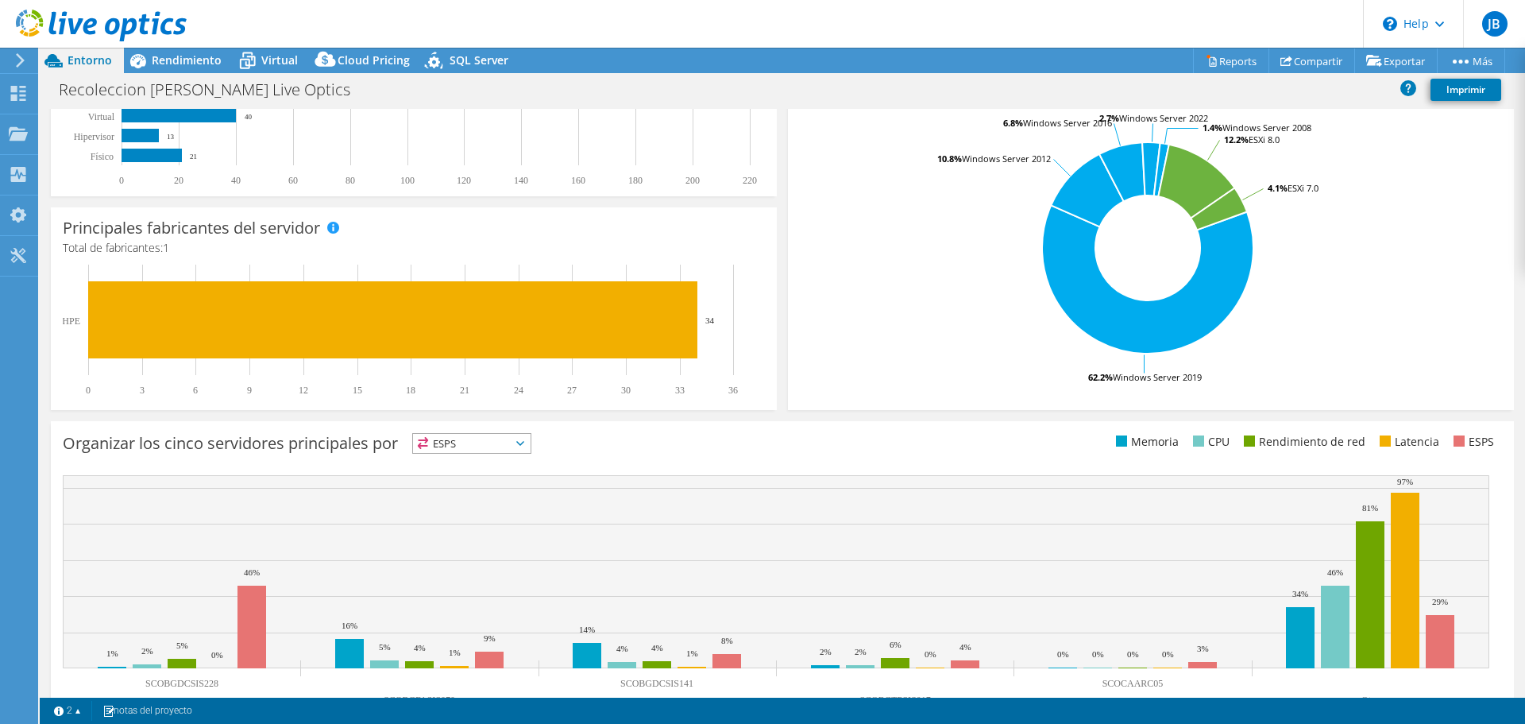
click at [469, 434] on span "ESPS" at bounding box center [472, 443] width 118 height 19
click at [415, 497] on li "CPU" at bounding box center [472, 508] width 118 height 22
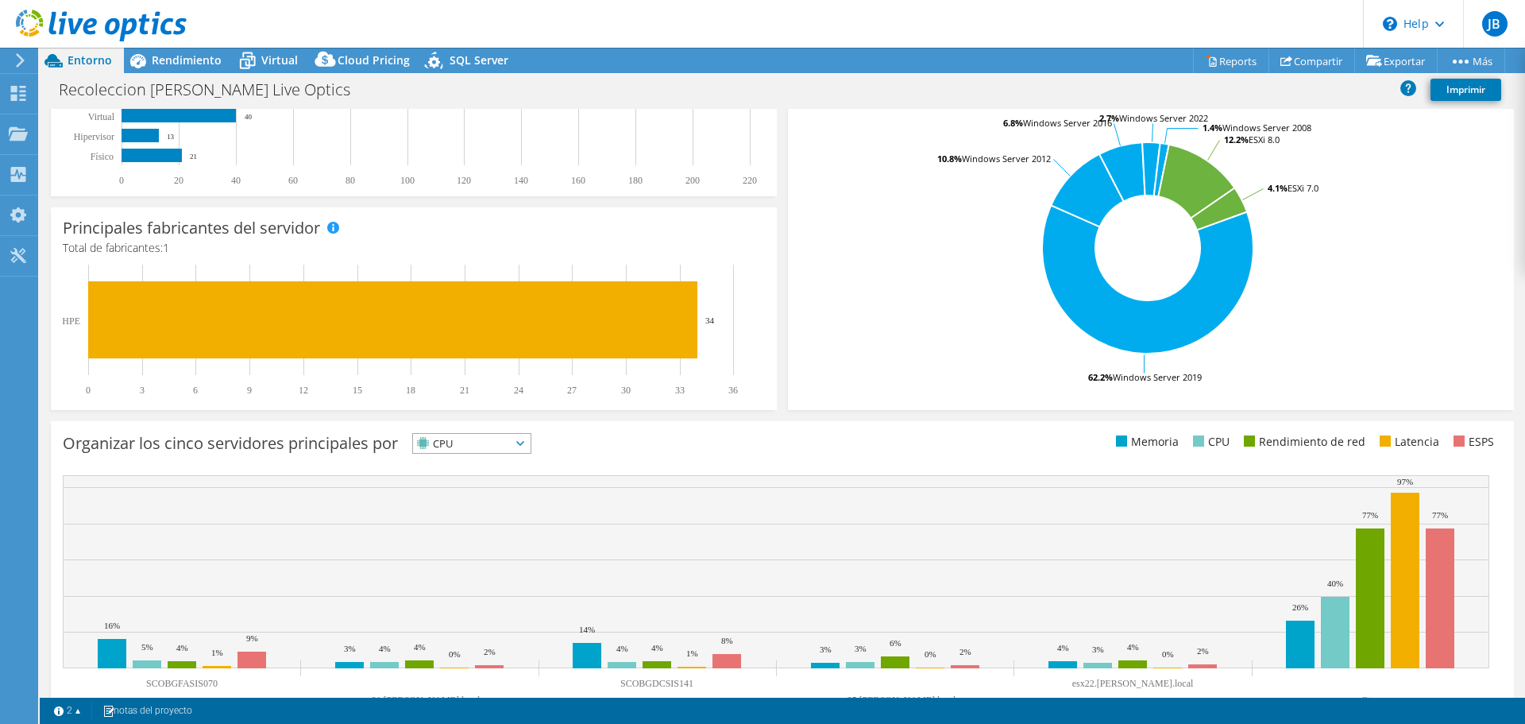
click at [453, 434] on span "CPU" at bounding box center [462, 443] width 98 height 19
click at [421, 542] on li "Latencia" at bounding box center [472, 553] width 118 height 22
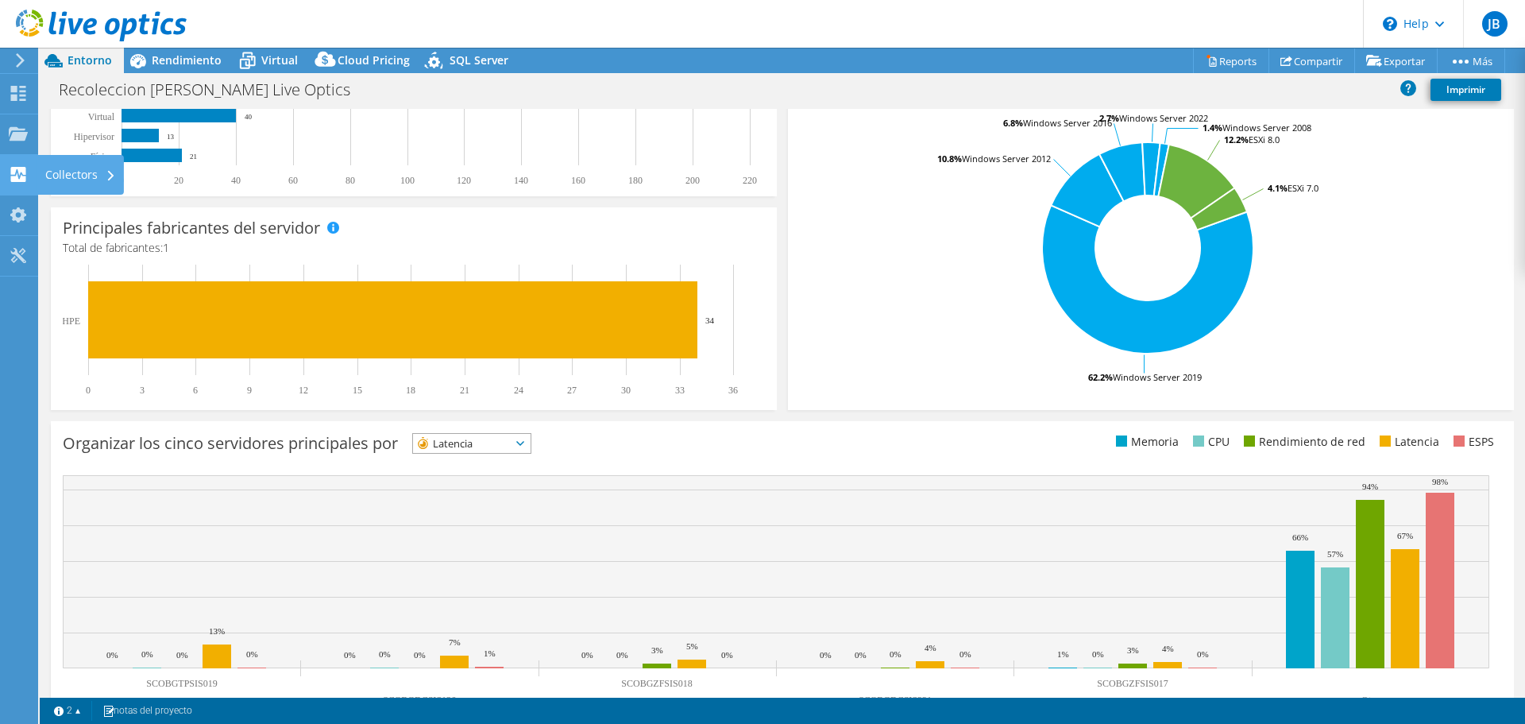
click at [57, 169] on div "Collectors" at bounding box center [80, 175] width 87 height 40
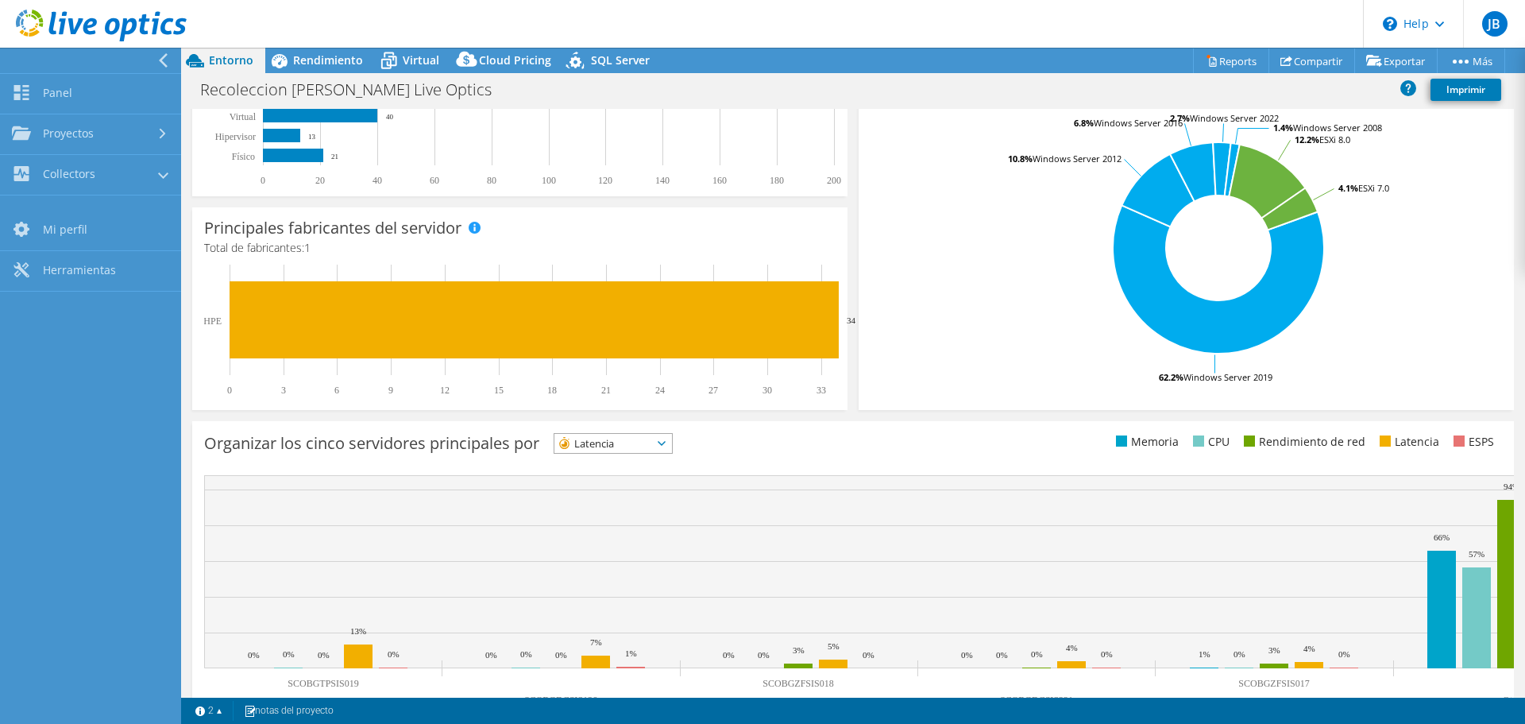
scroll to position [379, 0]
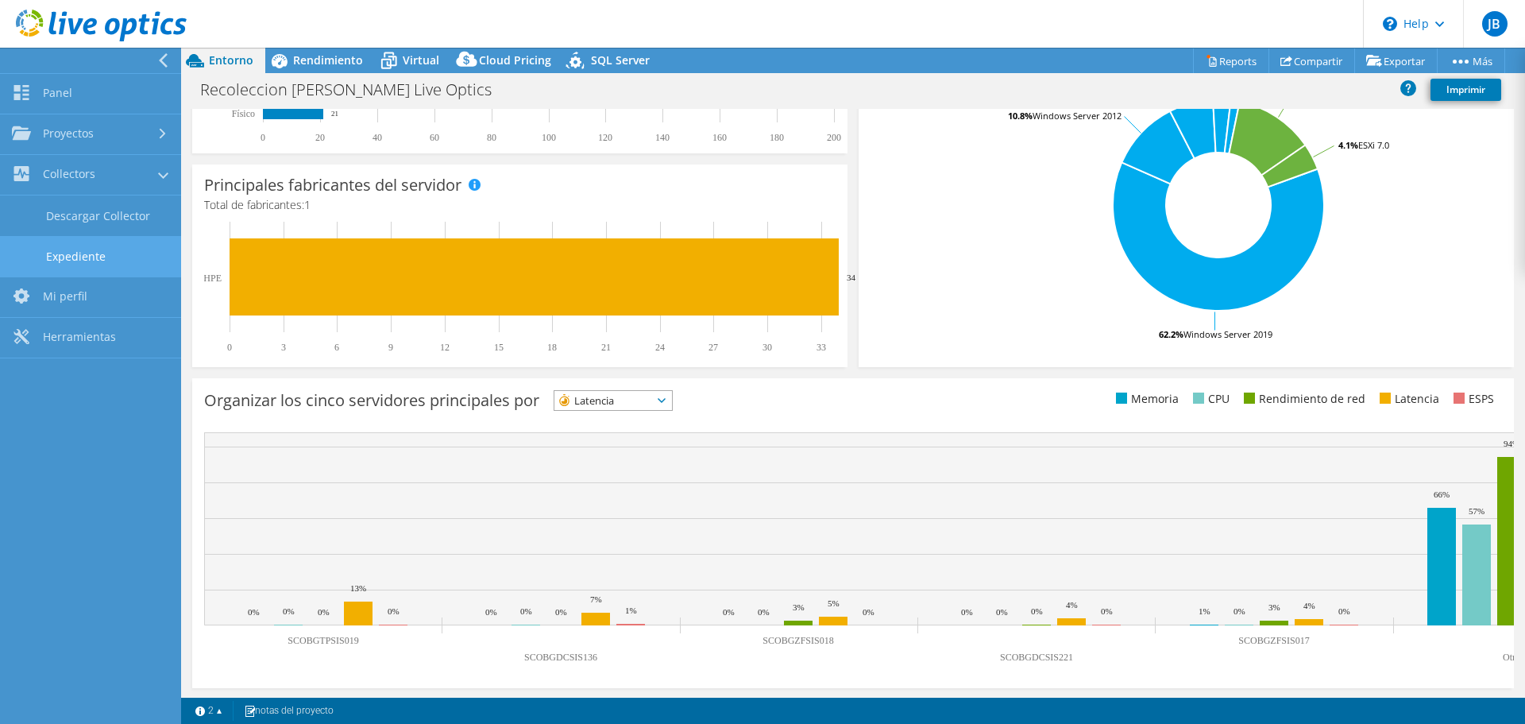
click at [77, 253] on link "Expediente" at bounding box center [90, 256] width 181 height 41
